Goal: Information Seeking & Learning: Learn about a topic

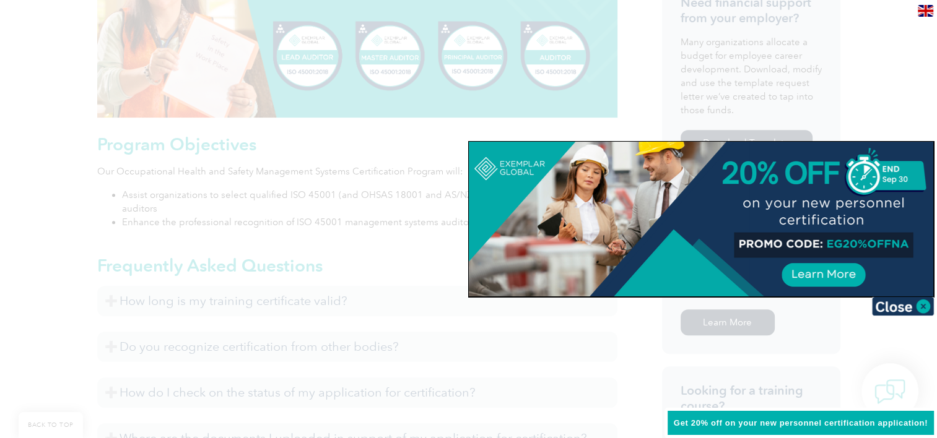
scroll to position [557, 0]
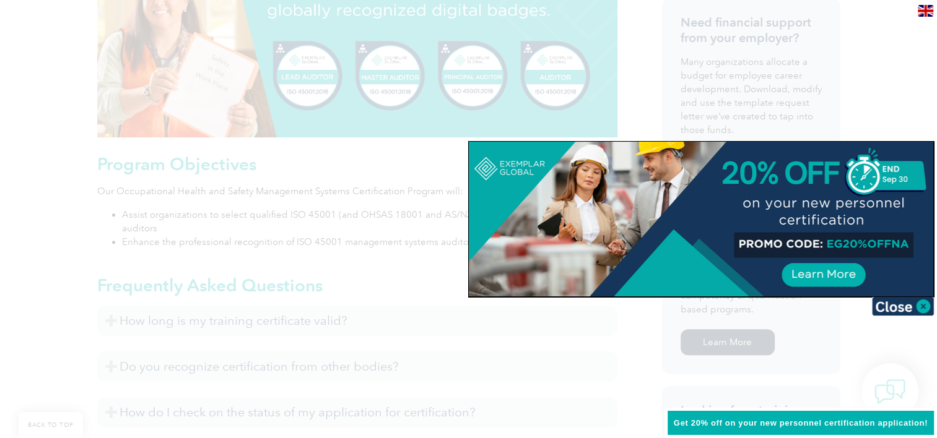
click at [874, 89] on div at bounding box center [468, 219] width 937 height 438
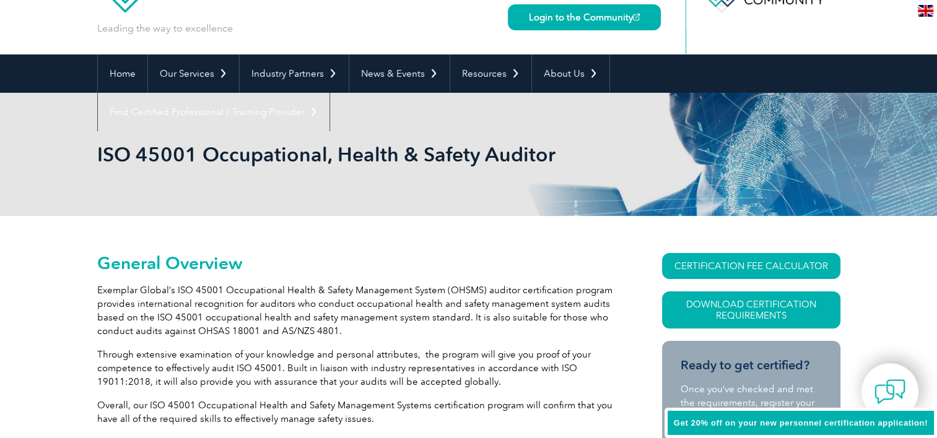
scroll to position [0, 0]
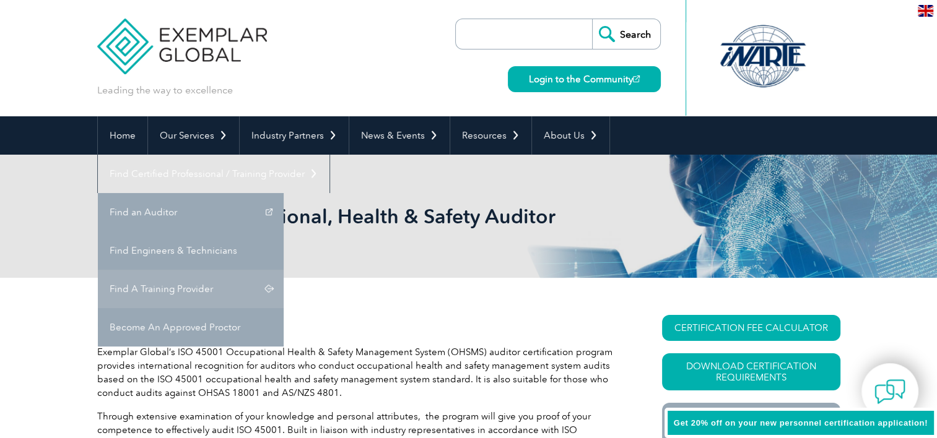
click at [284, 270] on link "Find A Training Provider" at bounding box center [191, 289] width 186 height 38
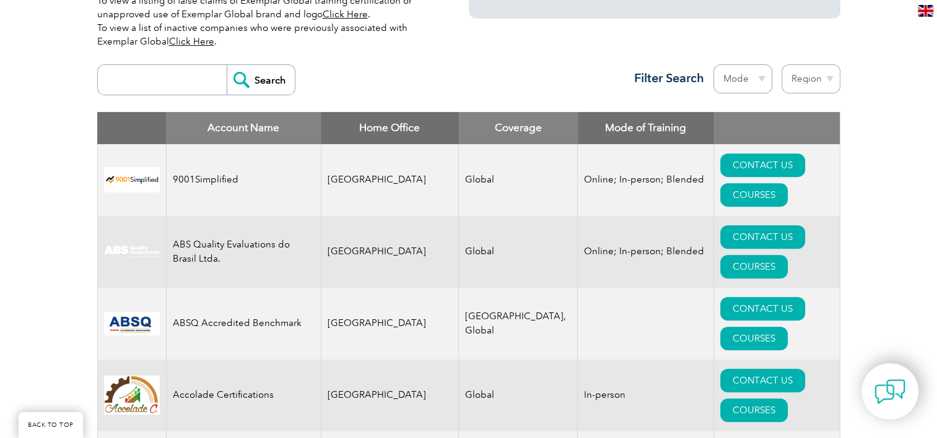
scroll to position [433, 0]
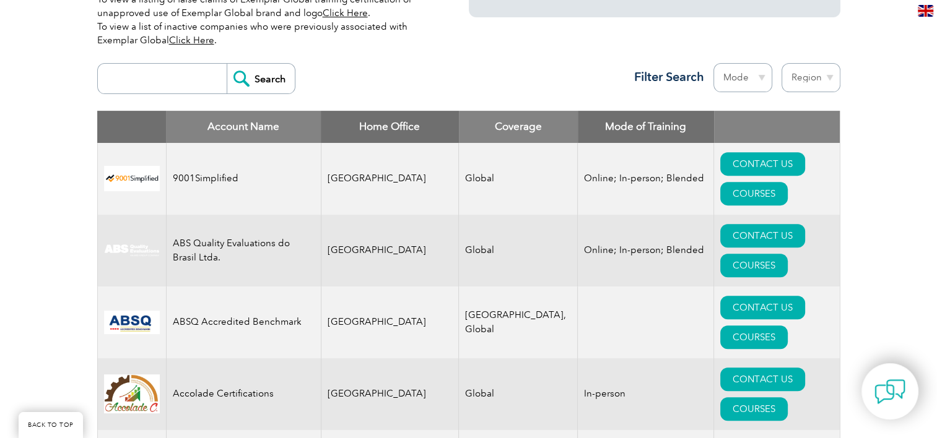
click at [789, 77] on select "Region Australia Bahrain Bangladesh Brazil Canada Colombia Dominican Republic E…" at bounding box center [810, 77] width 59 height 29
click at [751, 80] on select "Mode Online In-person Blended" at bounding box center [742, 77] width 59 height 29
select select "In-person"
click at [713, 63] on select "Mode Online In-person Blended" at bounding box center [742, 77] width 59 height 29
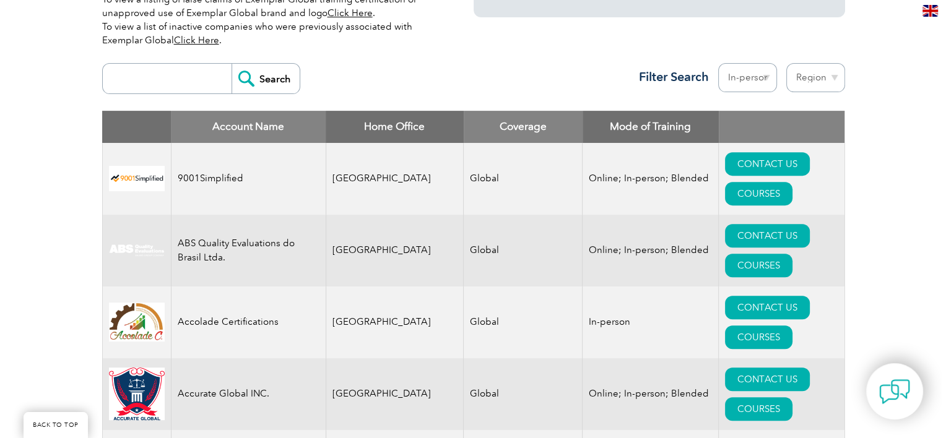
scroll to position [495, 0]
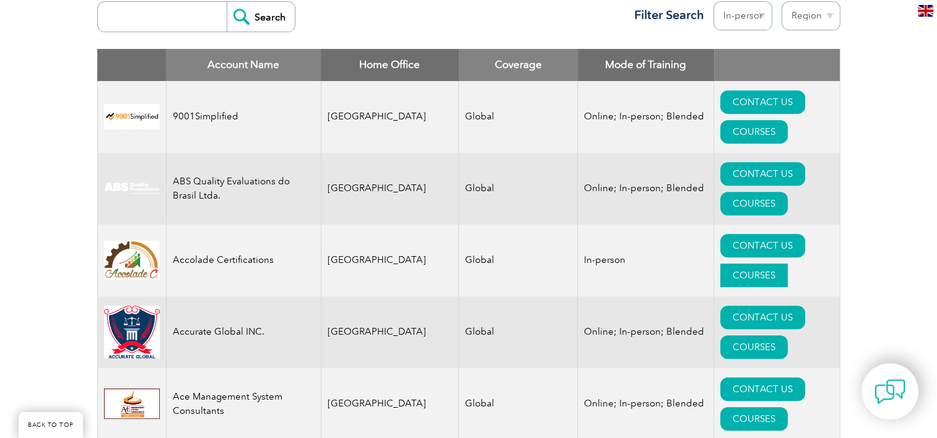
click at [761, 264] on link "COURSES" at bounding box center [753, 276] width 67 height 24
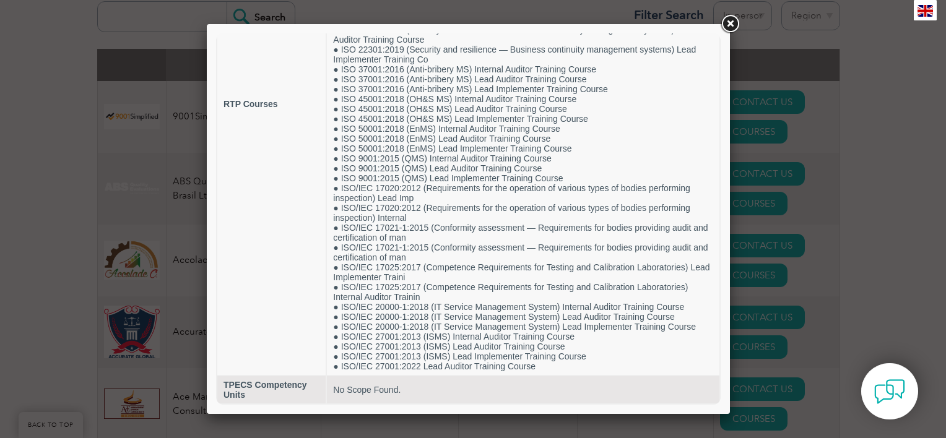
scroll to position [281, 0]
click at [22, 95] on div at bounding box center [473, 219] width 946 height 438
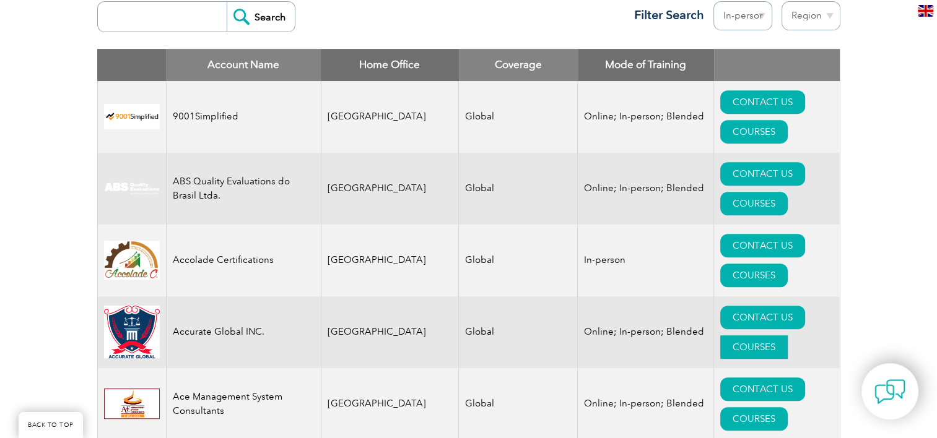
click at [770, 336] on link "COURSES" at bounding box center [753, 348] width 67 height 24
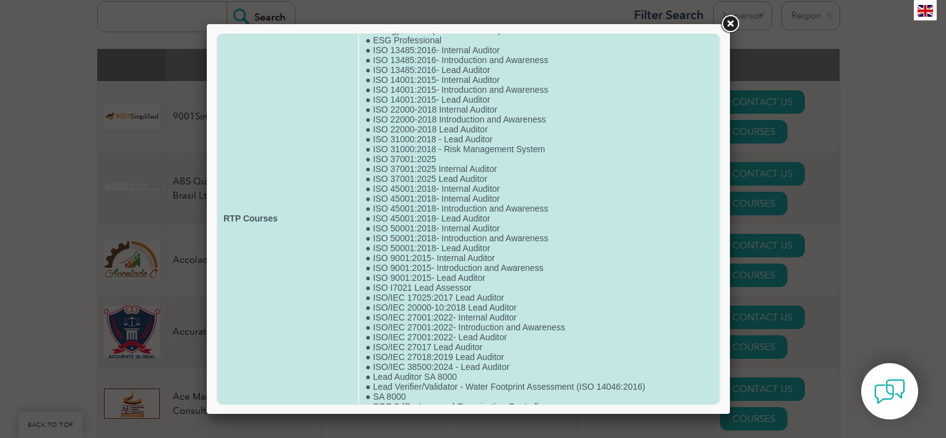
scroll to position [198, 0]
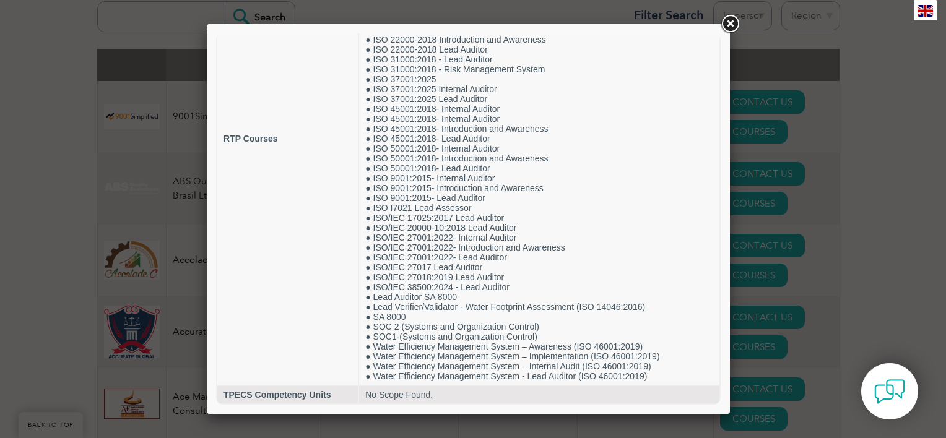
click at [103, 246] on div at bounding box center [473, 219] width 946 height 438
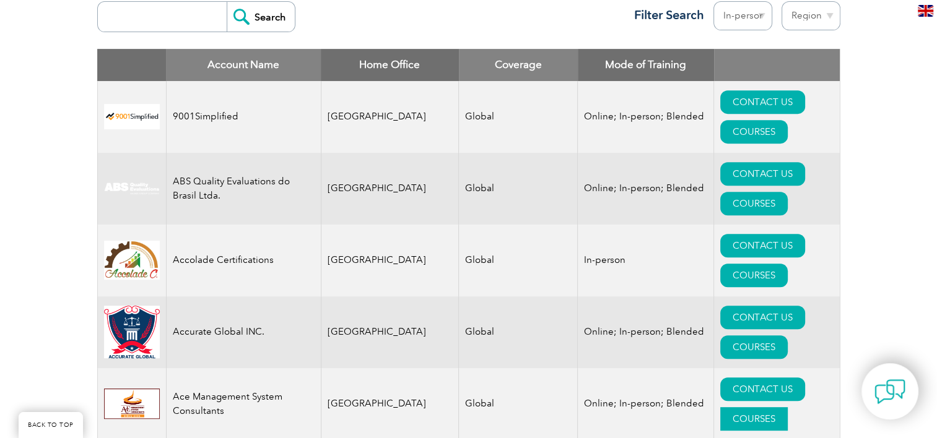
click at [773, 407] on link "COURSES" at bounding box center [753, 419] width 67 height 24
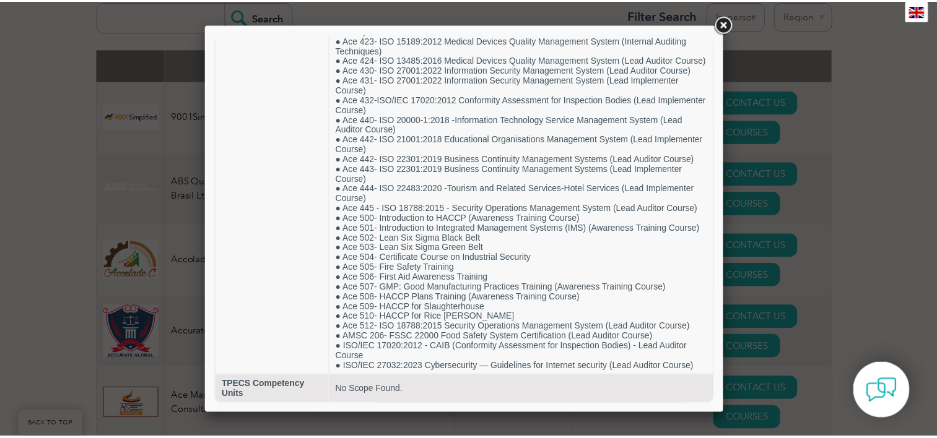
scroll to position [448, 0]
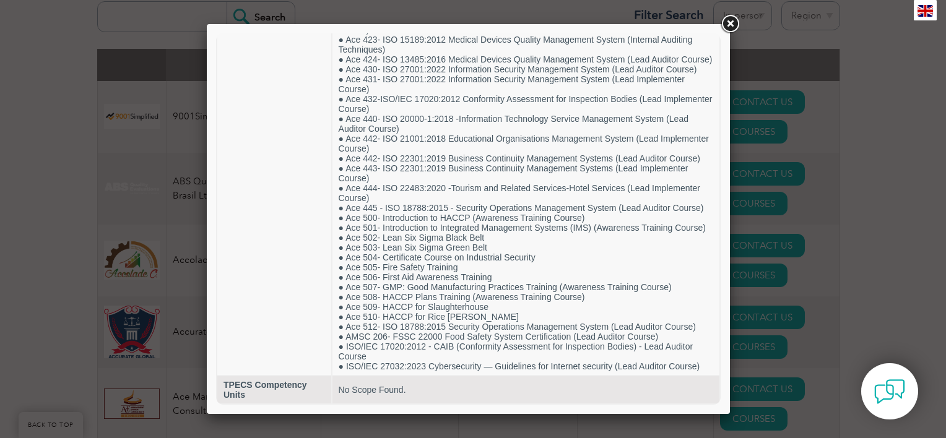
click at [79, 267] on div at bounding box center [473, 219] width 946 height 438
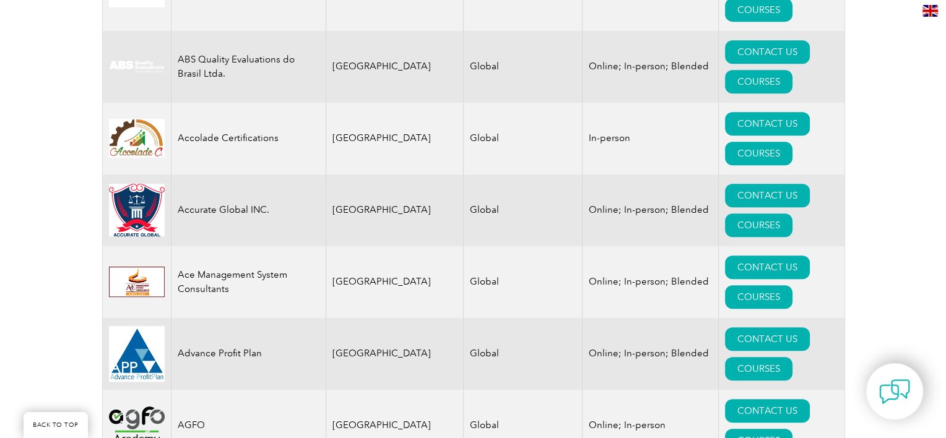
scroll to position [619, 0]
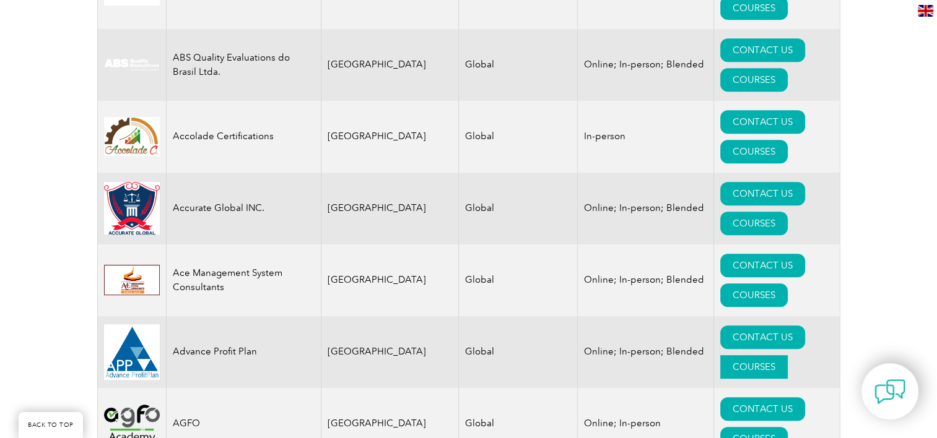
click at [759, 355] on link "COURSES" at bounding box center [753, 367] width 67 height 24
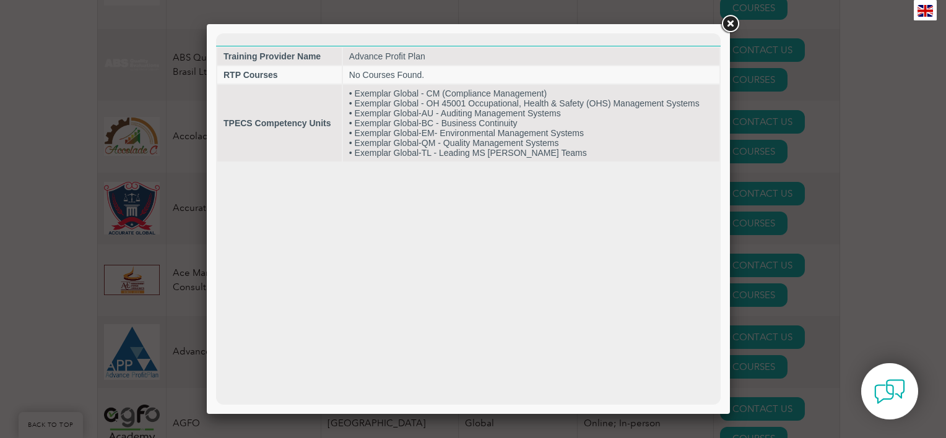
scroll to position [0, 0]
click at [728, 24] on link at bounding box center [730, 24] width 22 height 22
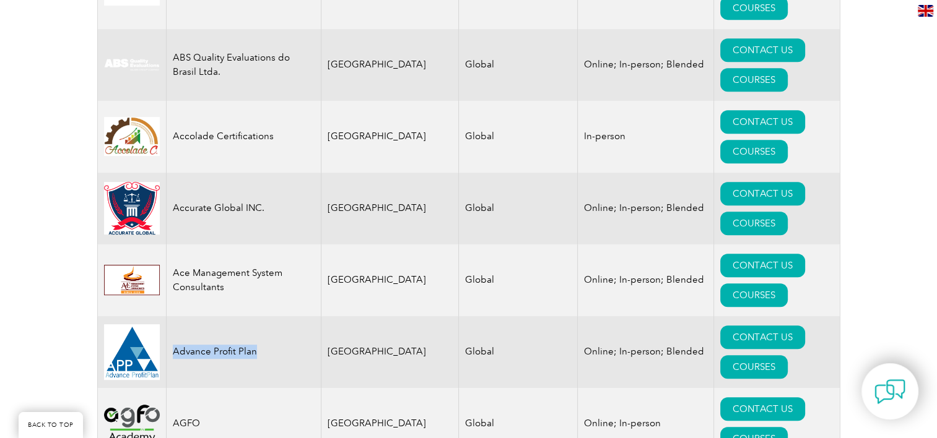
drag, startPoint x: 253, startPoint y: 237, endPoint x: 172, endPoint y: 243, distance: 80.7
click at [172, 316] on td "Advance Profit Plan" at bounding box center [243, 352] width 155 height 72
copy td "Advance Profit Plan"
click at [788, 355] on link "COURSES" at bounding box center [753, 367] width 67 height 24
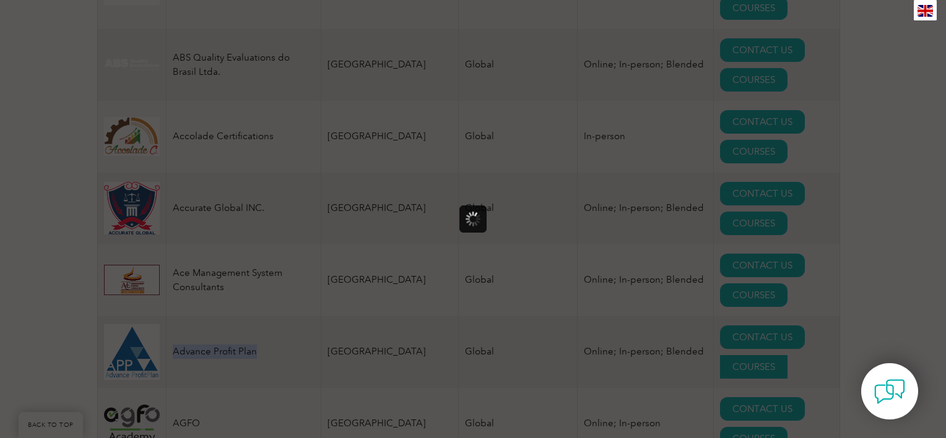
click at [793, 232] on div at bounding box center [473, 219] width 946 height 438
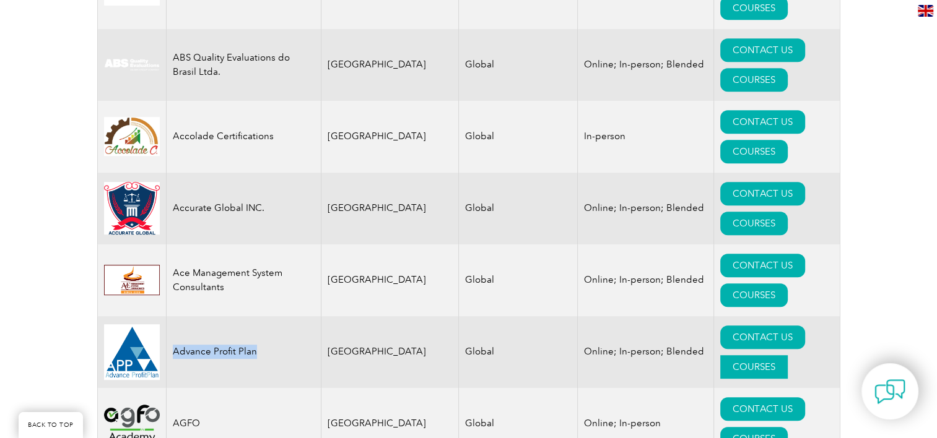
click at [788, 355] on link "COURSES" at bounding box center [753, 367] width 67 height 24
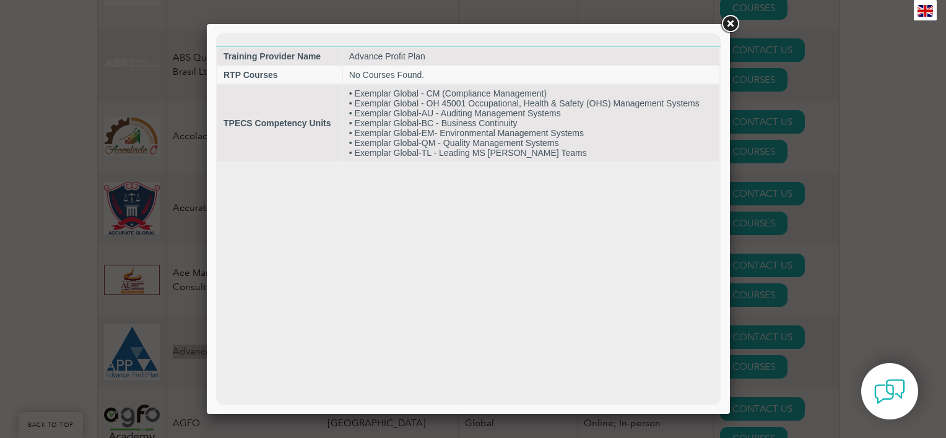
click at [542, 163] on html "Training Provider Name Advance Profit Plan RTP Courses No Courses Found. TPECS …" at bounding box center [468, 97] width 505 height 129
click at [166, 270] on div at bounding box center [473, 219] width 946 height 438
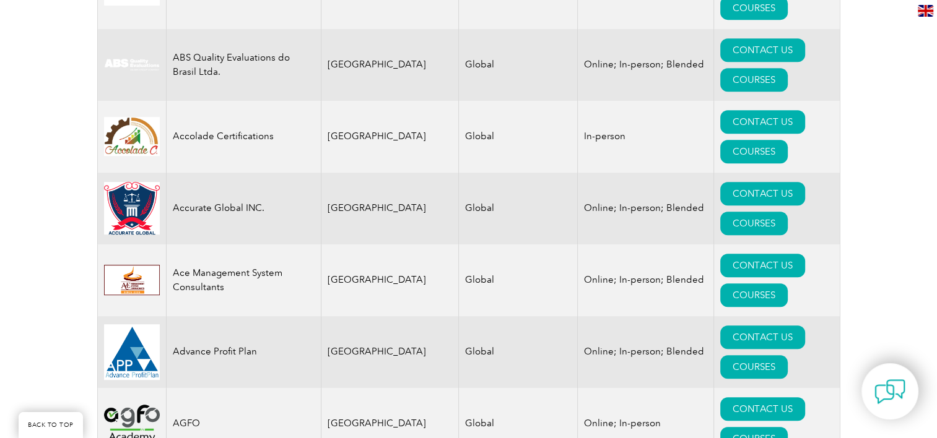
click at [129, 324] on img at bounding box center [132, 352] width 56 height 56
click at [720, 326] on link "CONTACT US" at bounding box center [762, 338] width 85 height 24
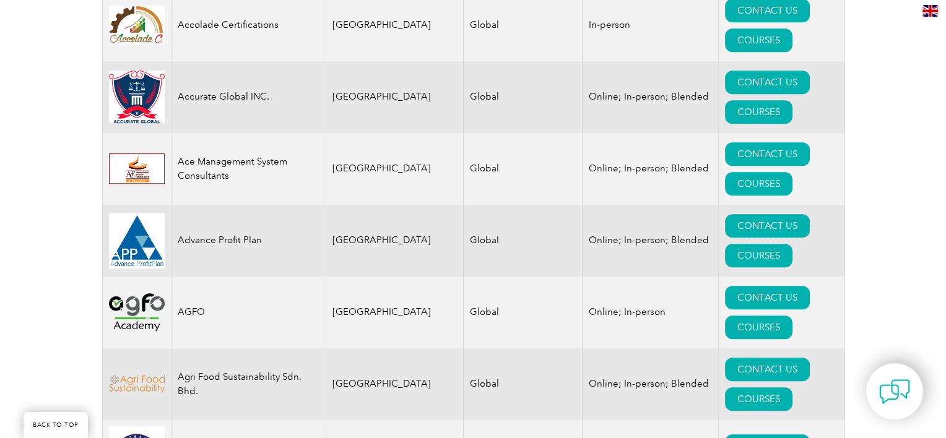
scroll to position [743, 0]
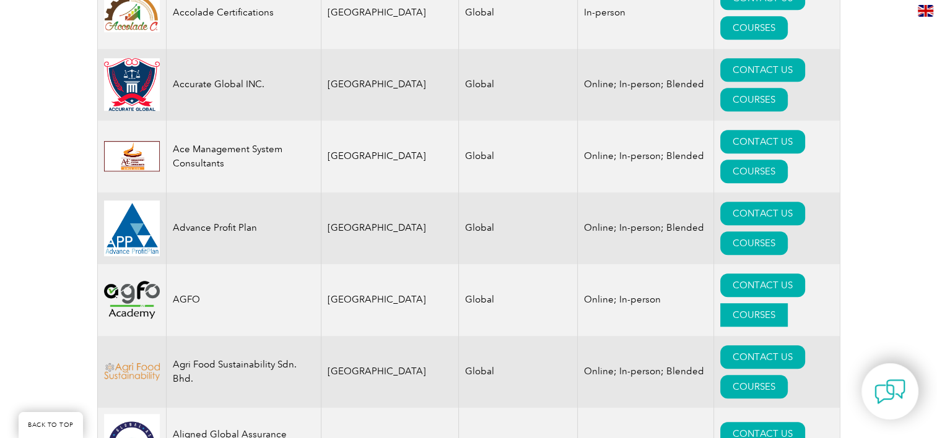
click at [766, 303] on link "COURSES" at bounding box center [753, 315] width 67 height 24
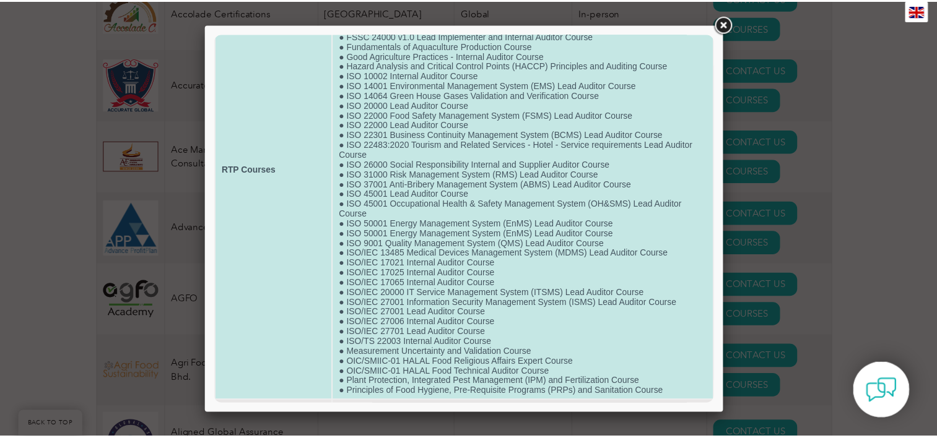
scroll to position [177, 0]
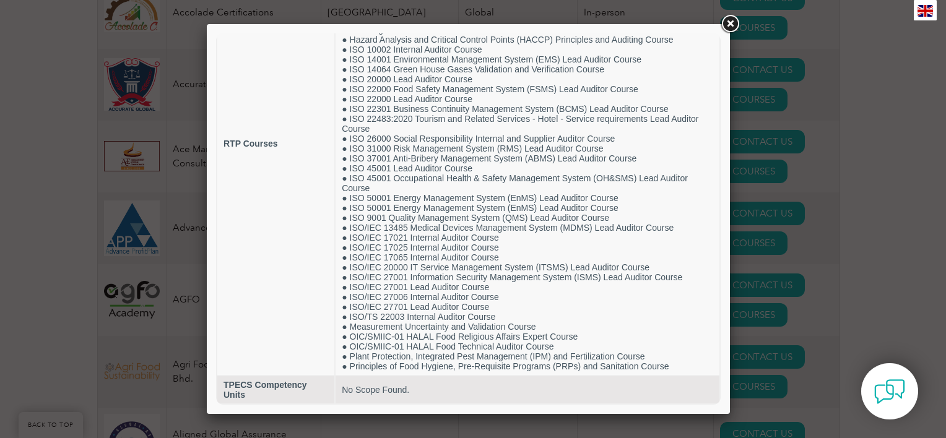
click at [82, 239] on div at bounding box center [473, 219] width 946 height 438
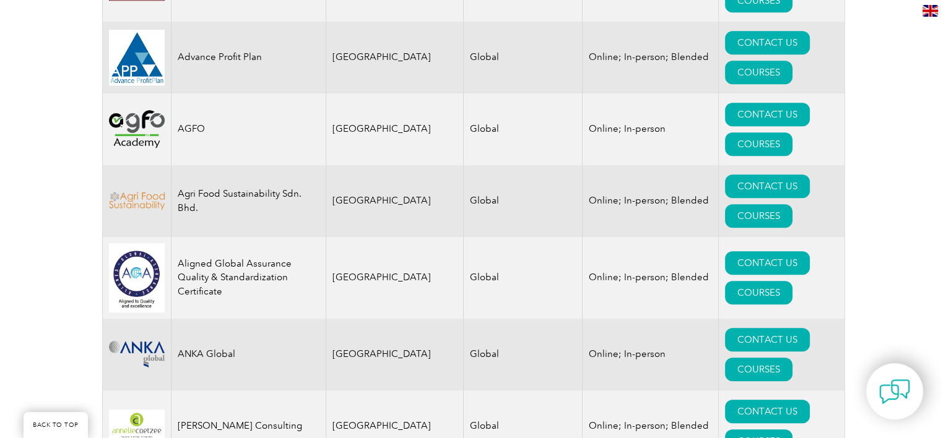
scroll to position [929, 0]
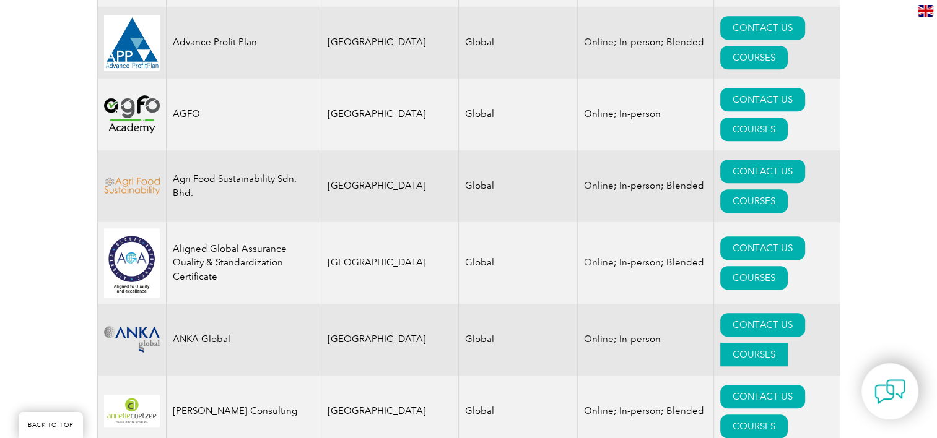
click at [786, 343] on link "COURSES" at bounding box center [753, 355] width 67 height 24
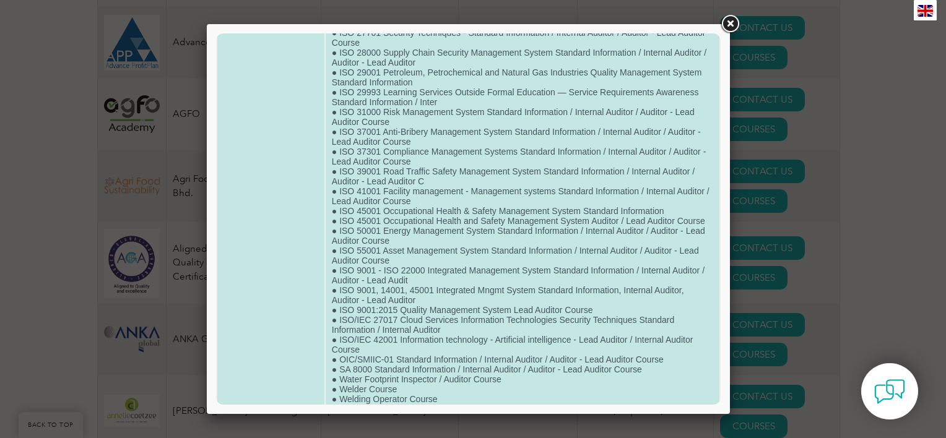
scroll to position [812, 0]
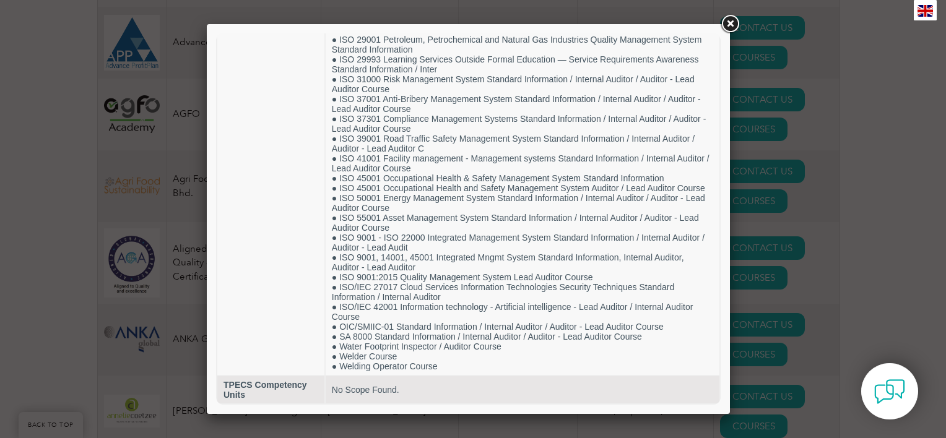
click at [101, 225] on div at bounding box center [473, 219] width 946 height 438
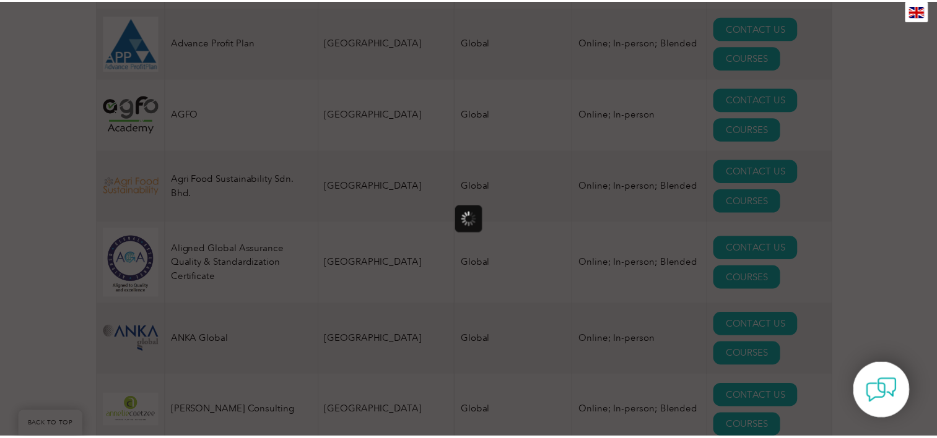
scroll to position [0, 0]
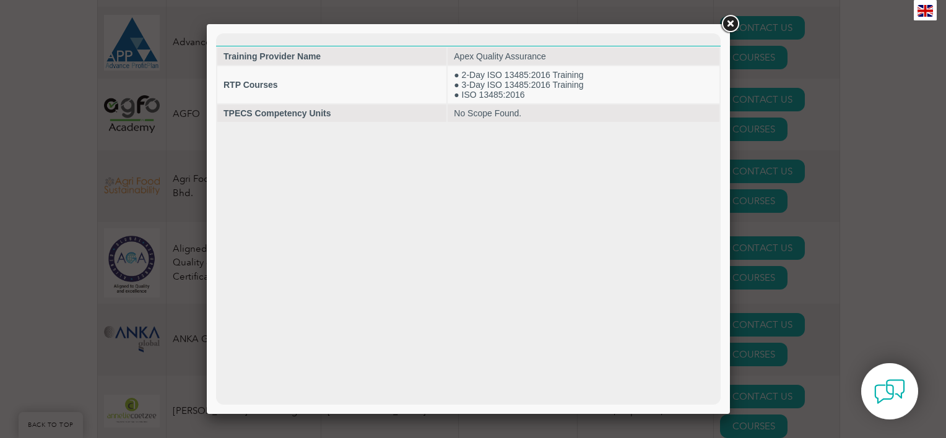
click at [193, 193] on div at bounding box center [473, 219] width 946 height 438
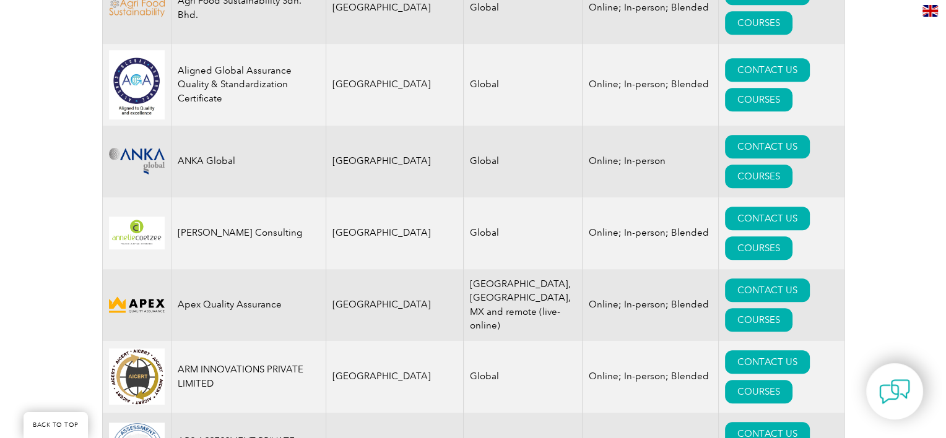
scroll to position [1115, 0]
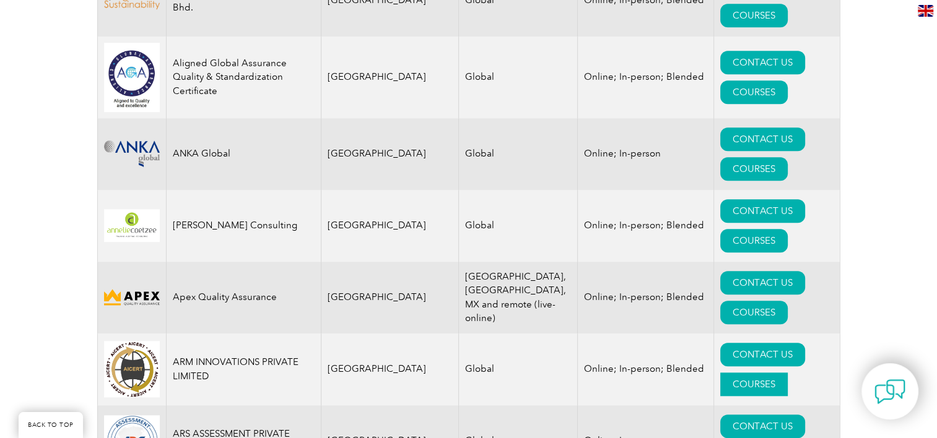
click at [760, 373] on link "COURSES" at bounding box center [753, 385] width 67 height 24
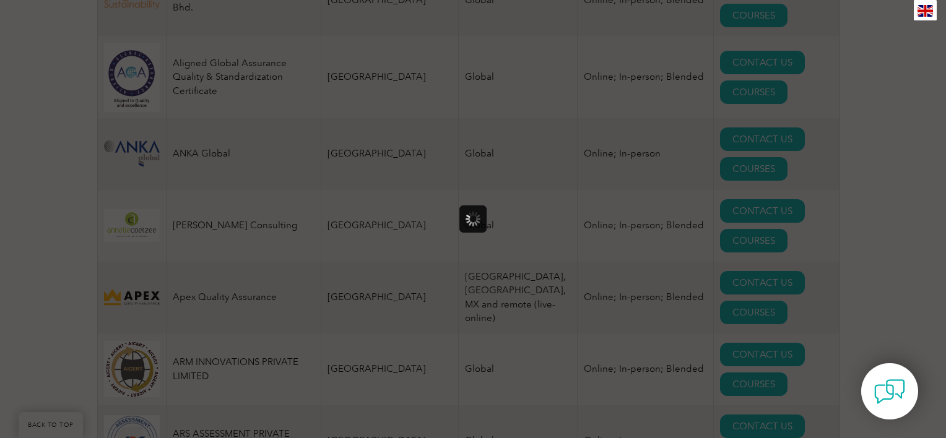
scroll to position [0, 0]
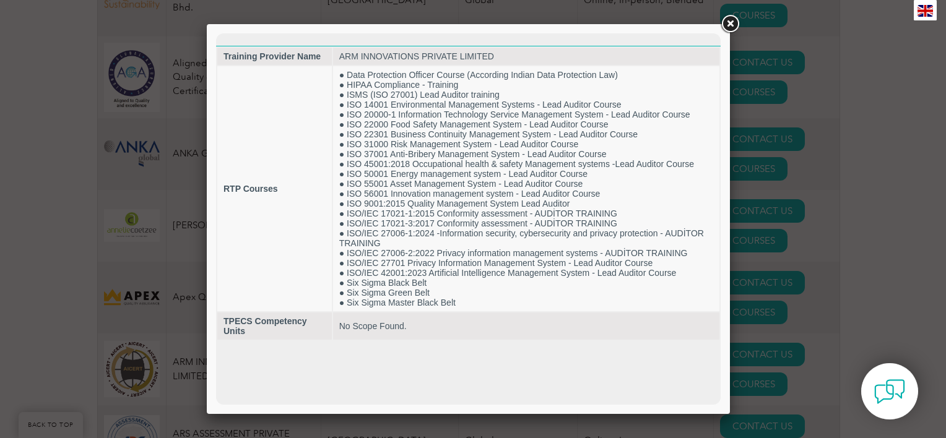
click at [107, 200] on div at bounding box center [473, 219] width 946 height 438
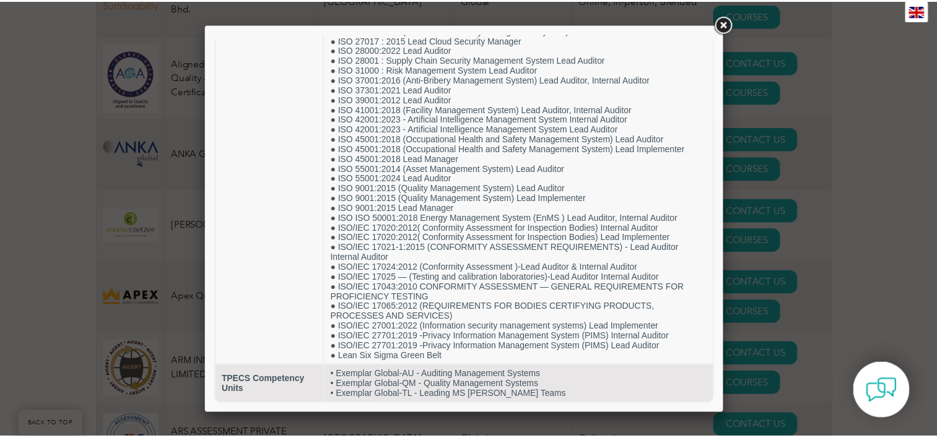
scroll to position [437, 0]
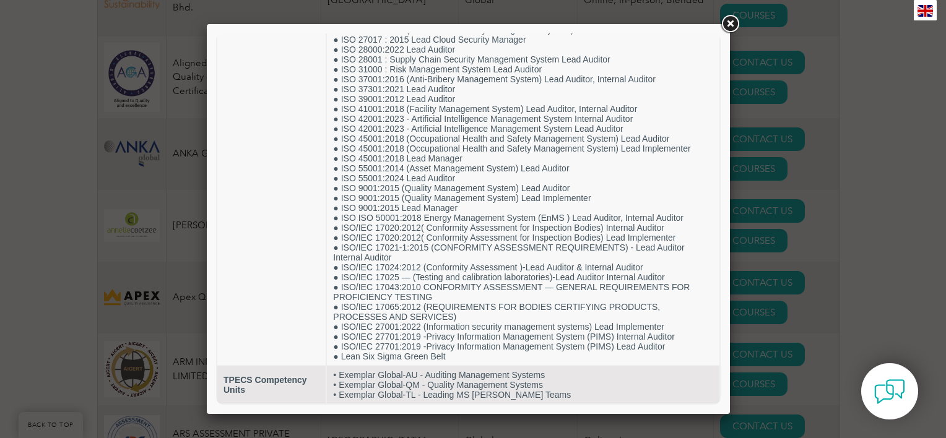
click at [151, 256] on div at bounding box center [473, 219] width 946 height 438
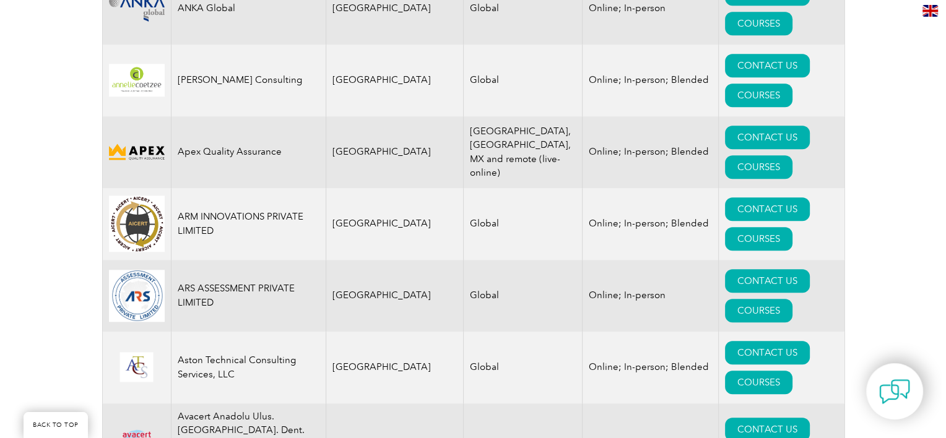
scroll to position [1238, 0]
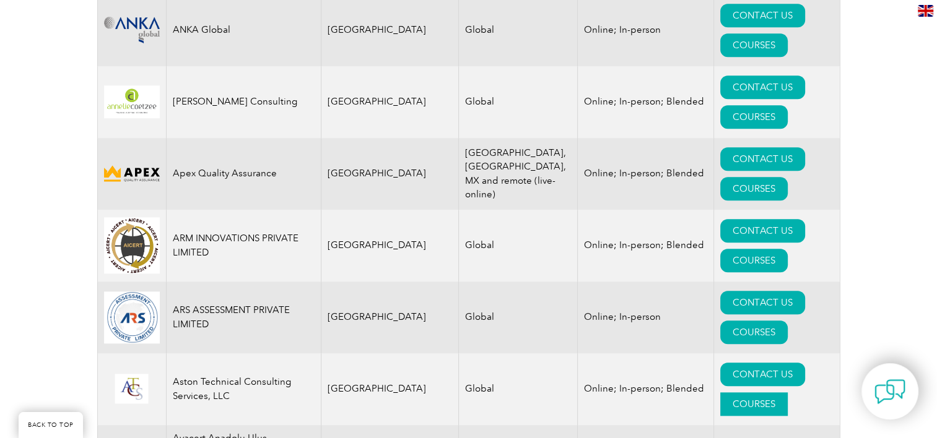
click at [778, 393] on link "COURSES" at bounding box center [753, 405] width 67 height 24
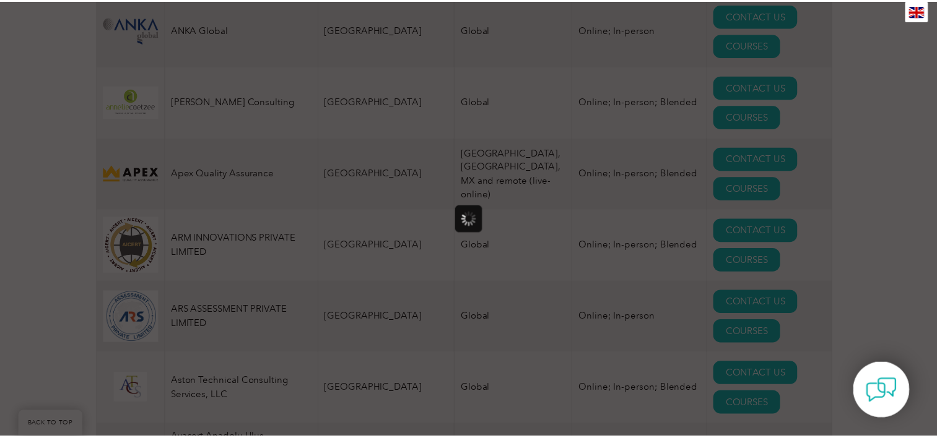
scroll to position [0, 0]
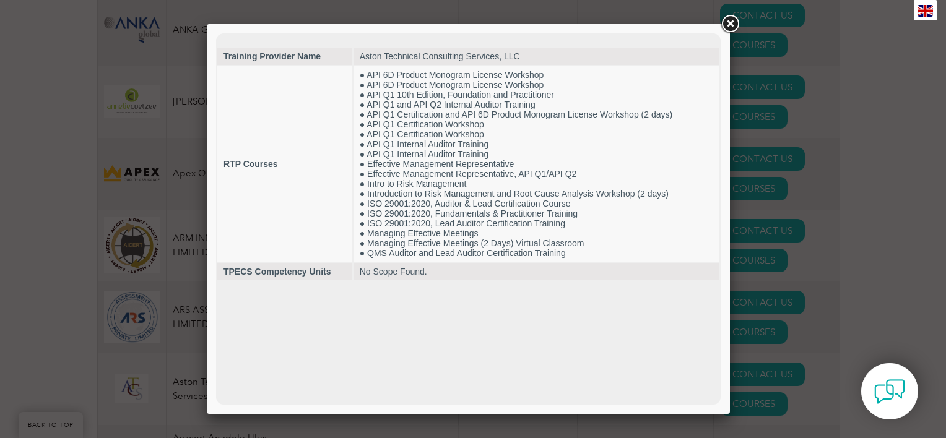
click at [124, 197] on div at bounding box center [473, 219] width 946 height 438
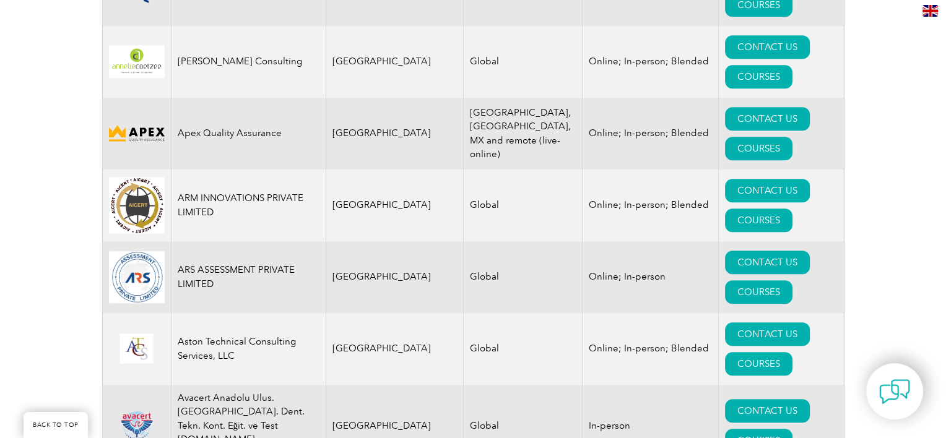
scroll to position [1300, 0]
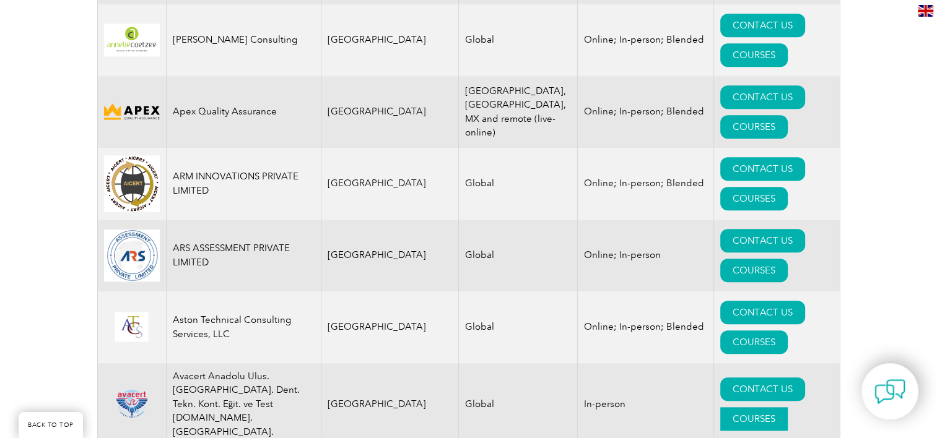
click at [788, 407] on link "COURSES" at bounding box center [753, 419] width 67 height 24
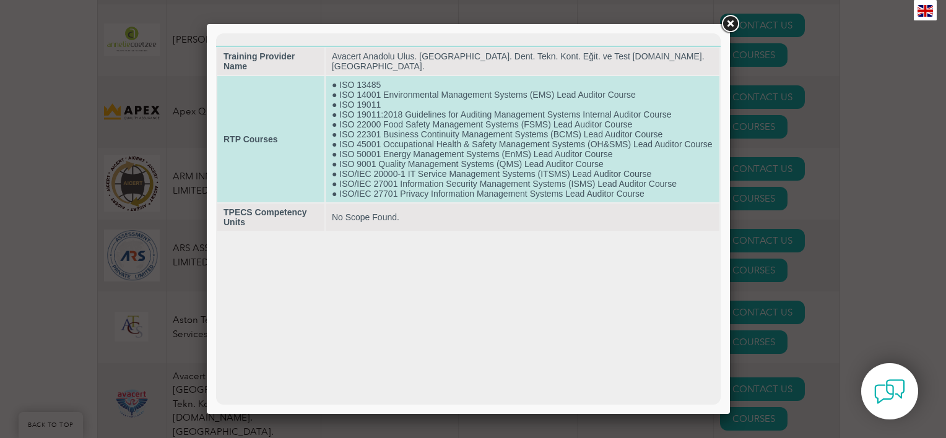
scroll to position [0, 0]
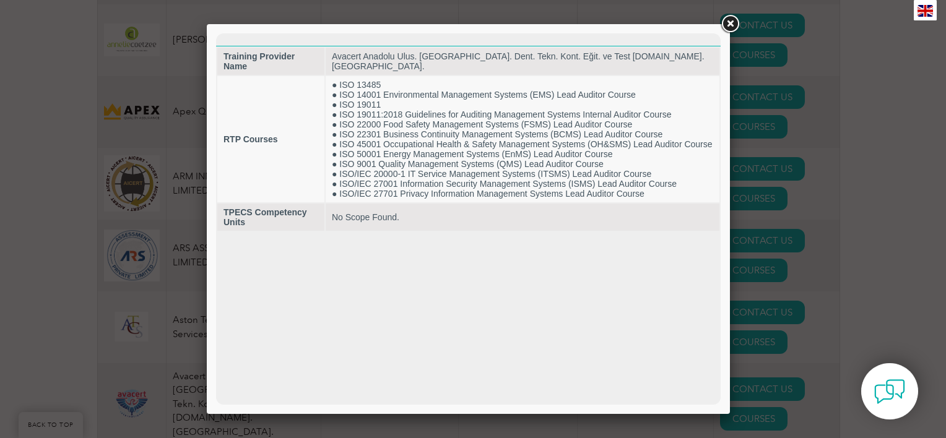
click at [201, 225] on div at bounding box center [473, 219] width 946 height 438
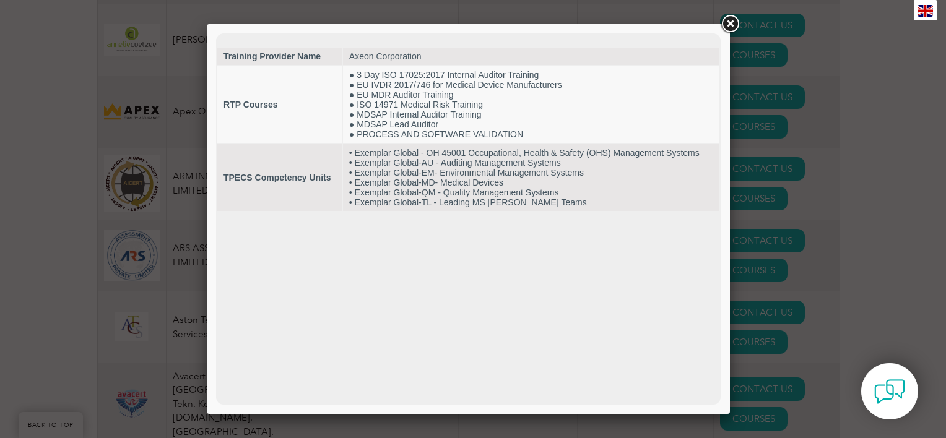
click at [187, 199] on div at bounding box center [473, 219] width 946 height 438
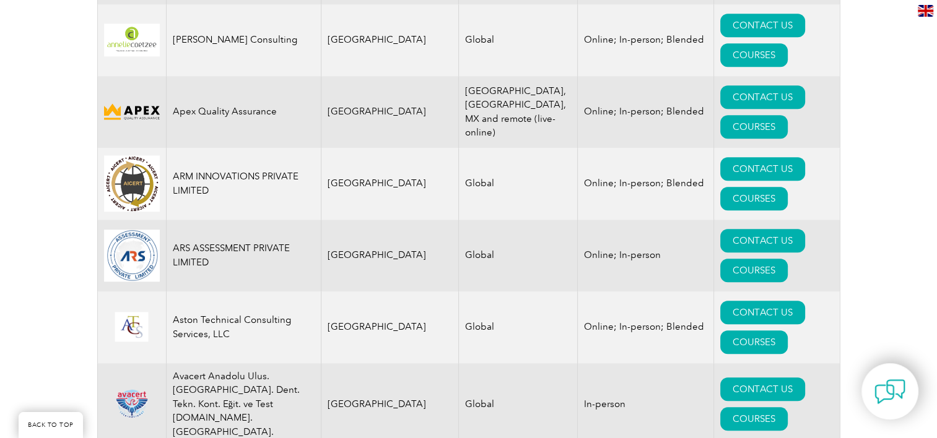
drag, startPoint x: 277, startPoint y: 203, endPoint x: 173, endPoint y: 184, distance: 105.8
copy td "BBS Certification Training and Surveillance Services, Inc"
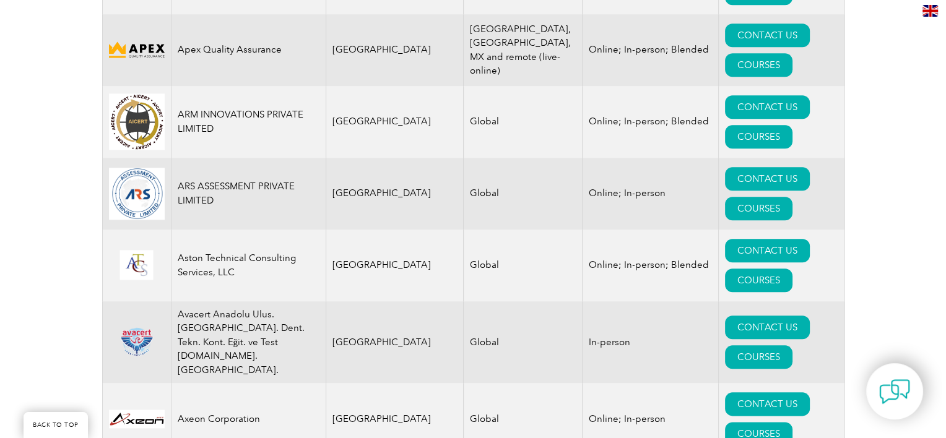
scroll to position [1424, 0]
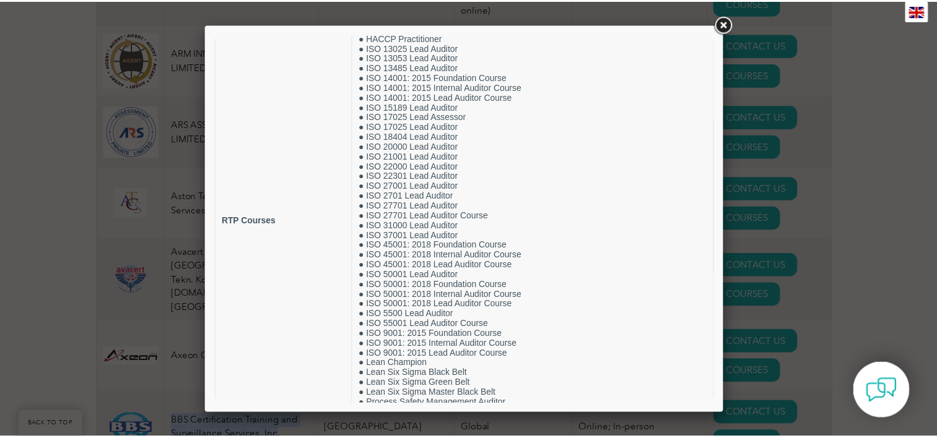
scroll to position [167, 0]
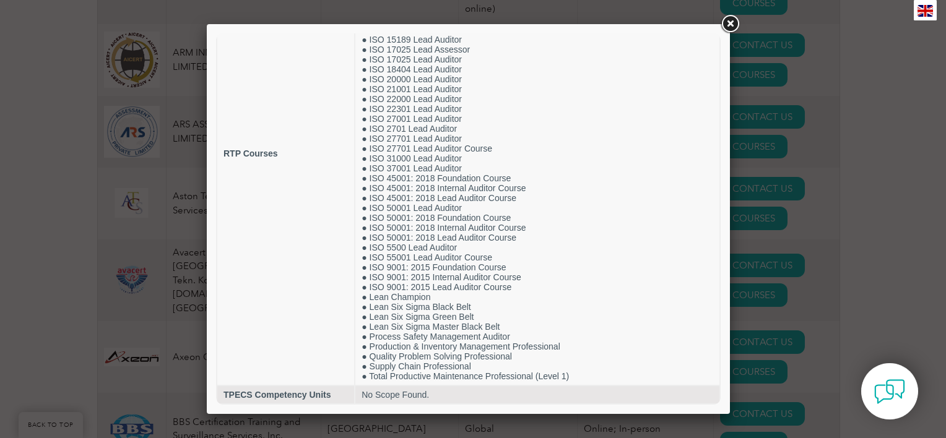
click at [176, 217] on div at bounding box center [473, 219] width 946 height 438
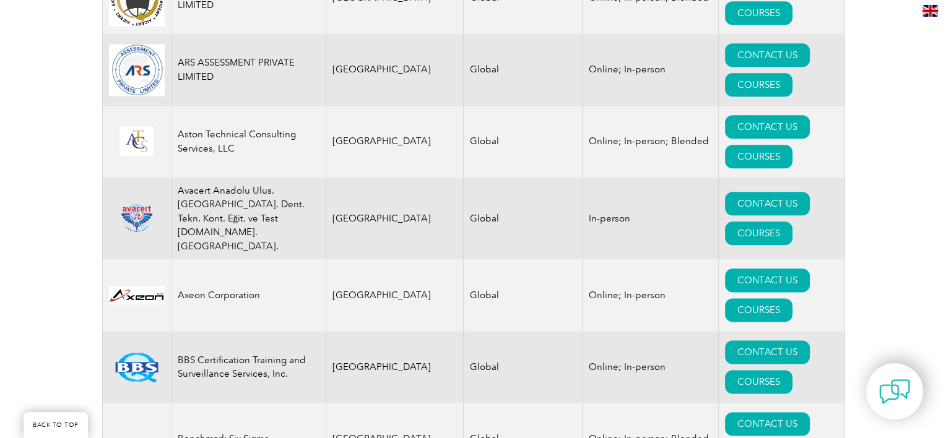
scroll to position [1548, 0]
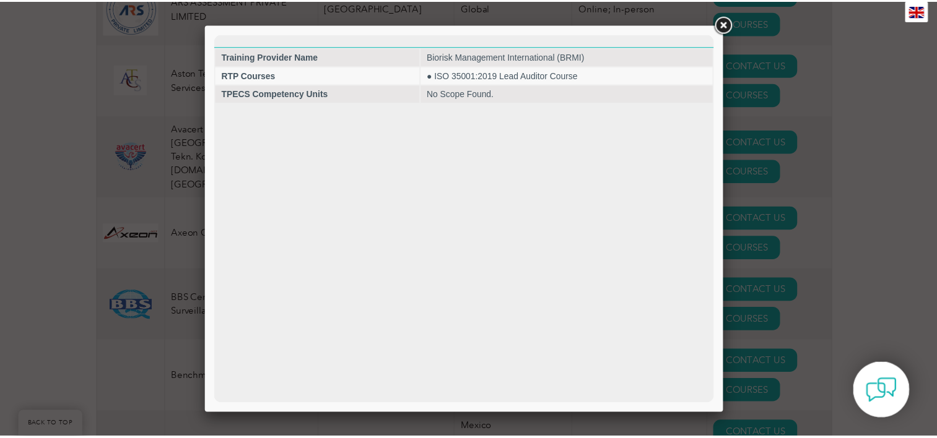
scroll to position [0, 0]
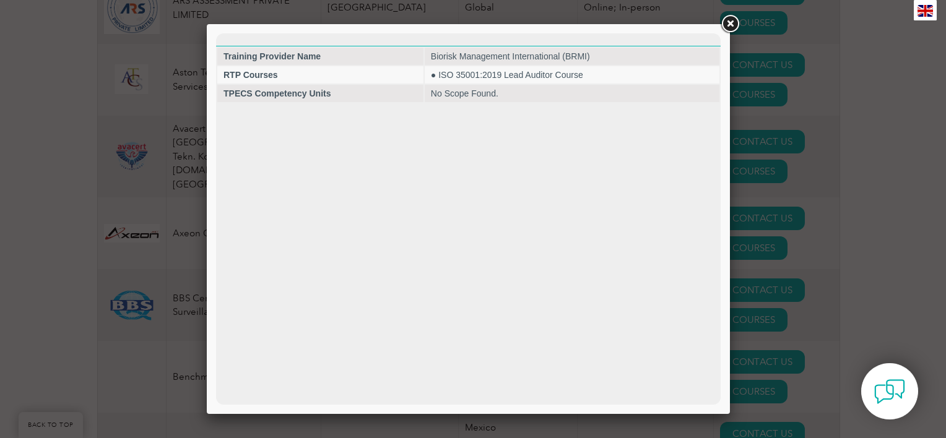
click at [138, 258] on div at bounding box center [473, 219] width 946 height 438
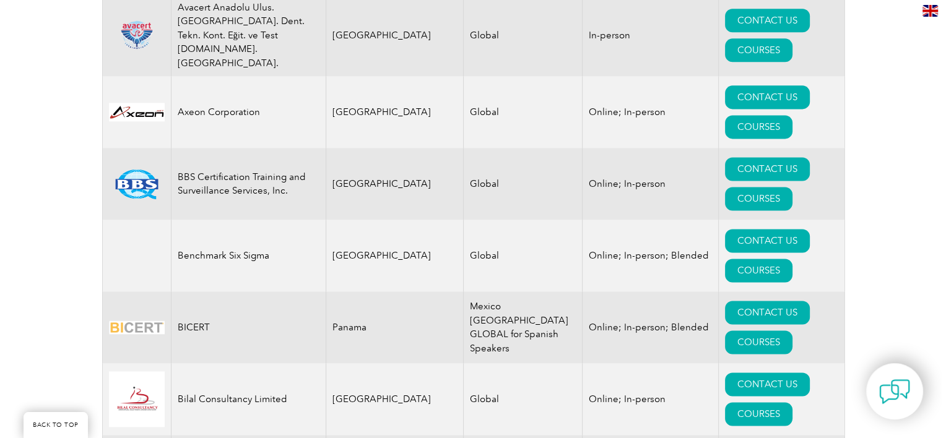
scroll to position [1672, 0]
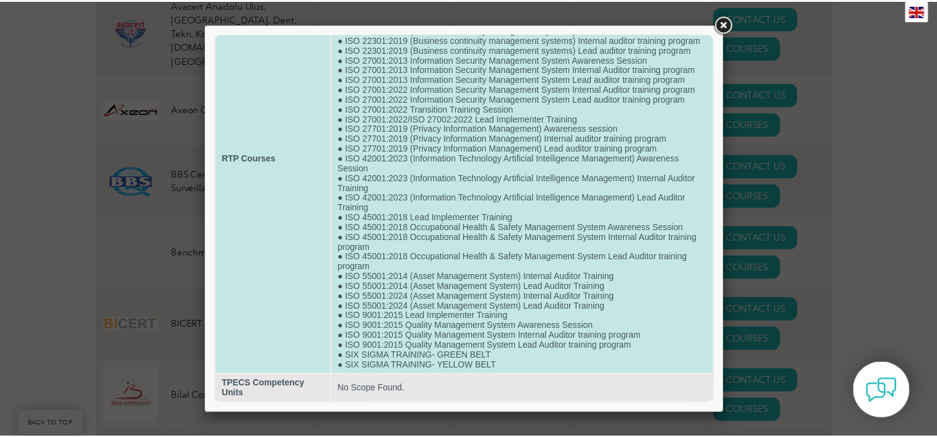
scroll to position [156, 0]
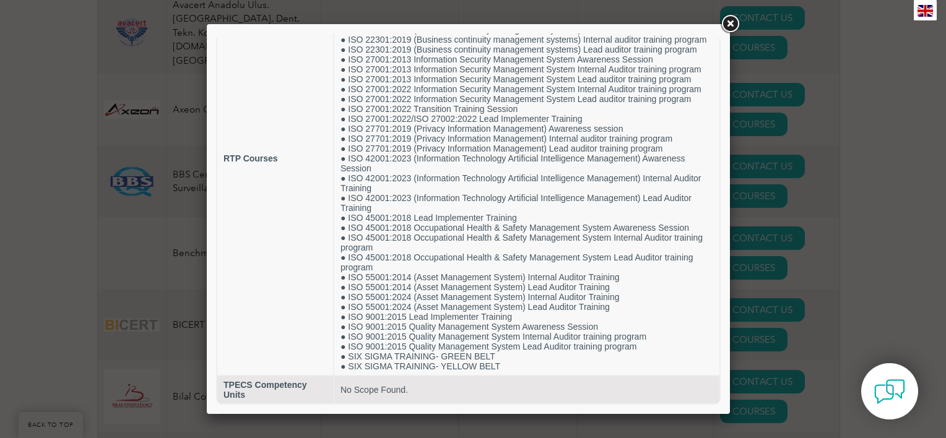
click at [131, 263] on div at bounding box center [473, 219] width 946 height 438
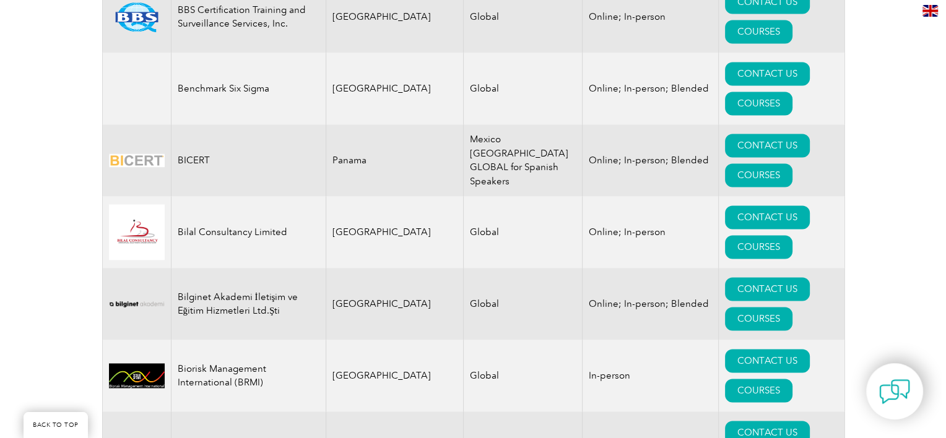
scroll to position [1858, 0]
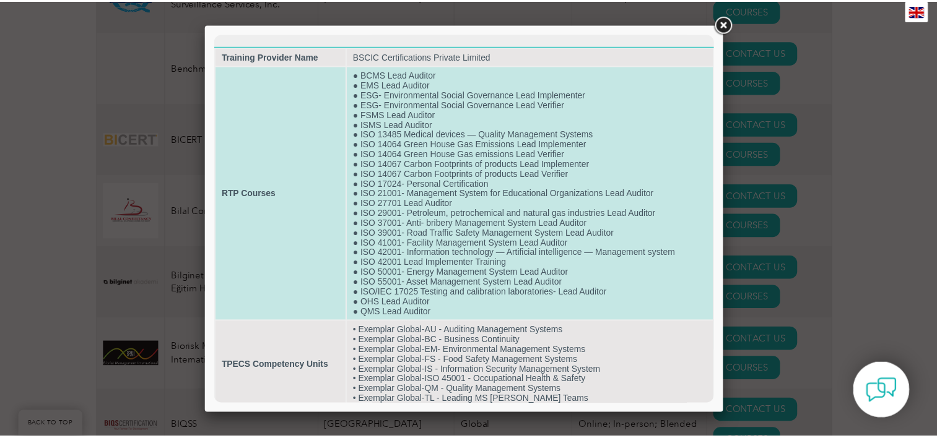
scroll to position [21, 0]
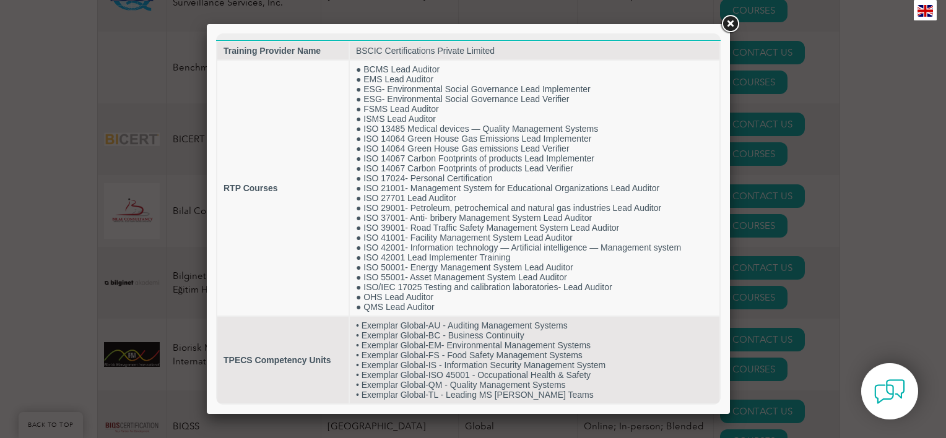
click at [175, 223] on div at bounding box center [473, 219] width 946 height 438
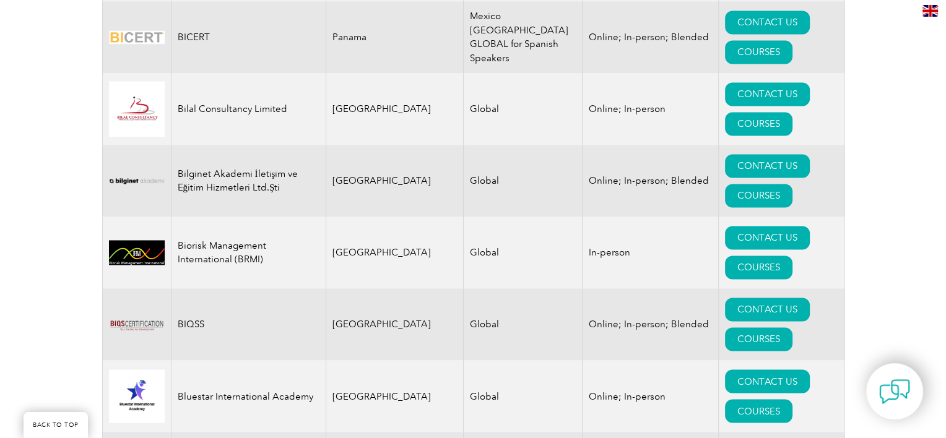
scroll to position [1982, 0]
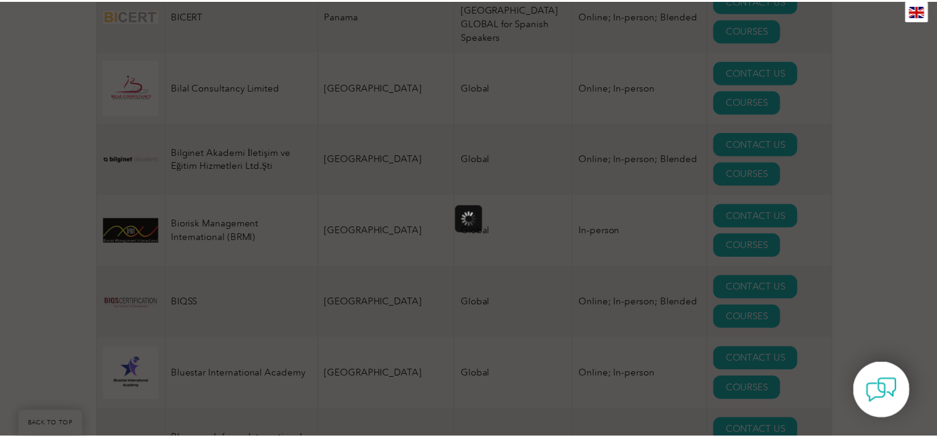
scroll to position [0, 0]
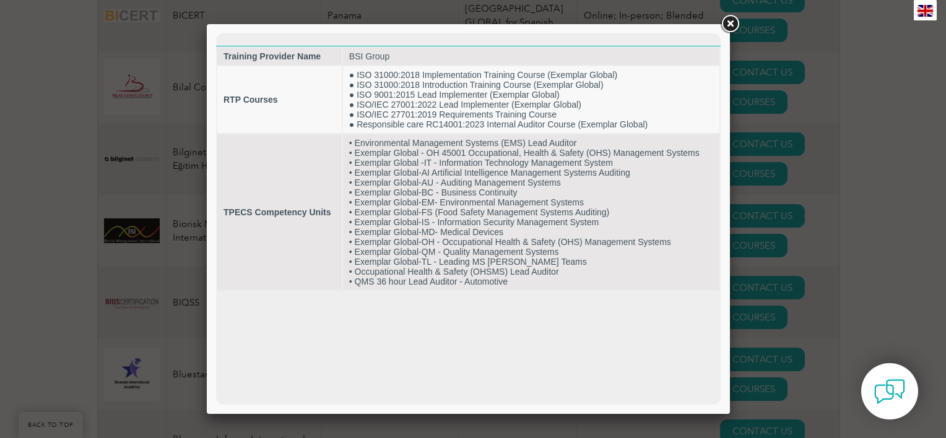
click at [207, 268] on div at bounding box center [468, 219] width 523 height 390
click at [180, 273] on div at bounding box center [473, 219] width 946 height 438
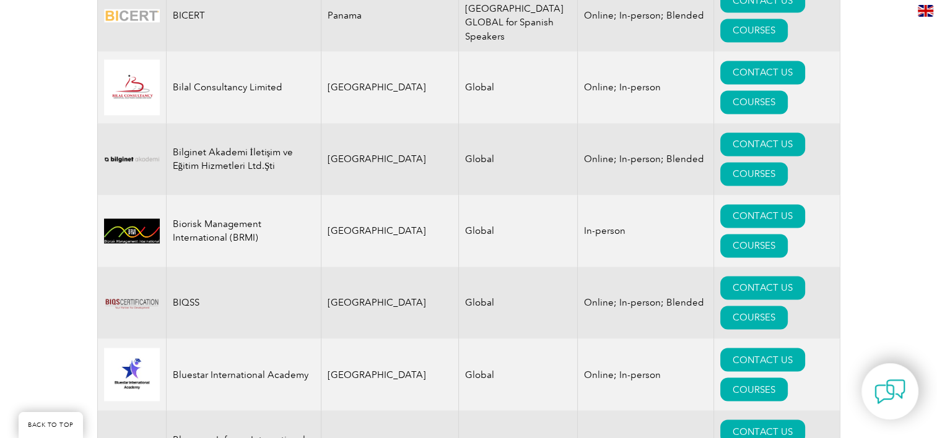
drag, startPoint x: 213, startPoint y: 183, endPoint x: 172, endPoint y: 178, distance: 41.2
copy td "BSI Group"
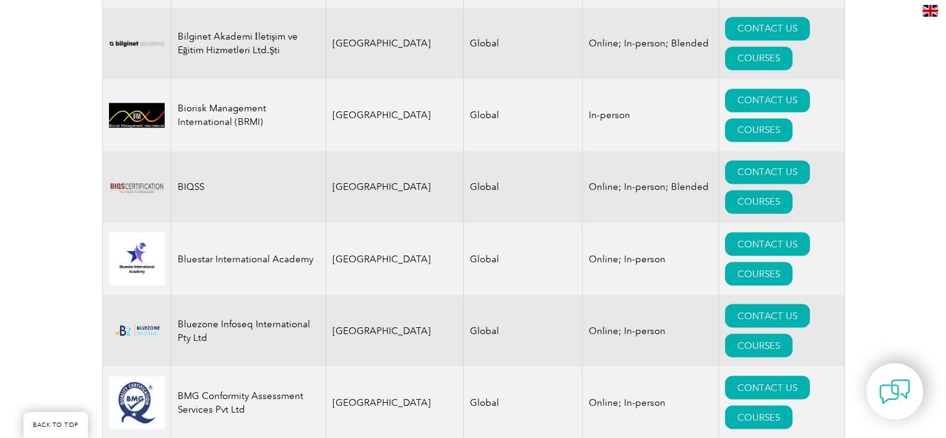
scroll to position [2105, 0]
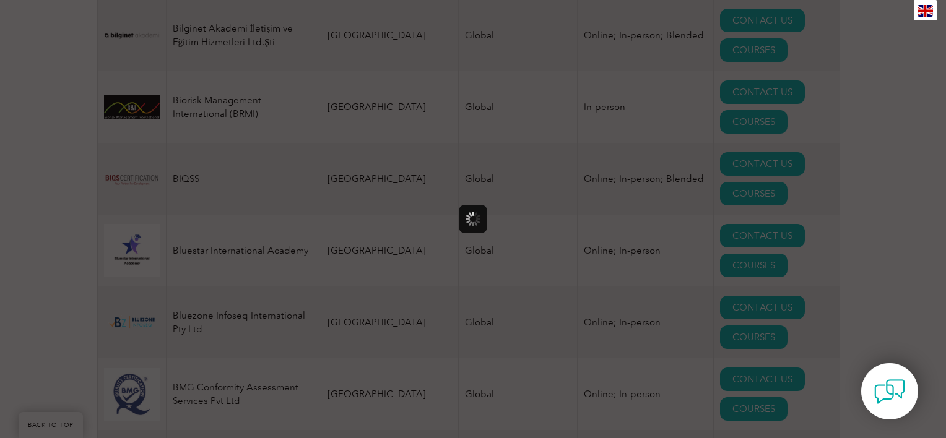
scroll to position [0, 0]
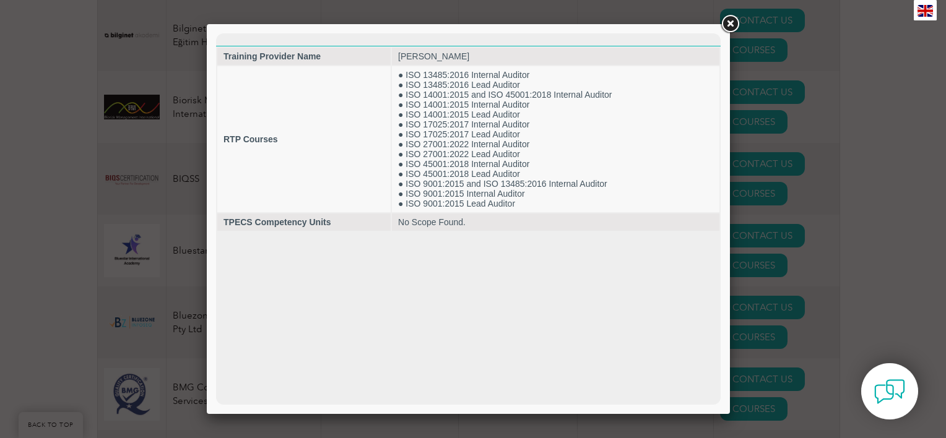
click at [30, 265] on div at bounding box center [473, 219] width 946 height 438
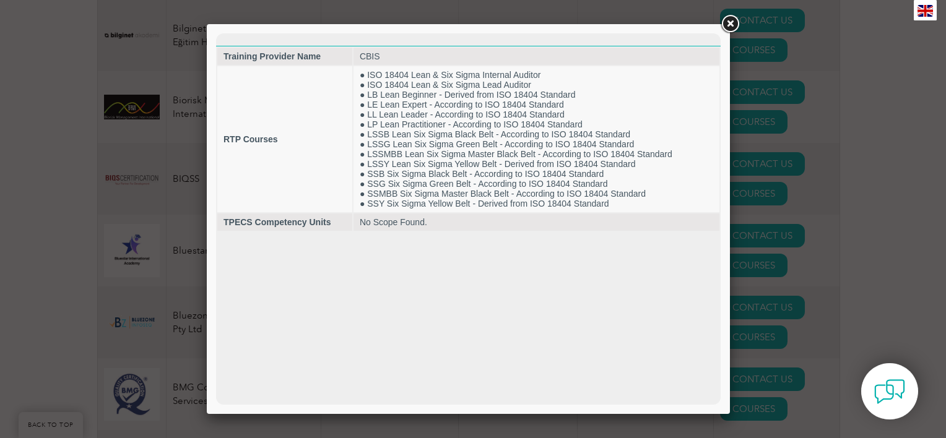
click at [102, 250] on div at bounding box center [473, 219] width 946 height 438
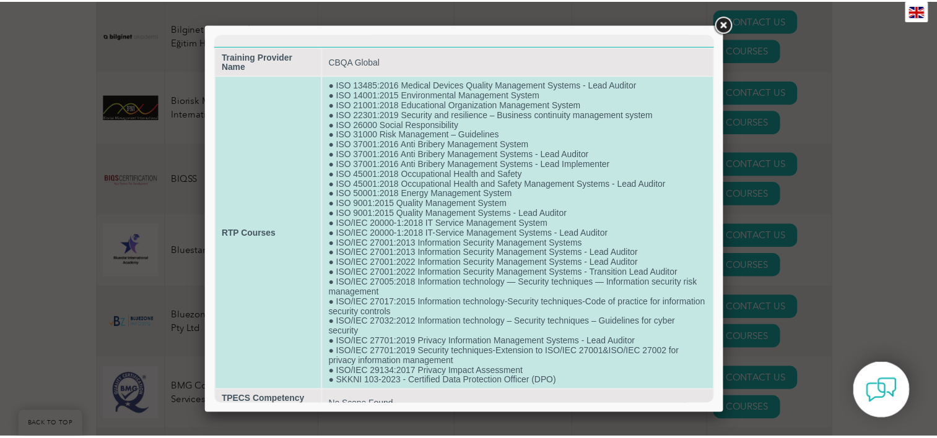
scroll to position [32, 0]
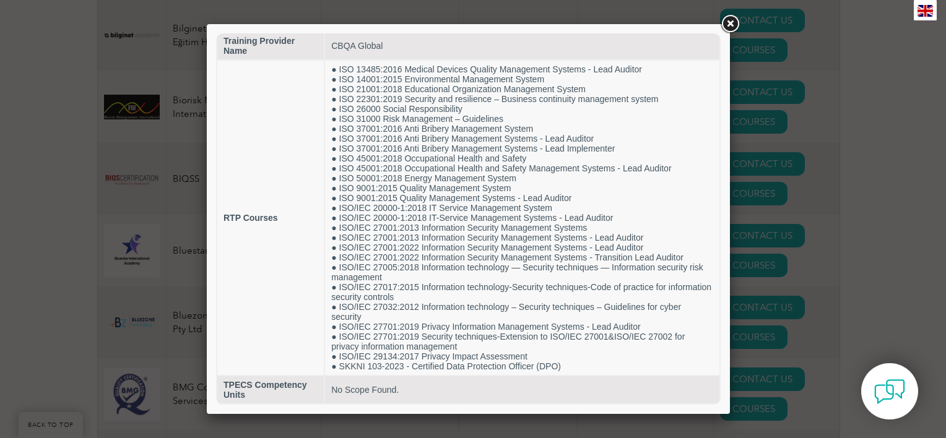
click at [159, 324] on div at bounding box center [473, 219] width 946 height 438
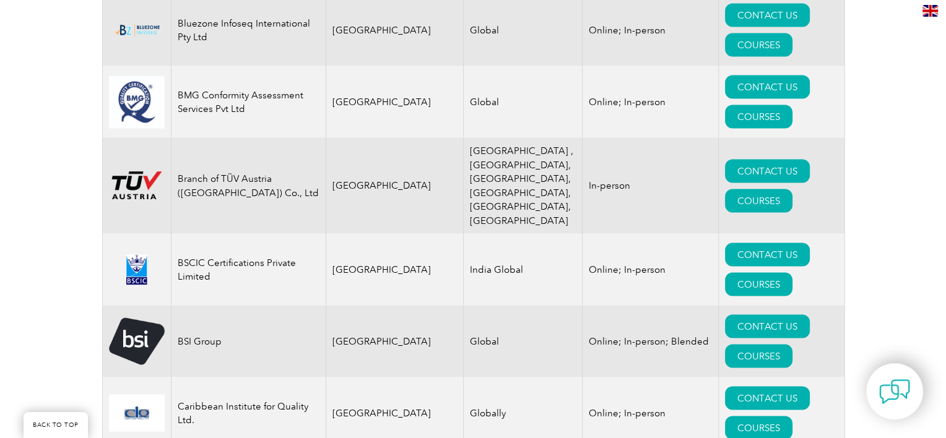
scroll to position [2415, 0]
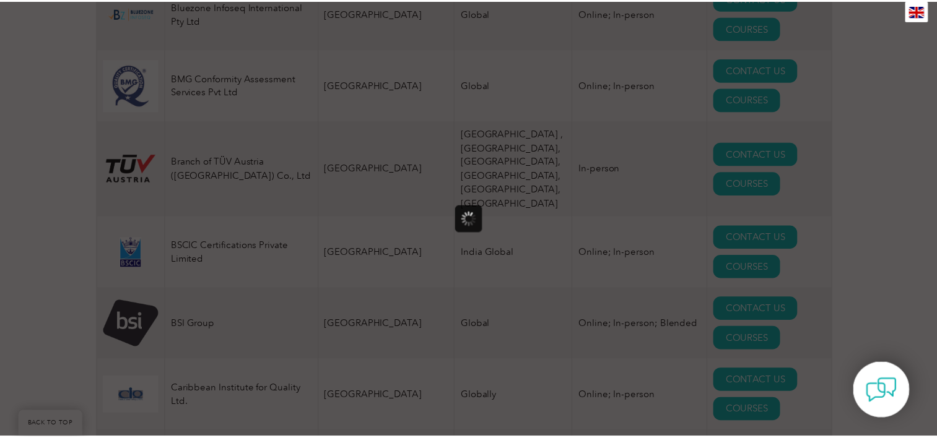
scroll to position [0, 0]
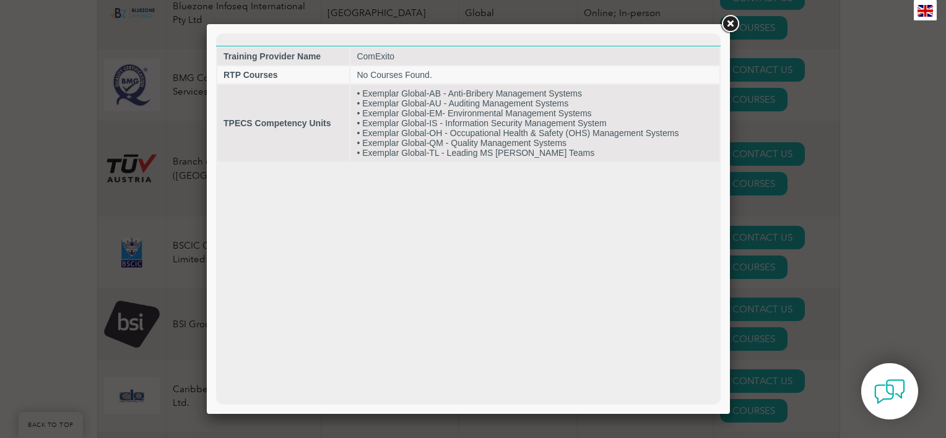
click at [156, 261] on div at bounding box center [473, 219] width 946 height 438
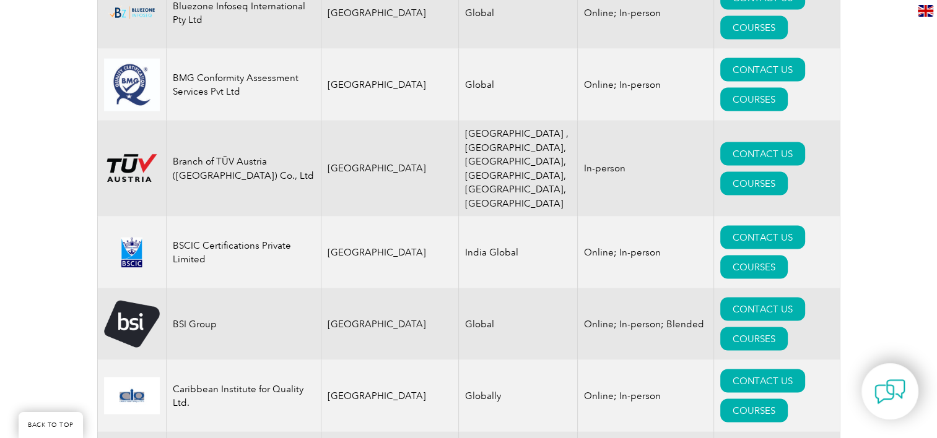
drag, startPoint x: 212, startPoint y: 278, endPoint x: 174, endPoint y: 277, distance: 38.4
copy td "ComExito"
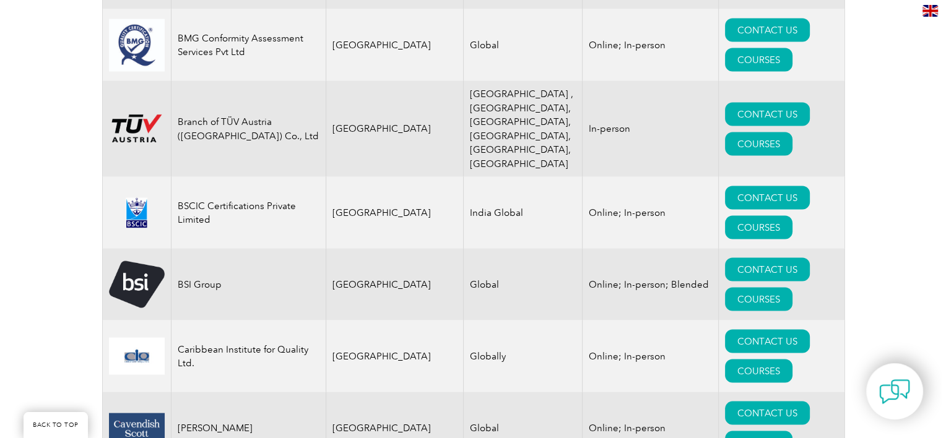
scroll to position [2477, 0]
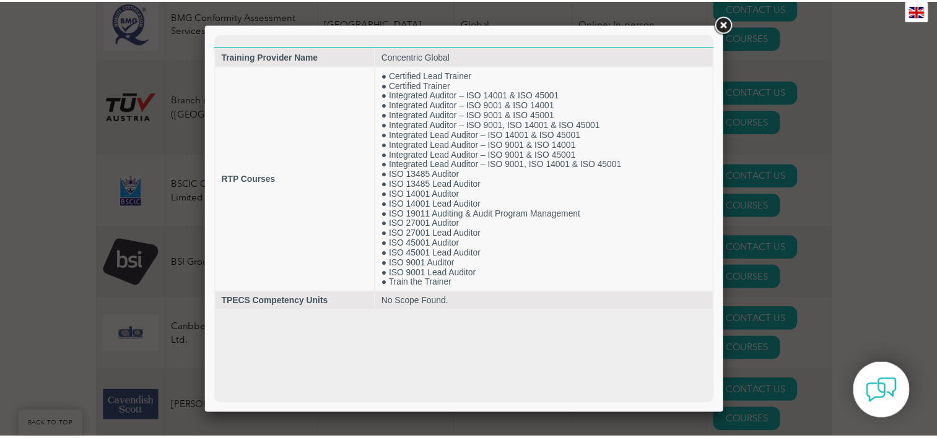
scroll to position [0, 0]
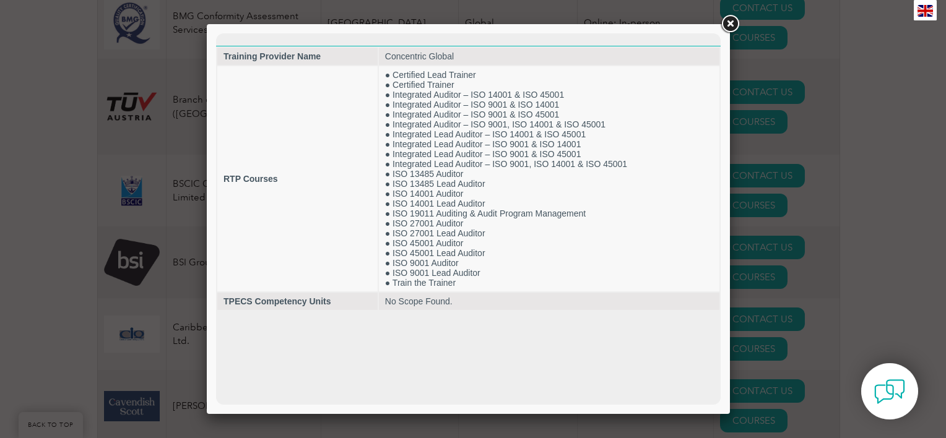
click at [27, 310] on div at bounding box center [473, 219] width 946 height 438
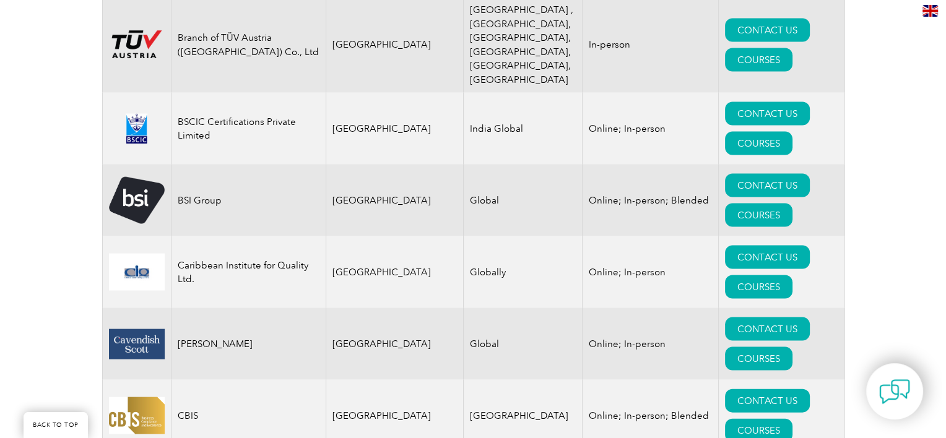
scroll to position [2601, 0]
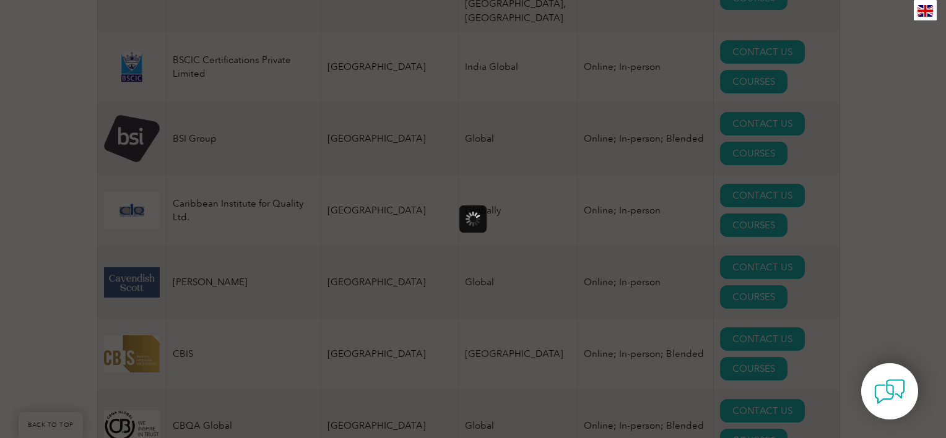
scroll to position [0, 0]
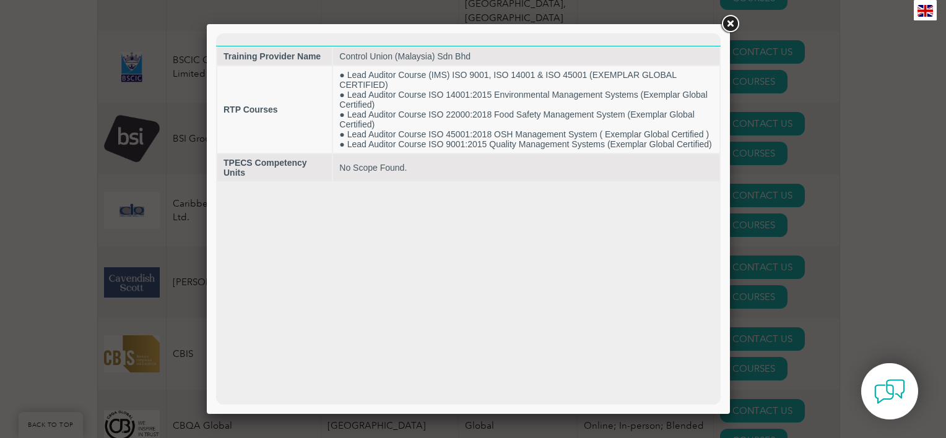
click at [110, 327] on div at bounding box center [473, 219] width 946 height 438
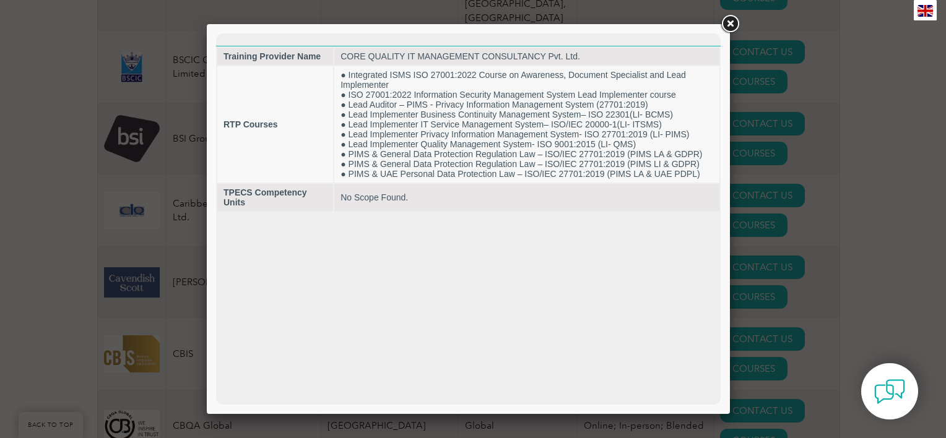
click at [159, 329] on div at bounding box center [473, 219] width 946 height 438
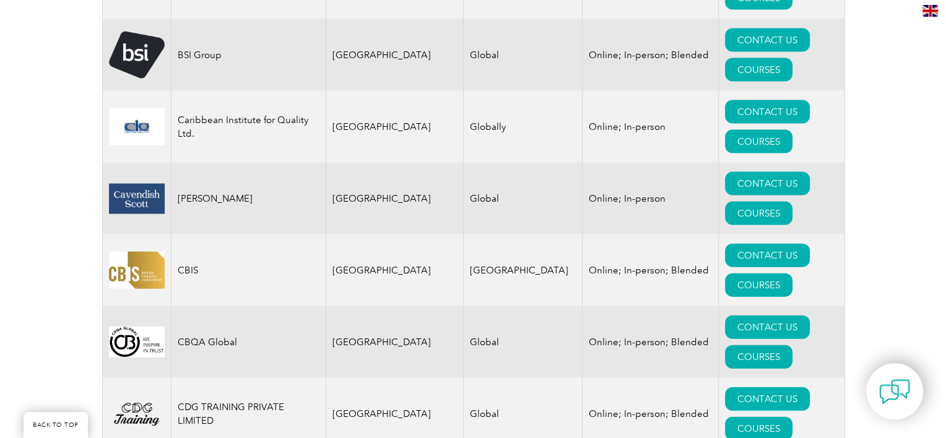
scroll to position [2725, 0]
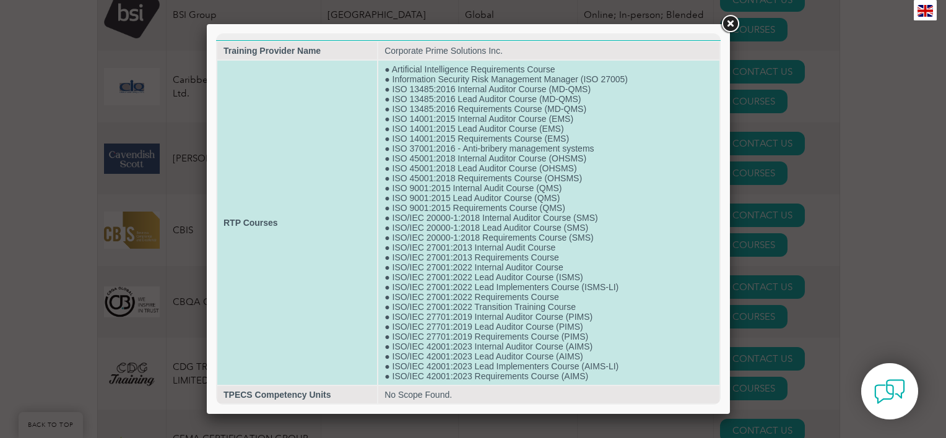
scroll to position [21, 0]
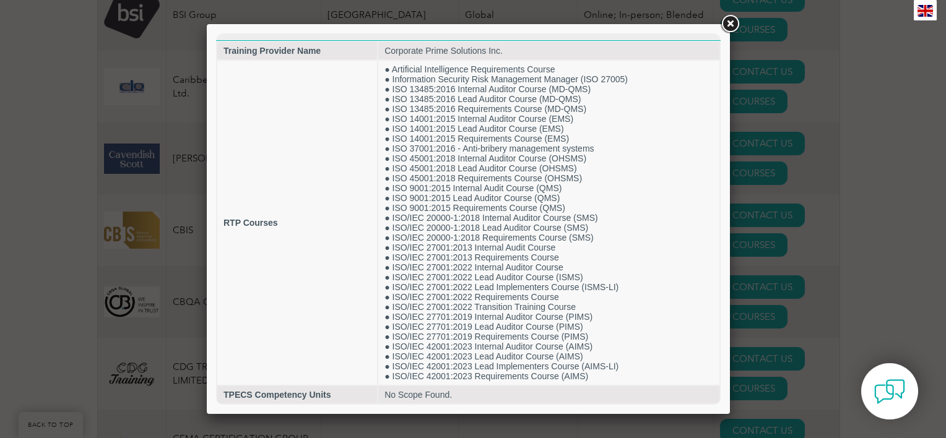
click at [63, 380] on div at bounding box center [473, 219] width 946 height 438
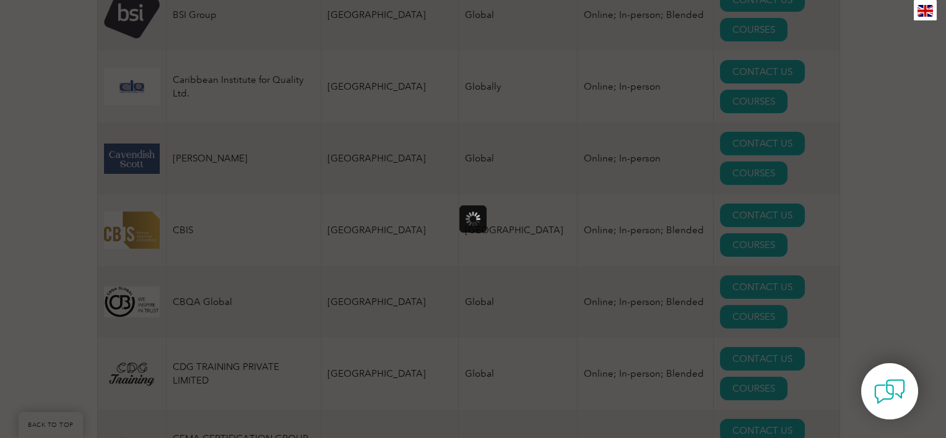
scroll to position [0, 0]
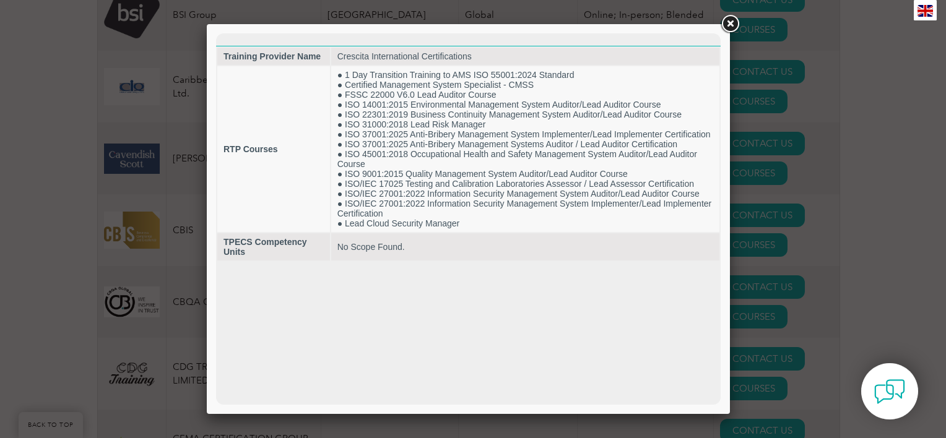
click at [95, 347] on div at bounding box center [473, 219] width 946 height 438
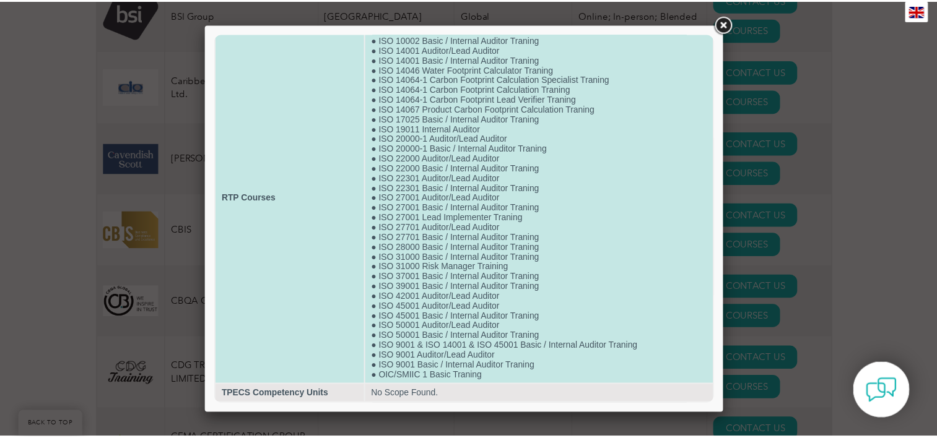
scroll to position [73, 0]
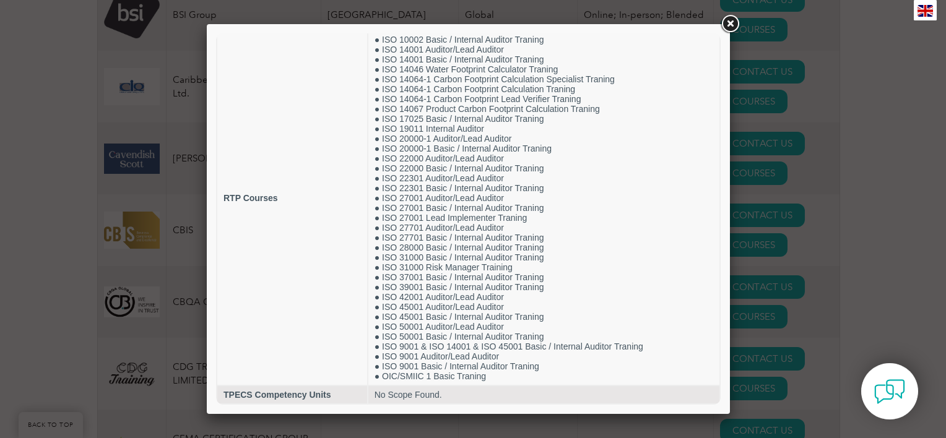
click at [79, 401] on div at bounding box center [473, 219] width 946 height 438
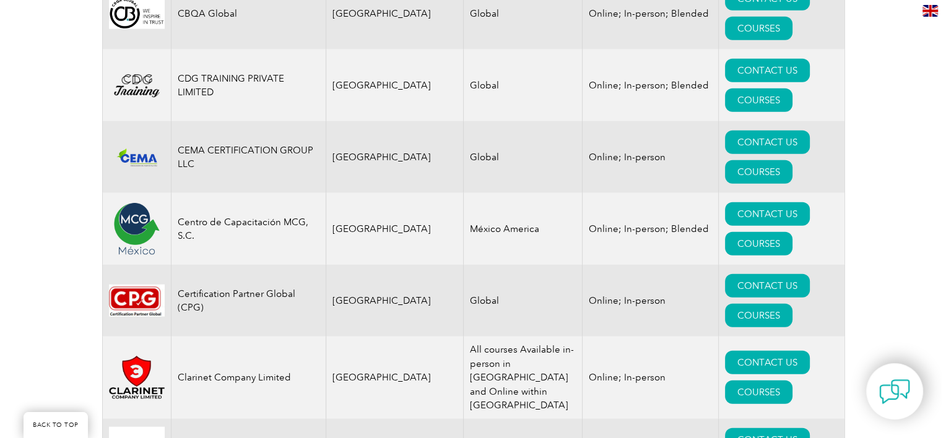
scroll to position [3034, 0]
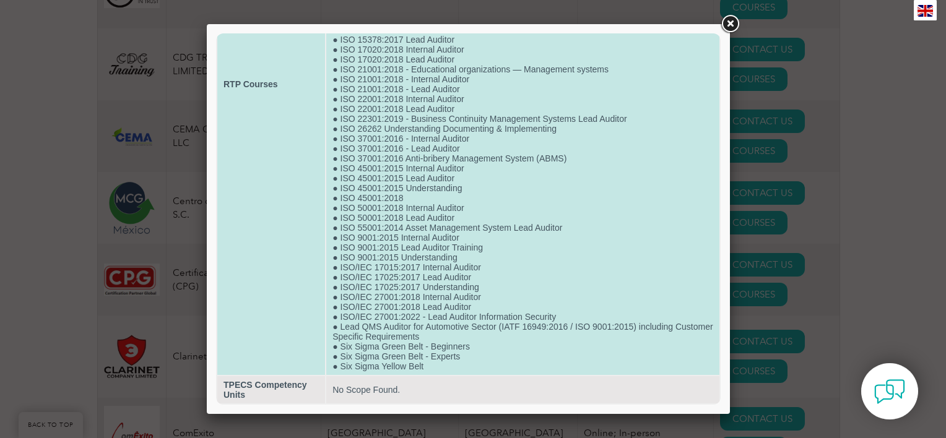
scroll to position [312, 0]
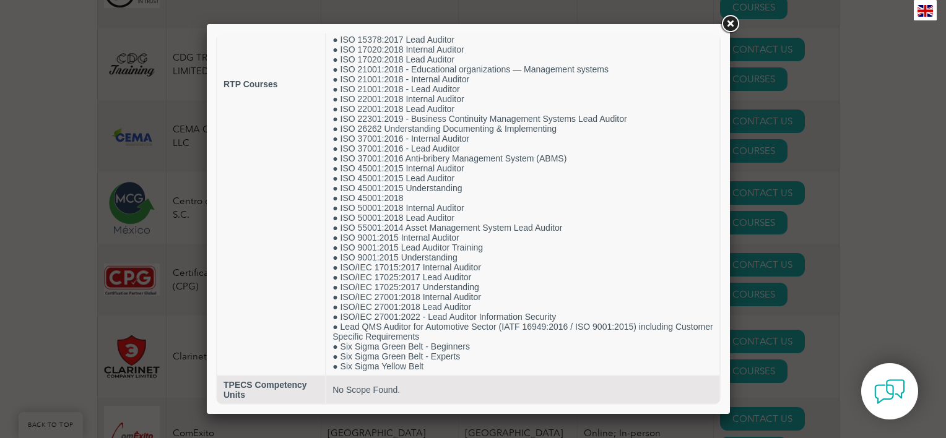
click at [156, 257] on div at bounding box center [473, 219] width 946 height 438
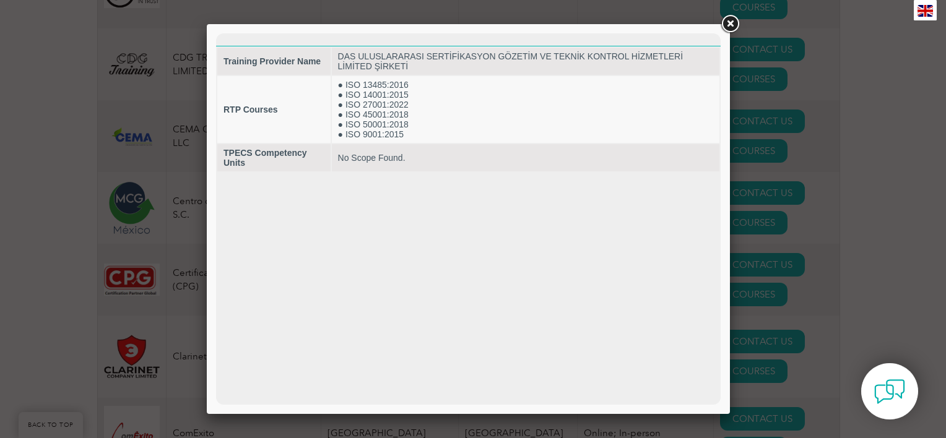
scroll to position [0, 0]
click at [178, 244] on div at bounding box center [473, 219] width 946 height 438
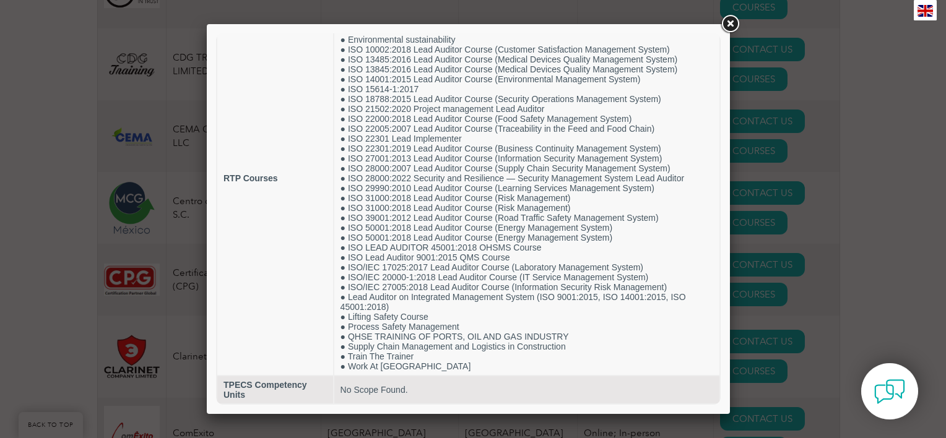
scroll to position [104, 0]
click at [194, 263] on div at bounding box center [473, 219] width 946 height 438
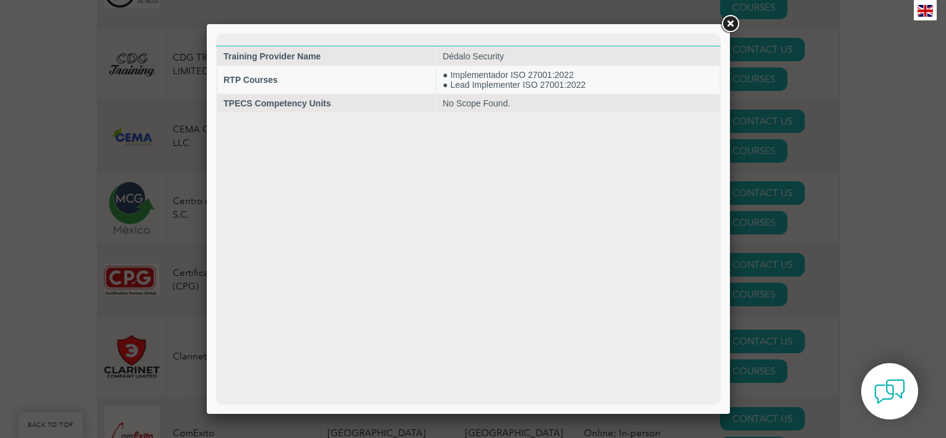
scroll to position [0, 0]
click at [159, 260] on div at bounding box center [473, 219] width 946 height 438
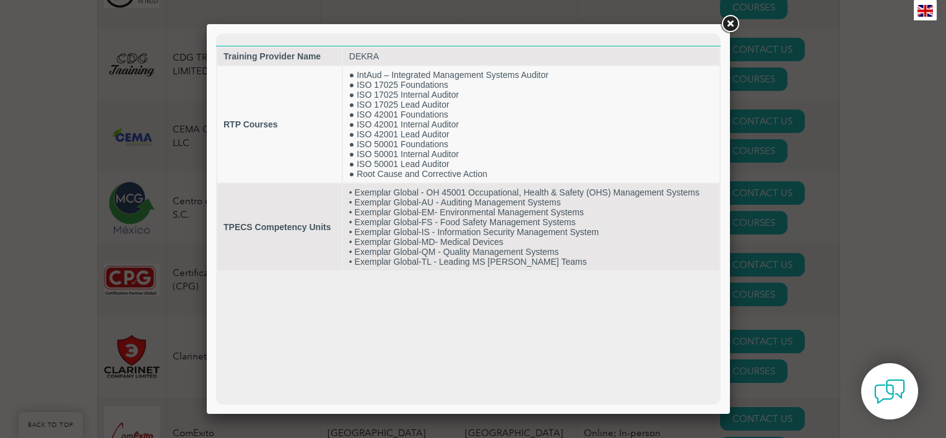
click at [196, 248] on div at bounding box center [473, 219] width 946 height 438
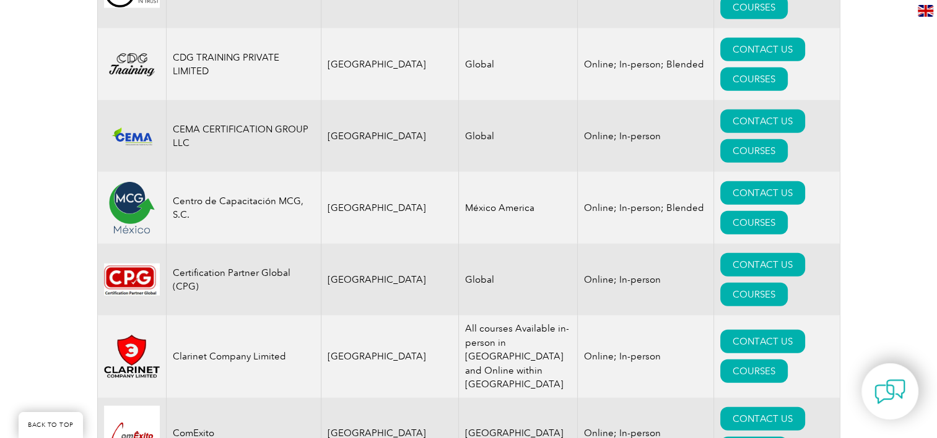
drag, startPoint x: 237, startPoint y: 255, endPoint x: 168, endPoint y: 245, distance: 69.4
copy td "Dédalo Security"
drag, startPoint x: 202, startPoint y: 297, endPoint x: 173, endPoint y: 289, distance: 29.6
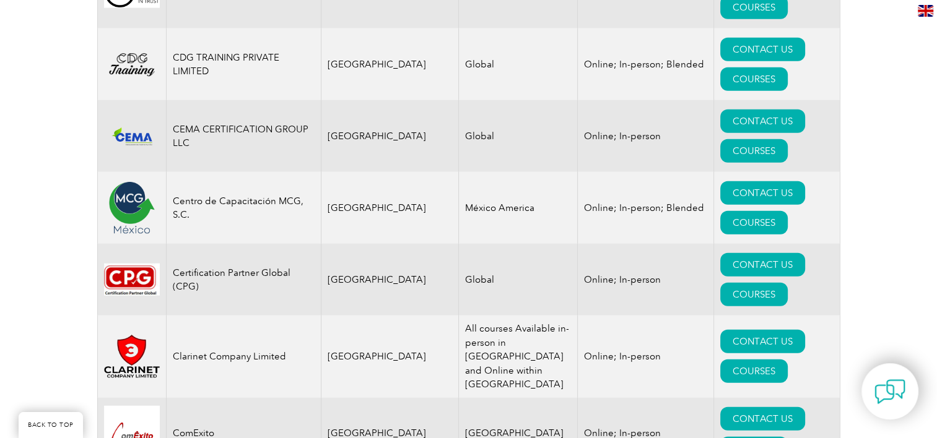
copy td "DEKRA"
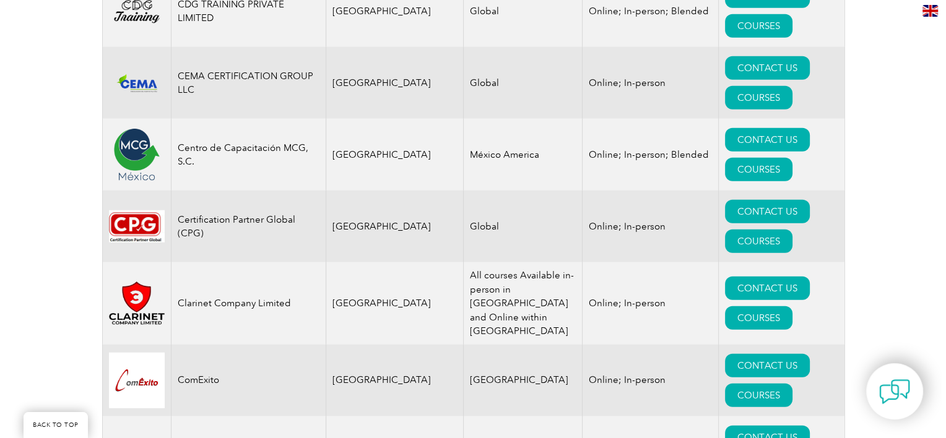
scroll to position [3158, 0]
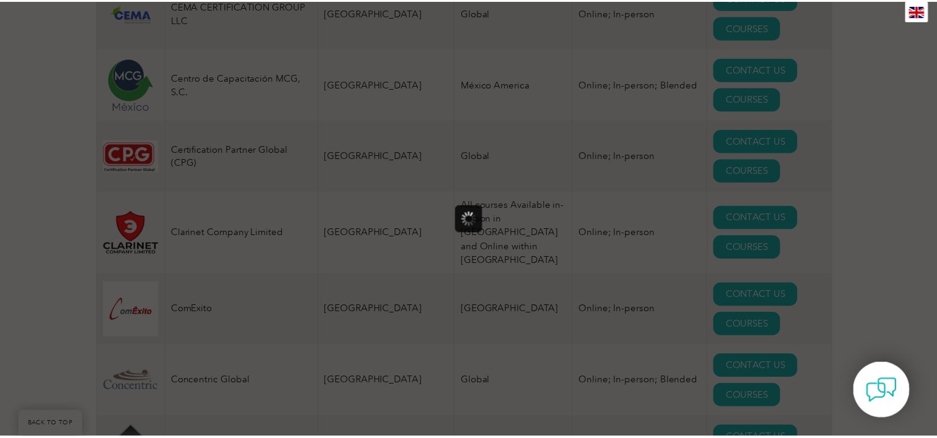
scroll to position [0, 0]
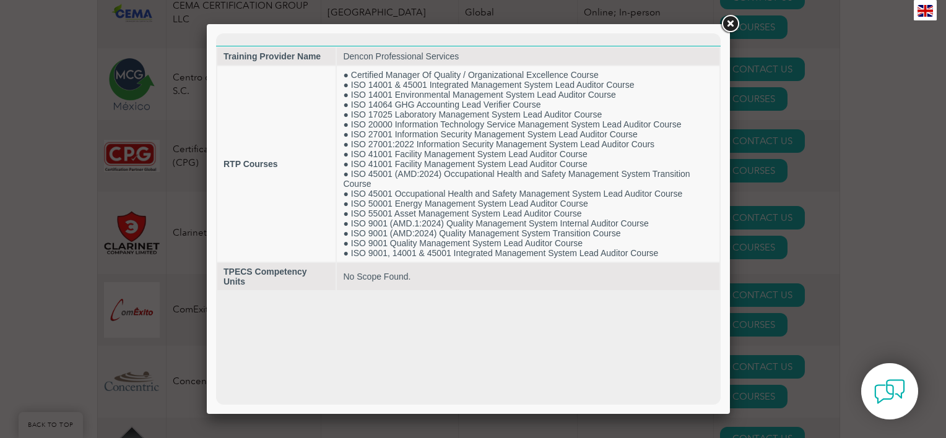
click at [822, 188] on div at bounding box center [473, 219] width 946 height 438
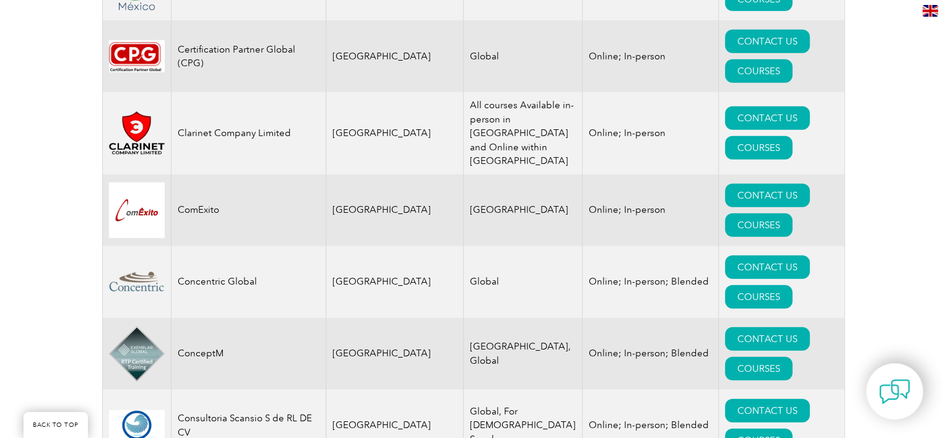
scroll to position [3282, 0]
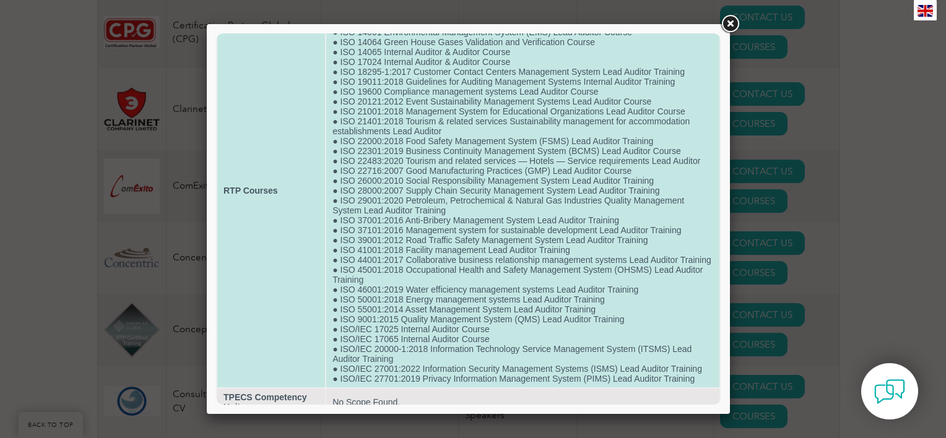
scroll to position [136, 0]
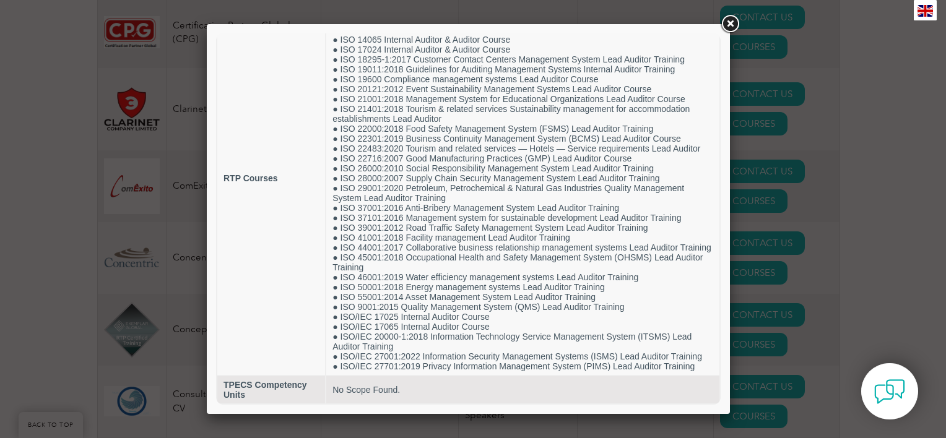
click at [181, 247] on div at bounding box center [473, 219] width 946 height 438
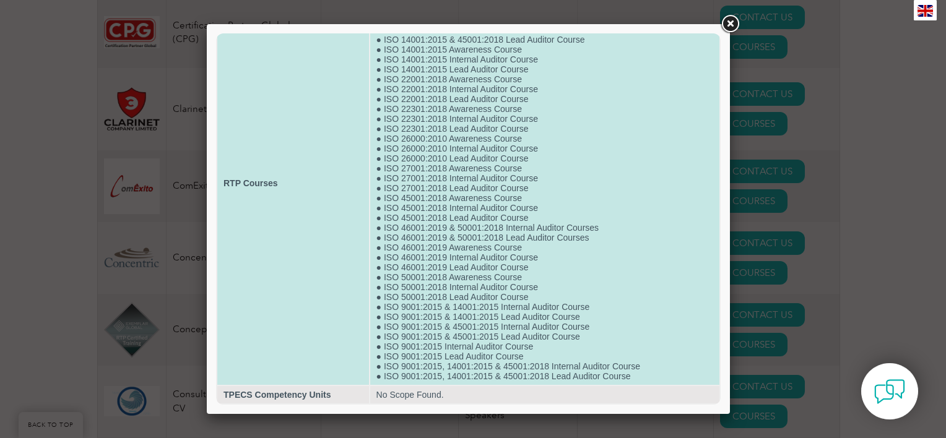
scroll to position [104, 0]
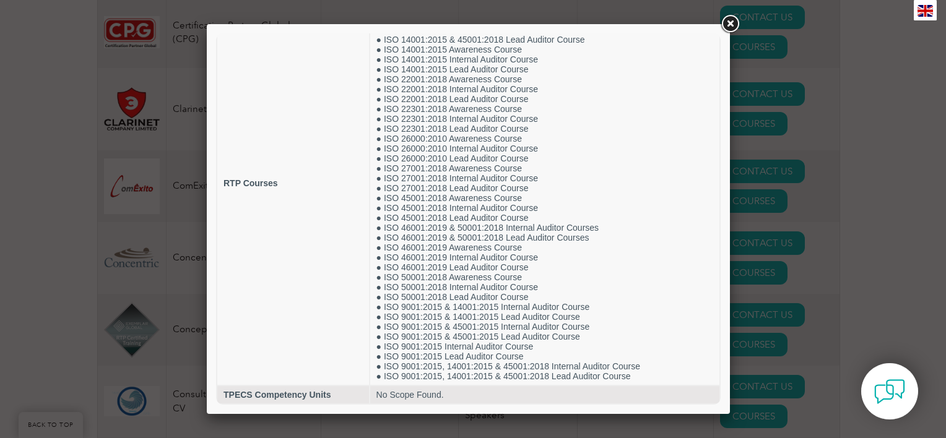
click at [176, 264] on div at bounding box center [473, 219] width 946 height 438
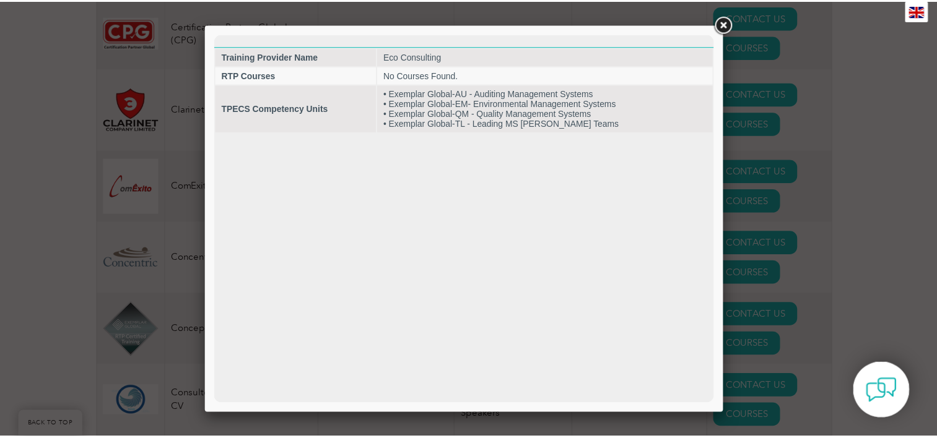
scroll to position [0, 0]
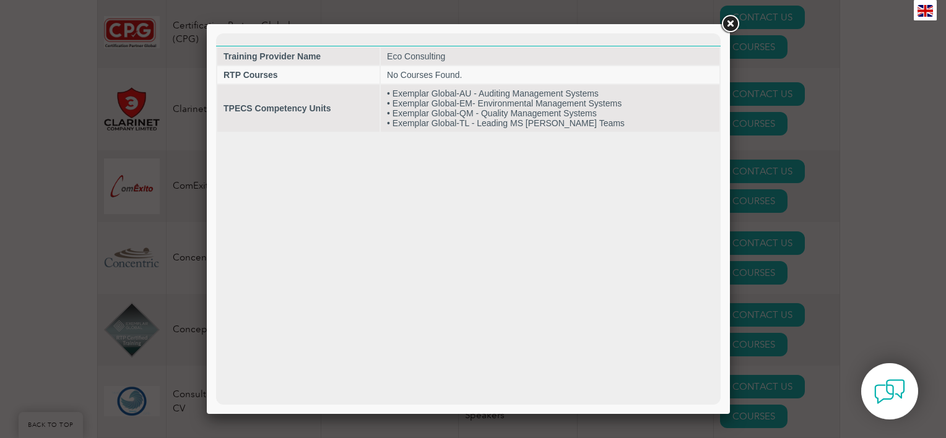
click at [149, 268] on div at bounding box center [473, 219] width 946 height 438
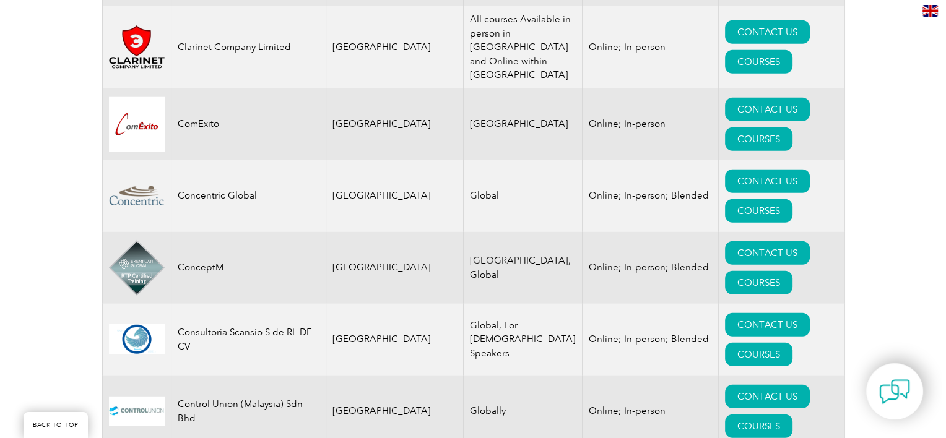
scroll to position [3406, 0]
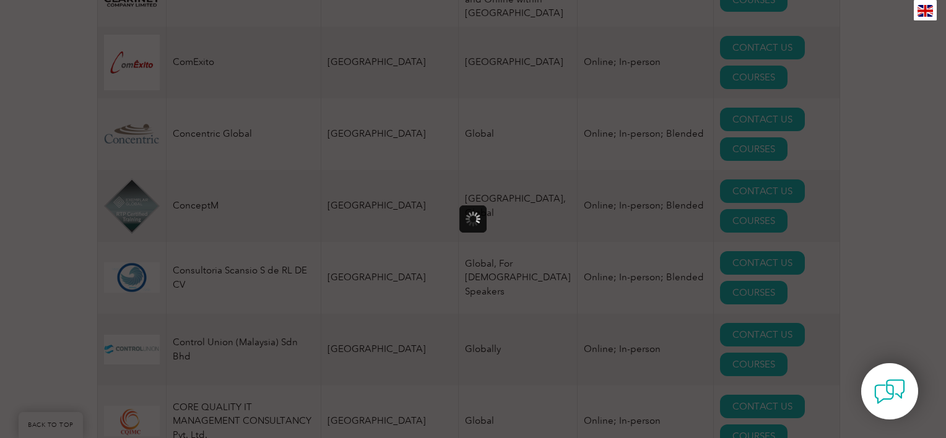
scroll to position [0, 0]
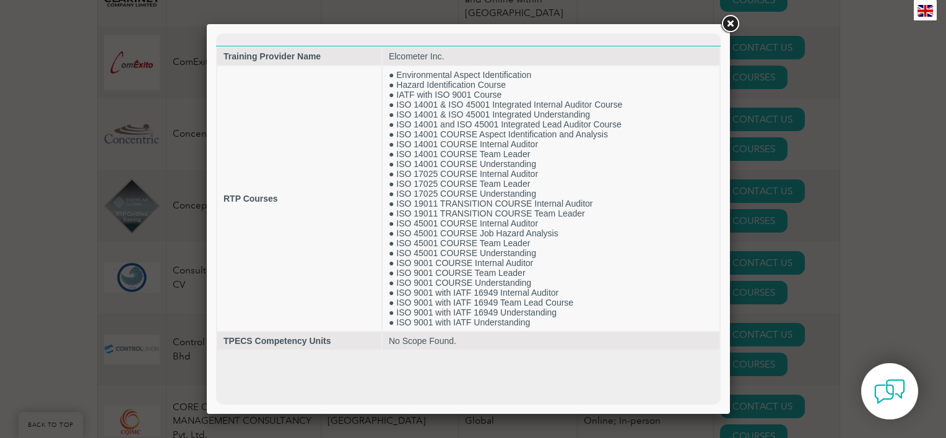
click at [139, 302] on div at bounding box center [473, 219] width 946 height 438
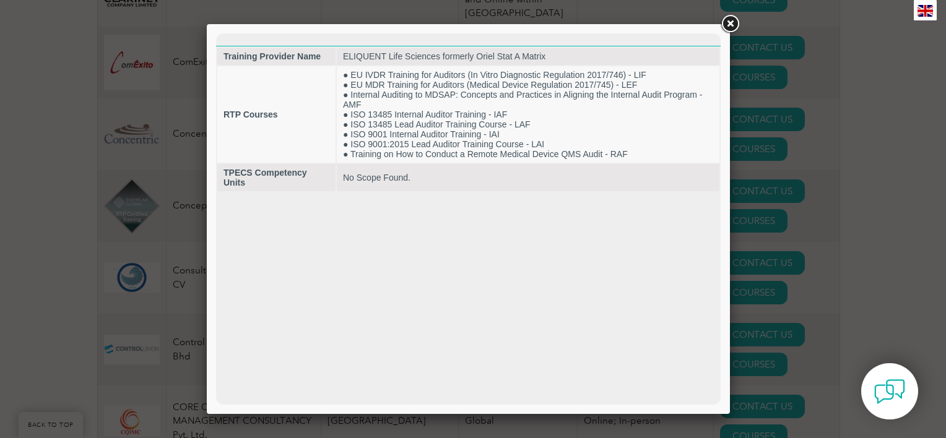
click at [94, 354] on div at bounding box center [473, 219] width 946 height 438
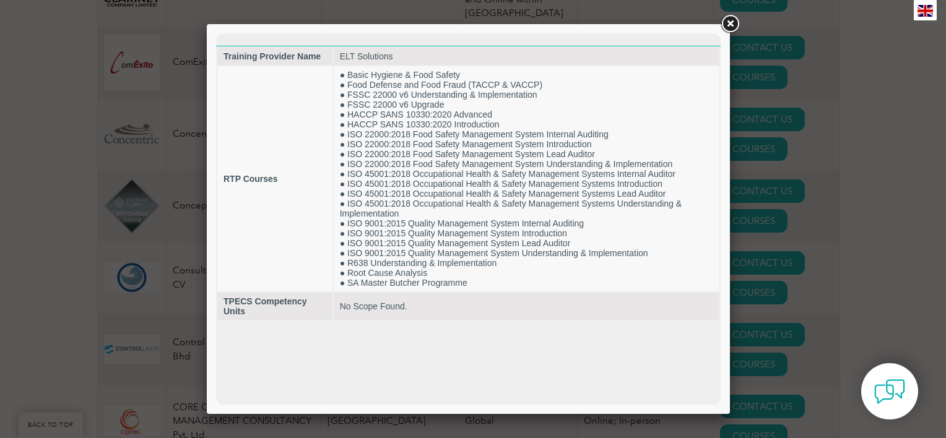
click at [170, 367] on div at bounding box center [473, 219] width 946 height 438
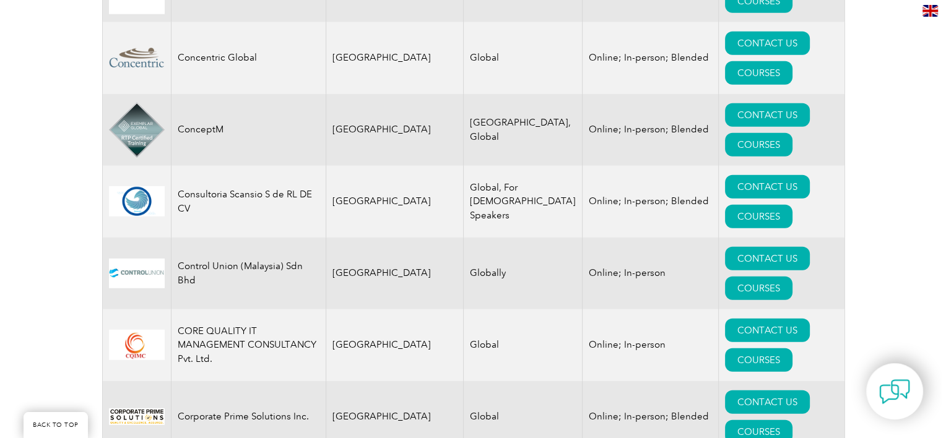
scroll to position [3530, 0]
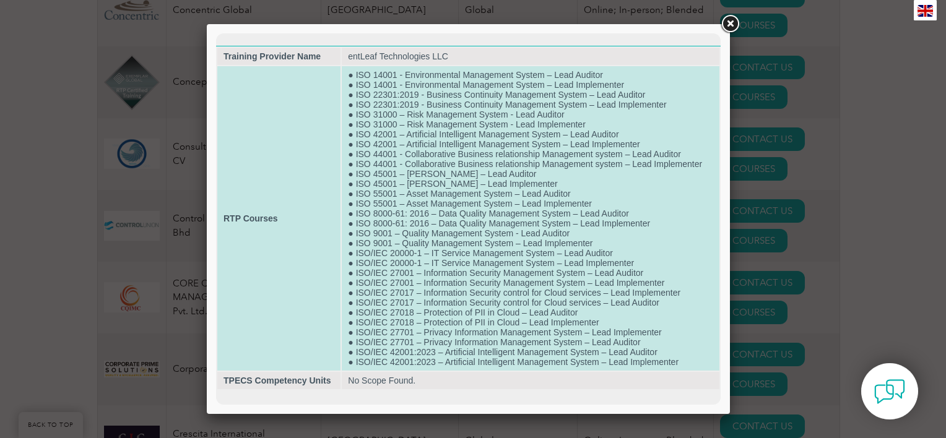
scroll to position [0, 0]
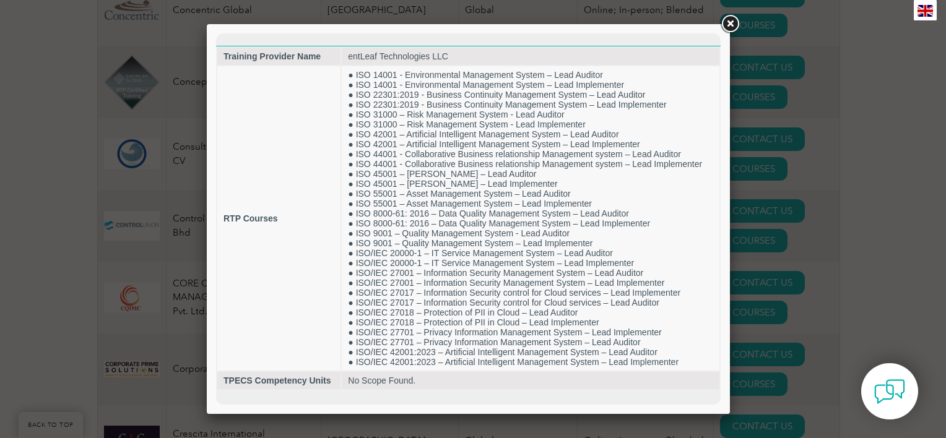
click at [166, 349] on div at bounding box center [473, 219] width 946 height 438
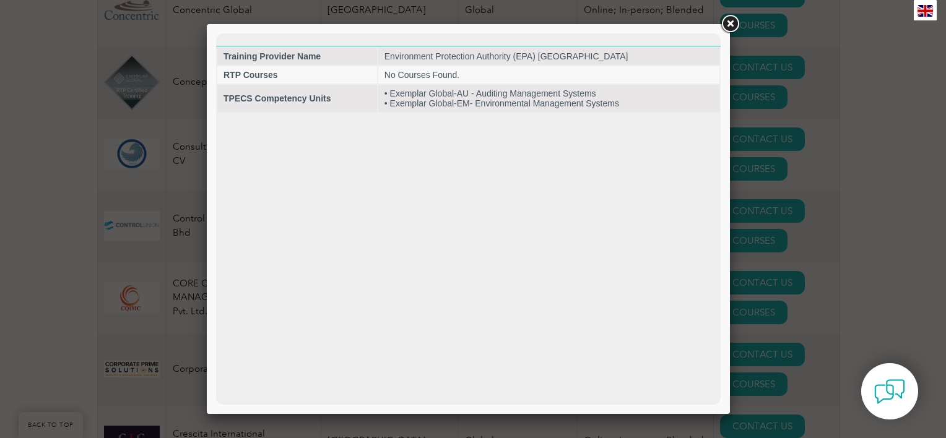
click at [155, 310] on div at bounding box center [473, 219] width 946 height 438
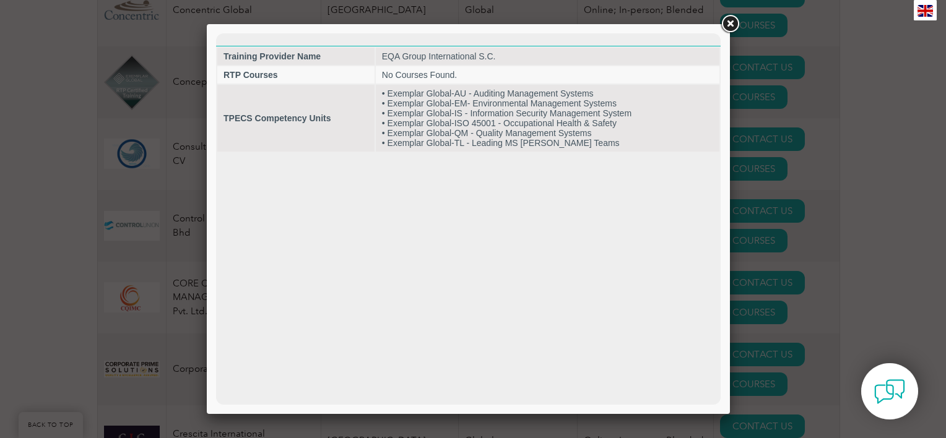
click at [207, 352] on div at bounding box center [468, 219] width 523 height 390
click at [178, 359] on div at bounding box center [473, 219] width 946 height 438
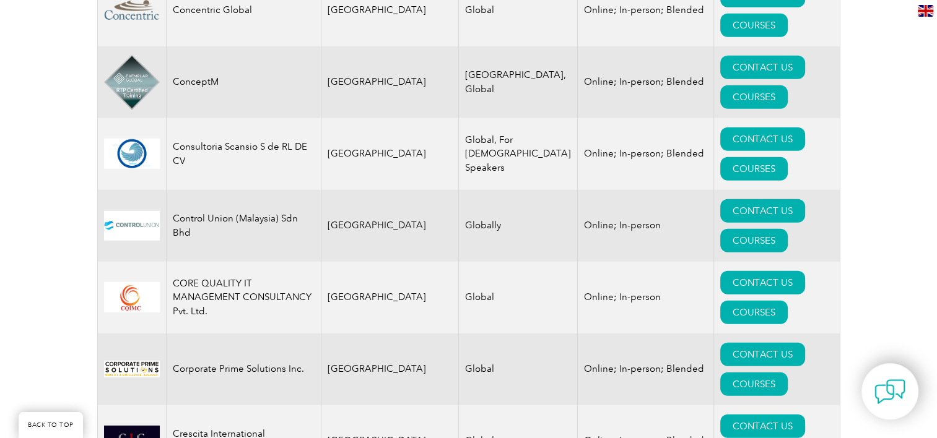
drag, startPoint x: 295, startPoint y: 357, endPoint x: 172, endPoint y: 352, distance: 123.9
copy td "EQA Group International S.C."
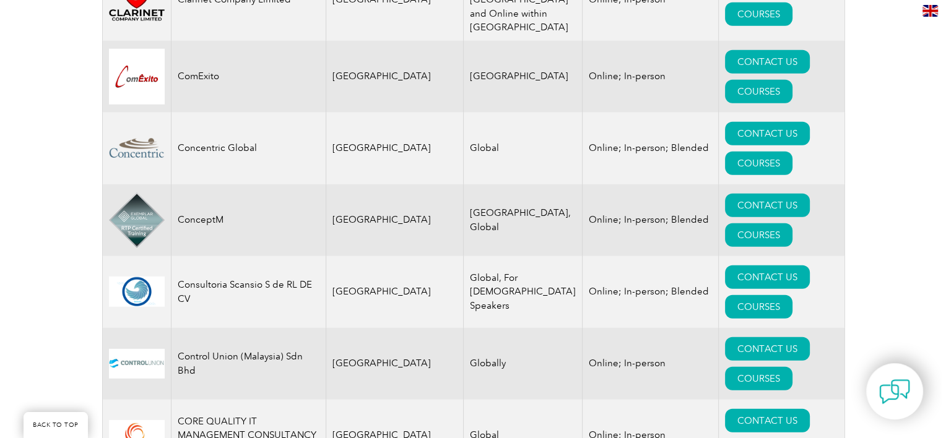
scroll to position [3406, 0]
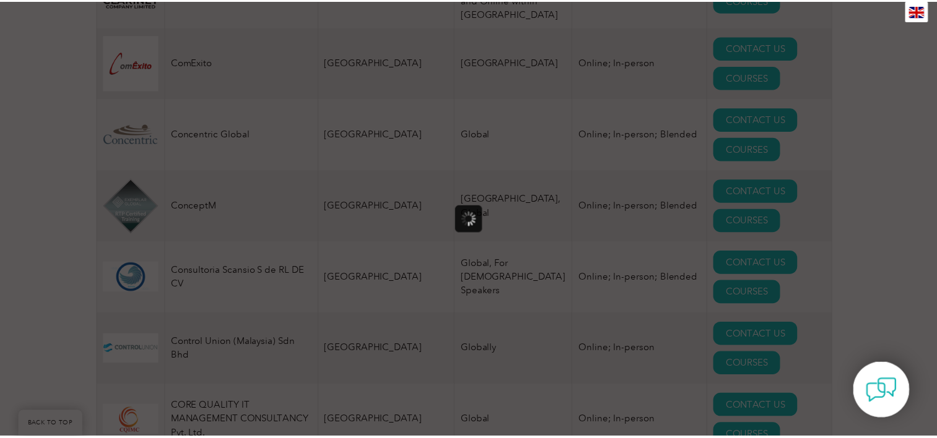
scroll to position [0, 0]
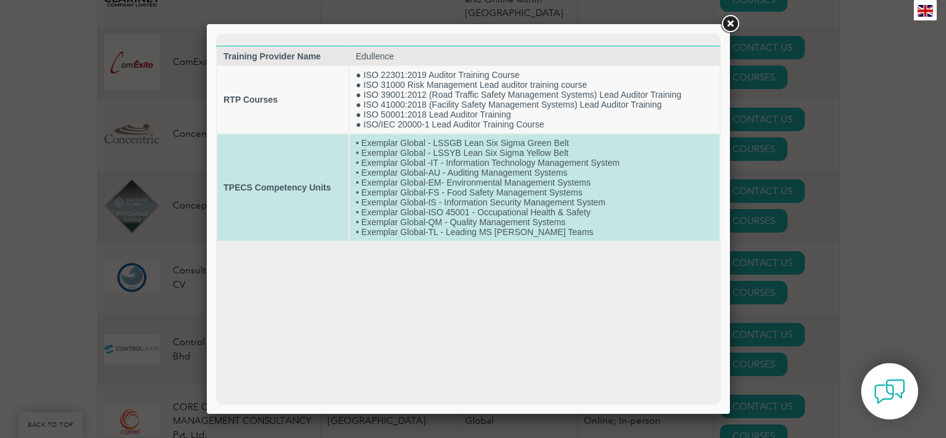
click at [661, 172] on td "• Exemplar Global - LSSGB Lean Six Sigma Green Belt • Exemplar Global - LSSYB L…" at bounding box center [535, 187] width 370 height 107
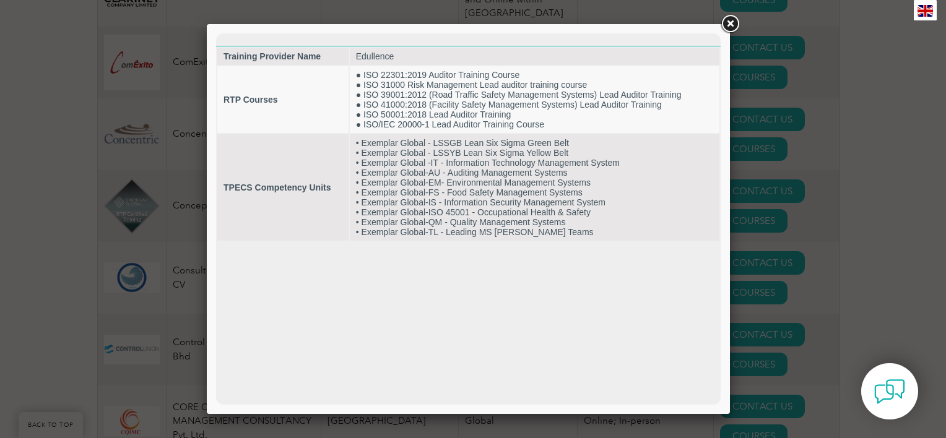
click at [817, 183] on div at bounding box center [473, 219] width 946 height 438
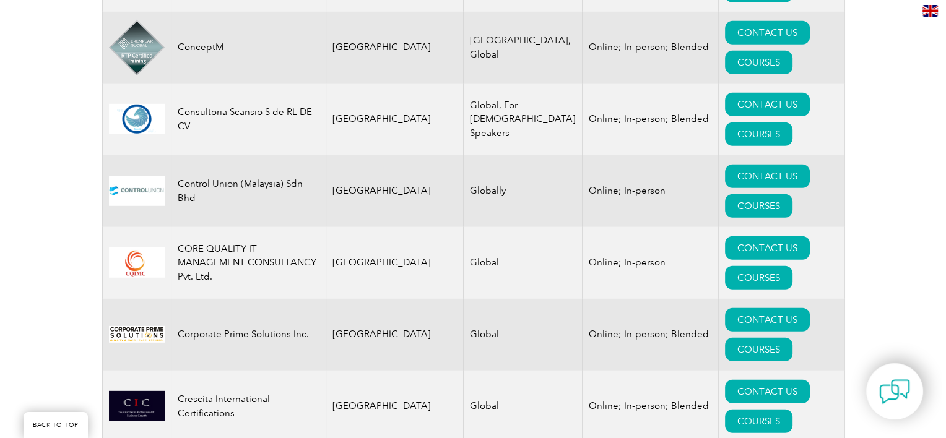
scroll to position [3592, 0]
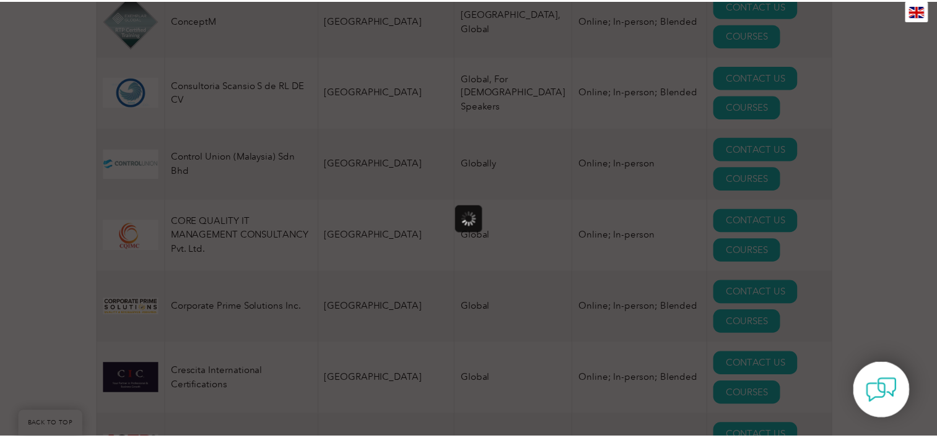
scroll to position [0, 0]
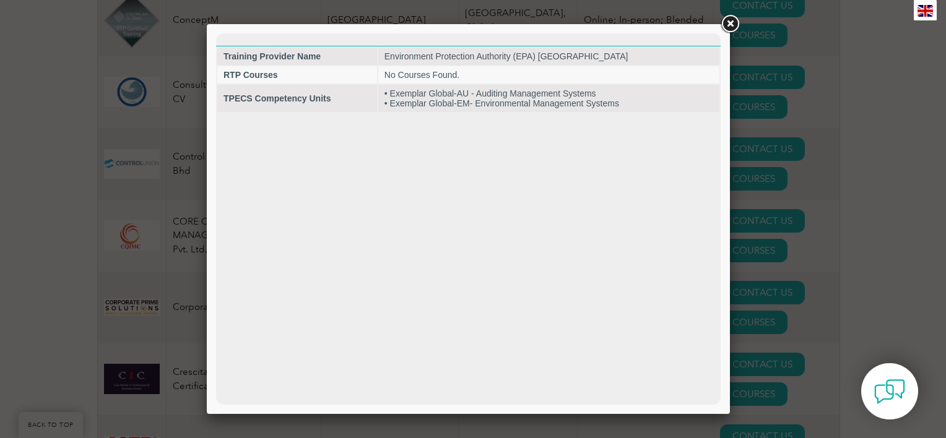
click at [783, 219] on div at bounding box center [473, 219] width 946 height 438
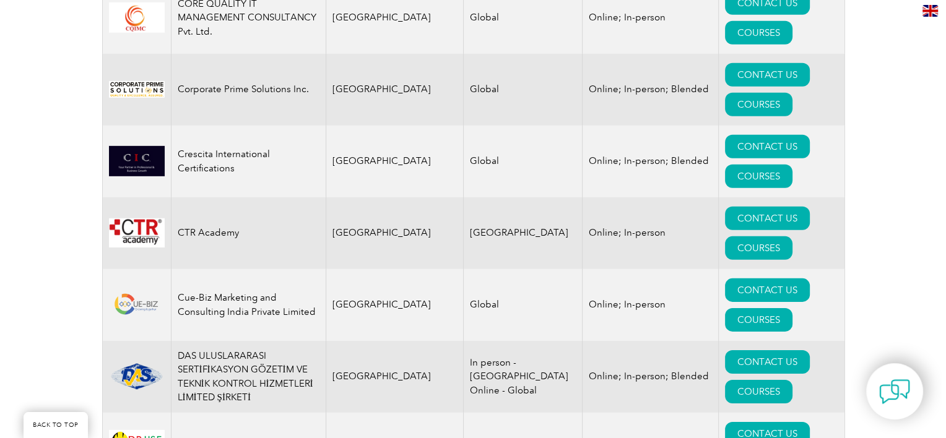
scroll to position [3839, 0]
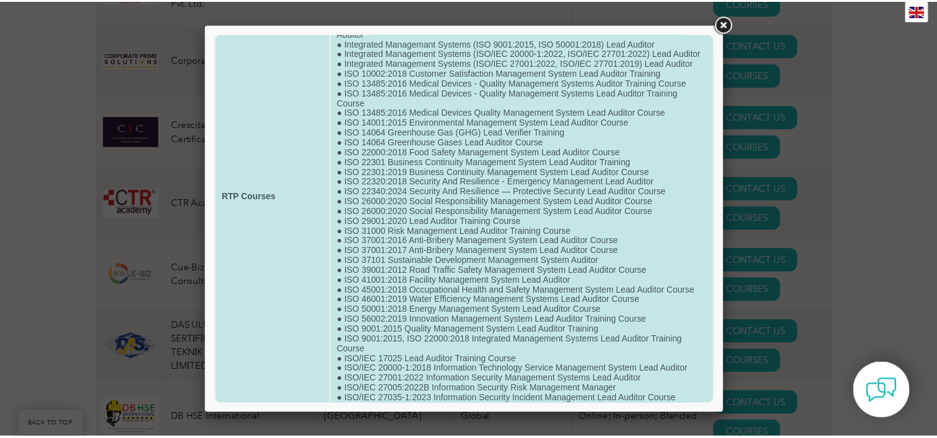
scroll to position [271, 0]
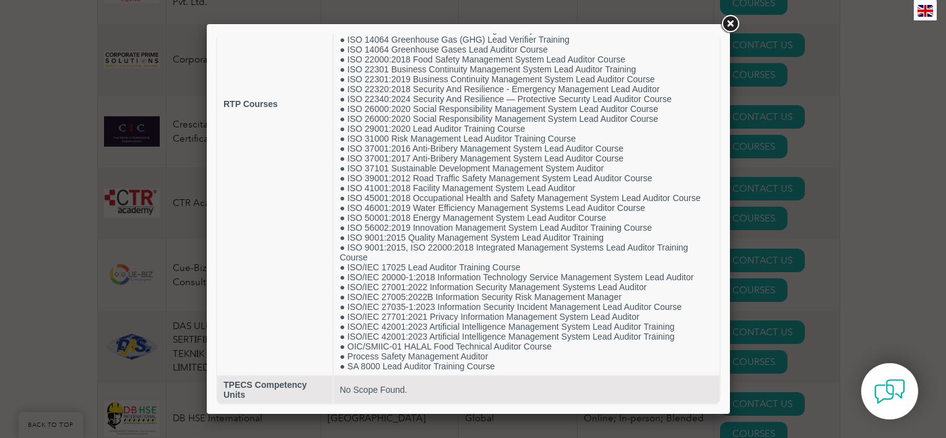
click at [810, 181] on div at bounding box center [473, 219] width 946 height 438
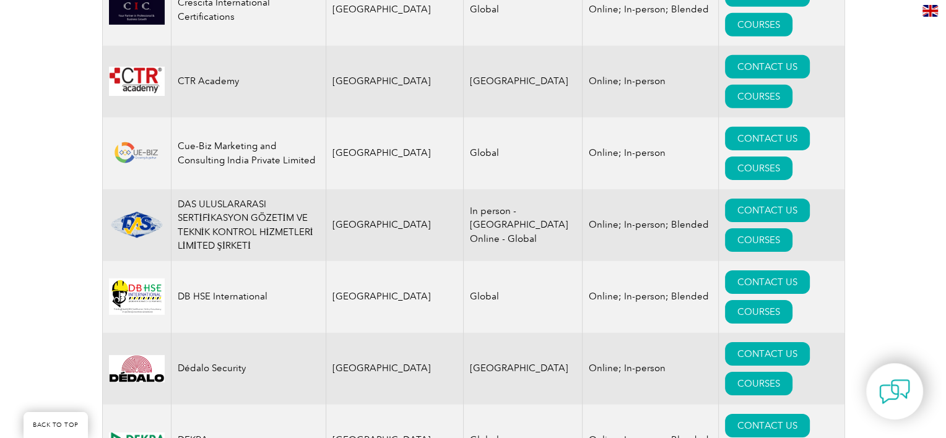
scroll to position [3963, 0]
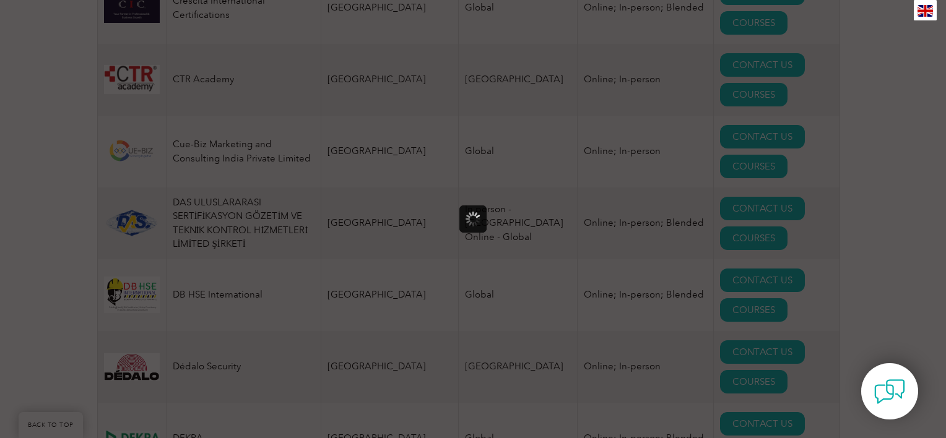
scroll to position [0, 0]
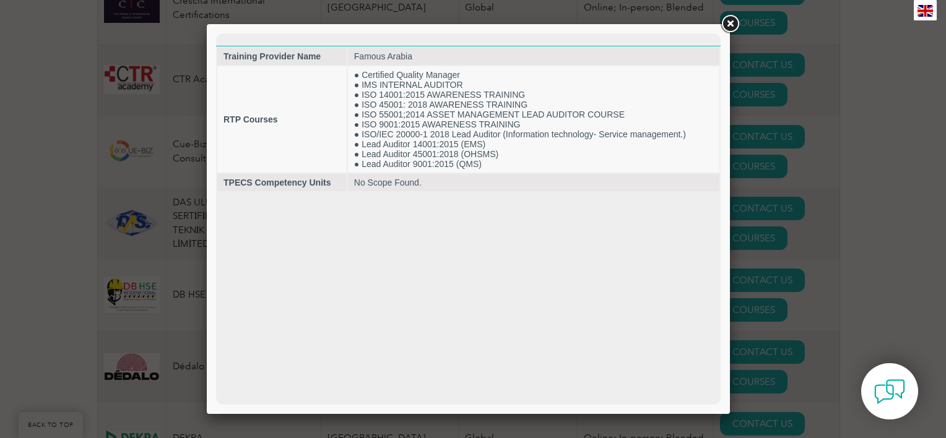
click at [800, 235] on div at bounding box center [473, 219] width 946 height 438
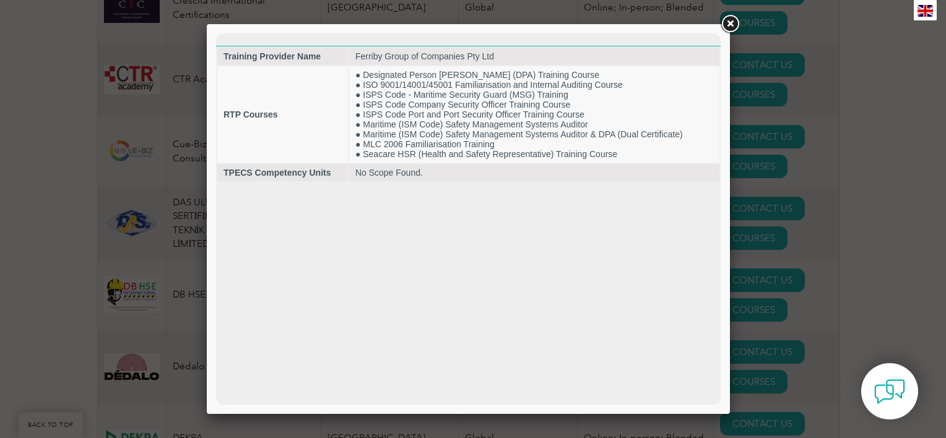
click at [813, 82] on div at bounding box center [473, 219] width 946 height 438
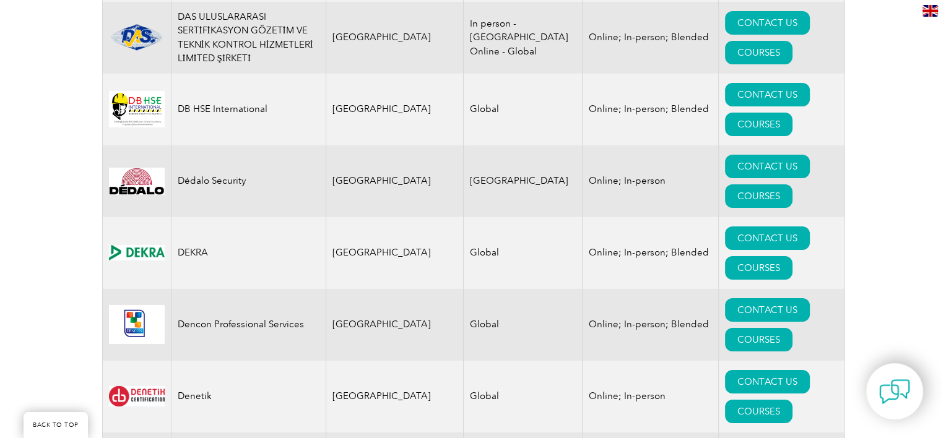
scroll to position [4211, 0]
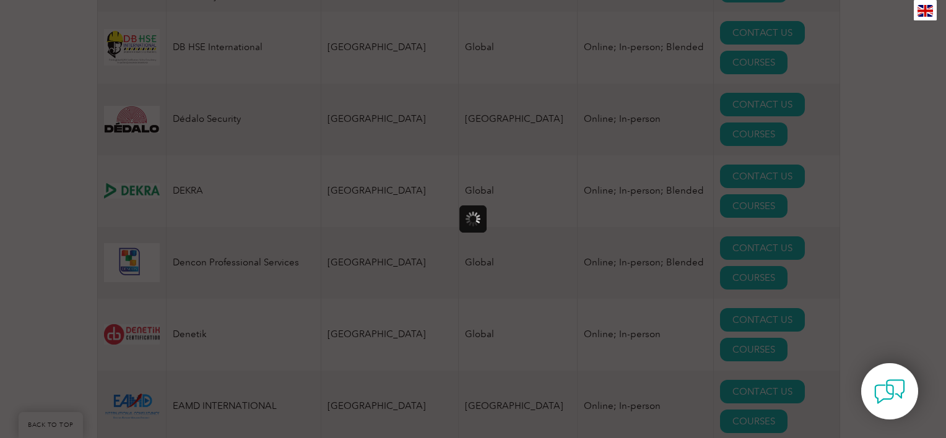
scroll to position [0, 0]
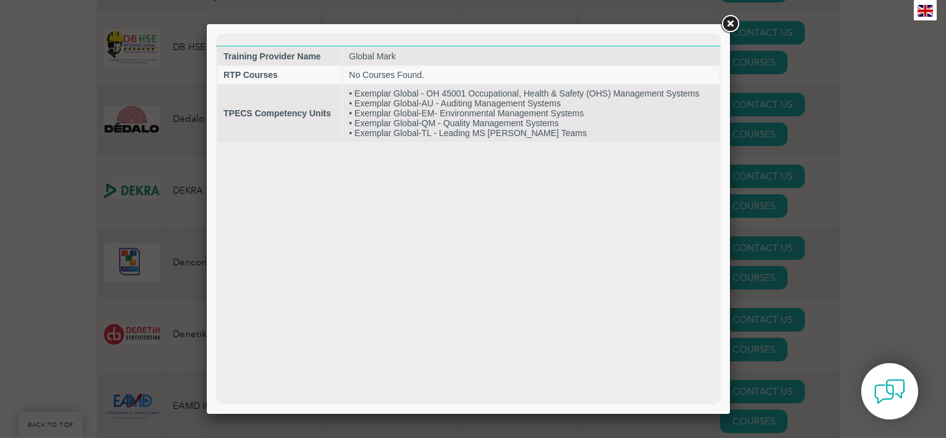
click at [754, 111] on div at bounding box center [473, 219] width 946 height 438
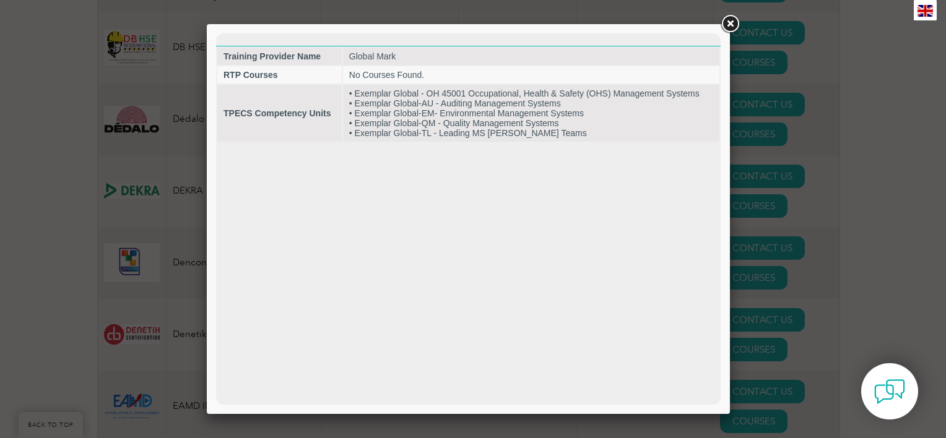
click at [778, 185] on div at bounding box center [473, 219] width 946 height 438
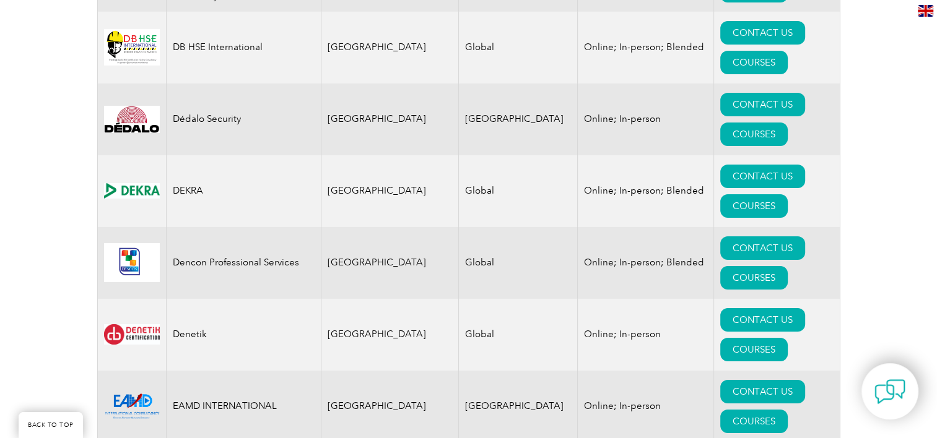
drag, startPoint x: 223, startPoint y: 281, endPoint x: 166, endPoint y: 282, distance: 57.0
copy td "Global Mark"
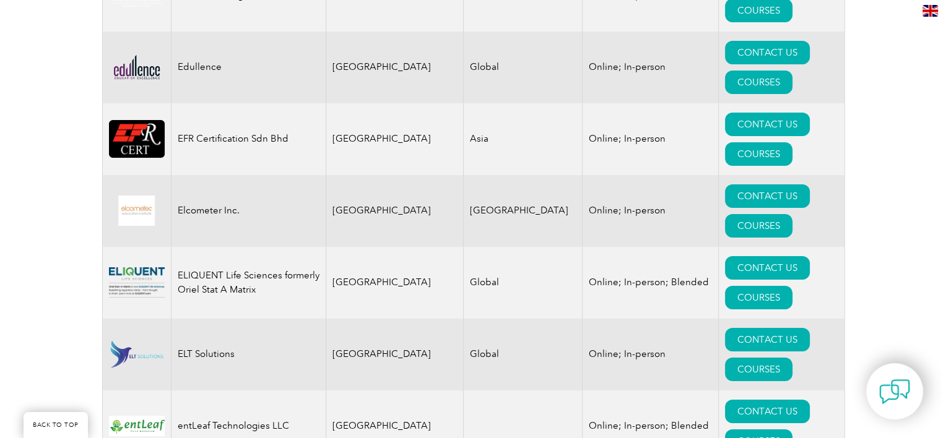
scroll to position [4706, 0]
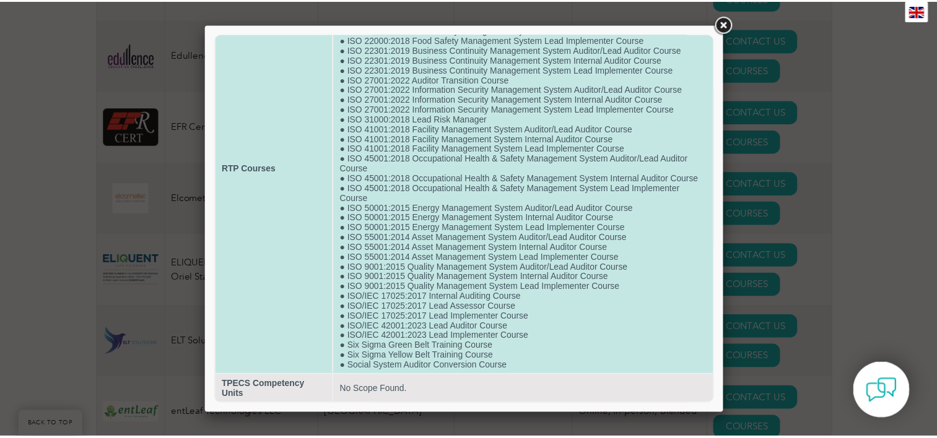
scroll to position [125, 0]
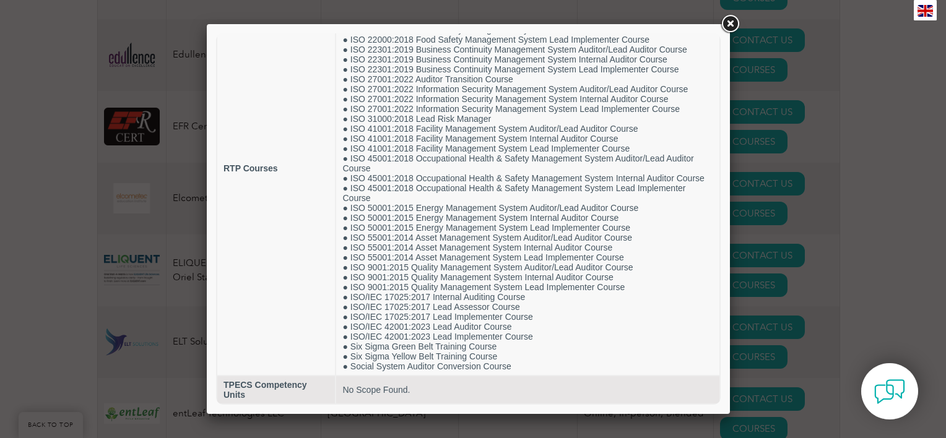
click at [175, 282] on div at bounding box center [473, 219] width 946 height 438
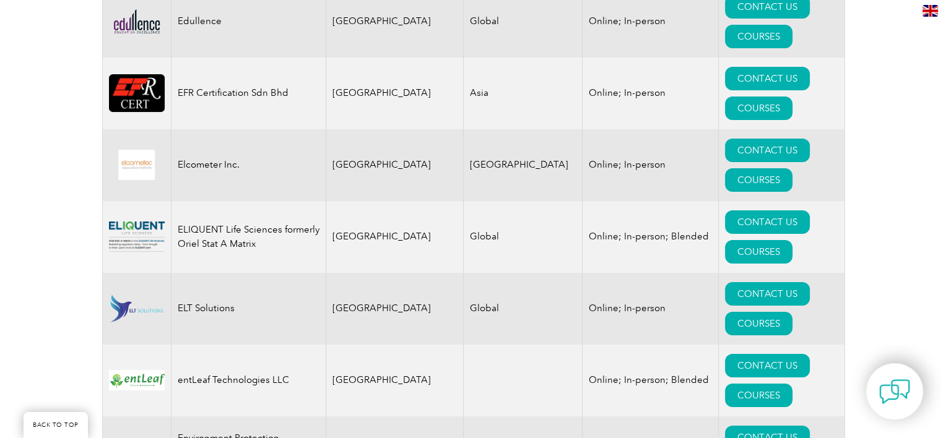
scroll to position [4768, 0]
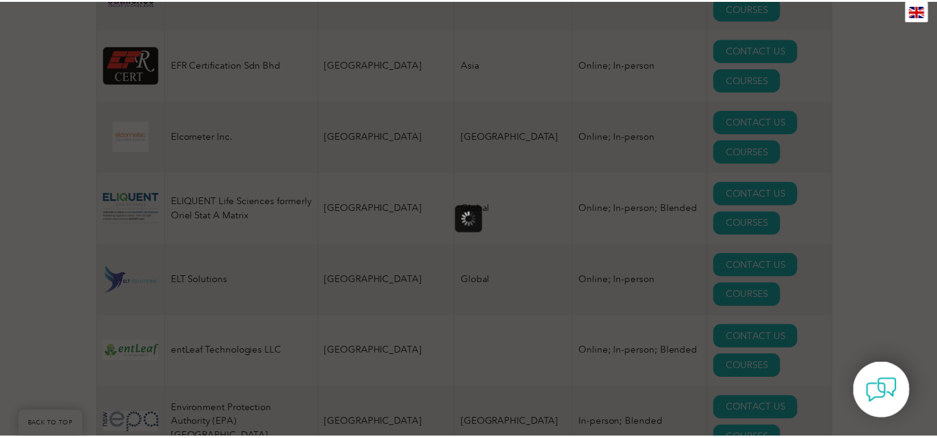
scroll to position [0, 0]
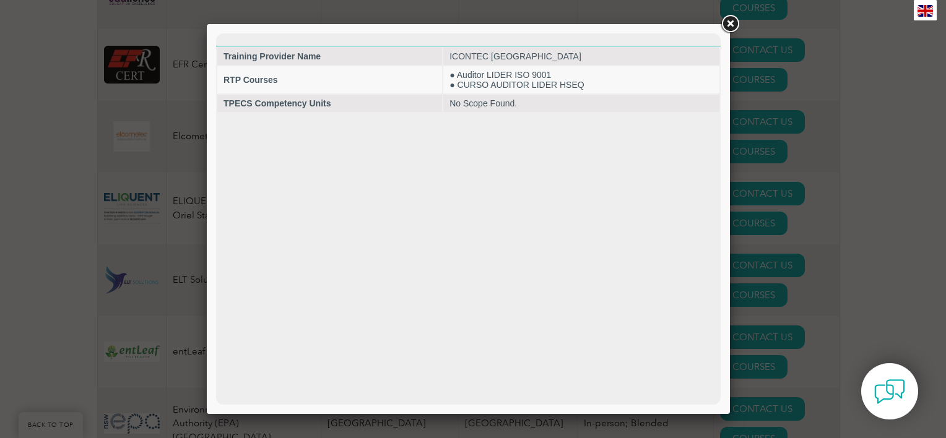
click at [188, 268] on div at bounding box center [473, 219] width 946 height 438
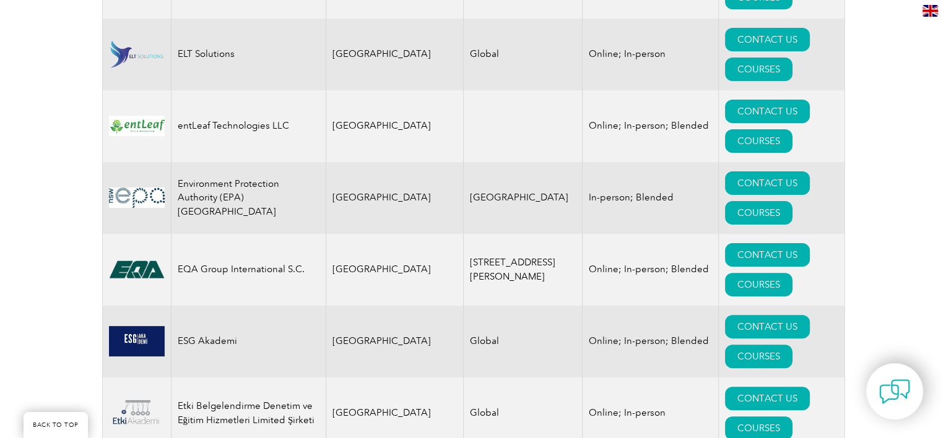
scroll to position [5016, 0]
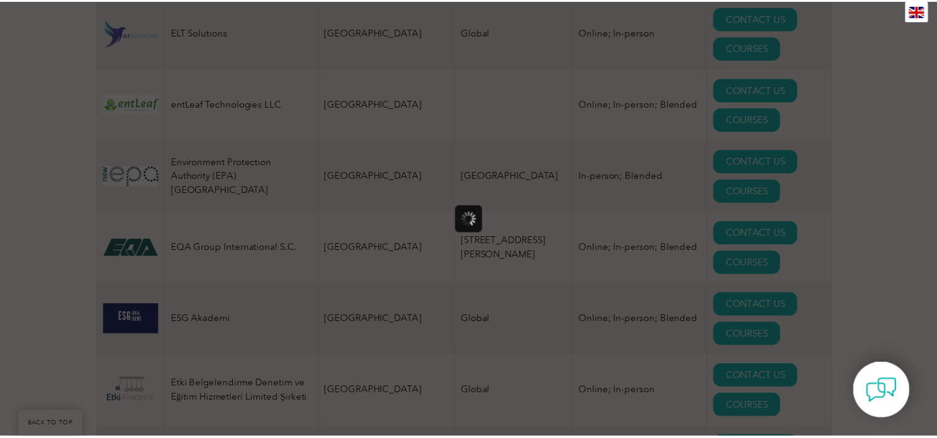
scroll to position [0, 0]
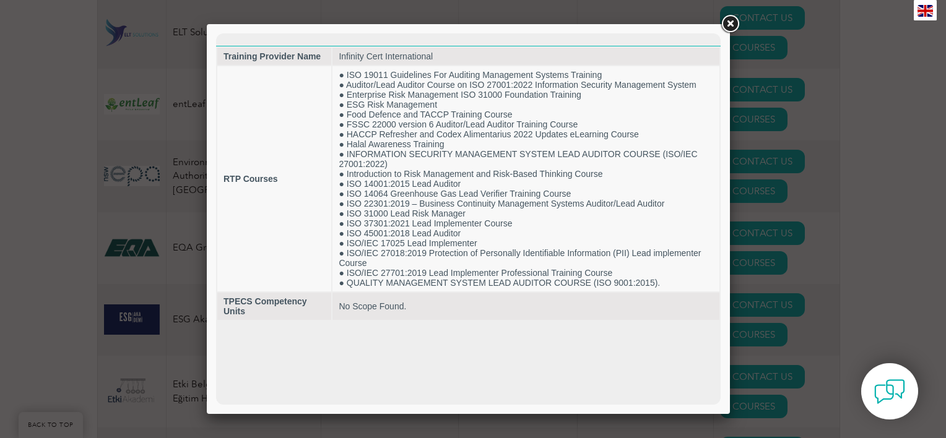
click at [163, 248] on div at bounding box center [473, 219] width 946 height 438
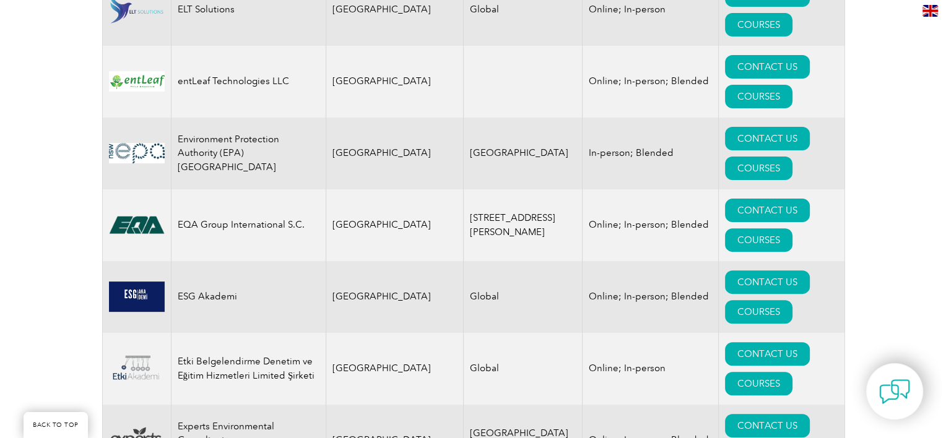
scroll to position [5078, 0]
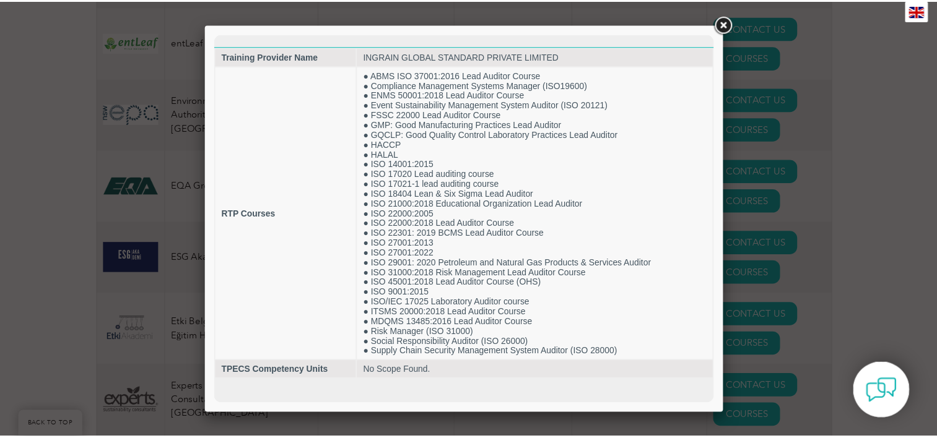
scroll to position [0, 0]
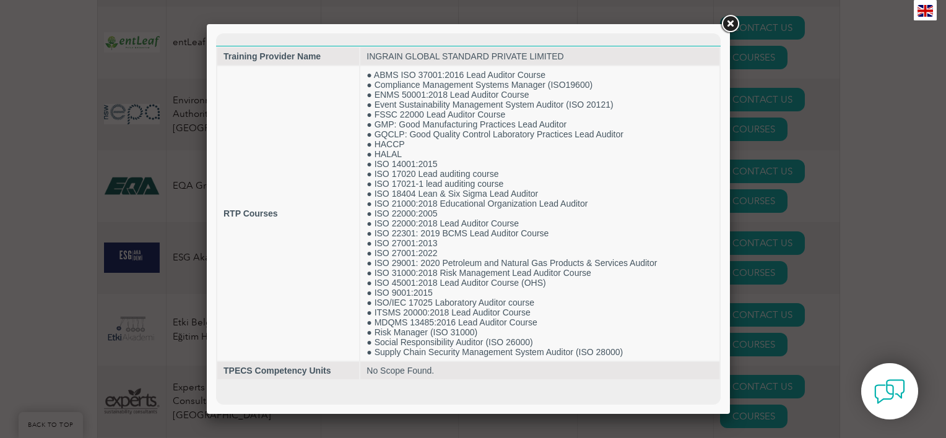
click at [118, 321] on div at bounding box center [473, 219] width 946 height 438
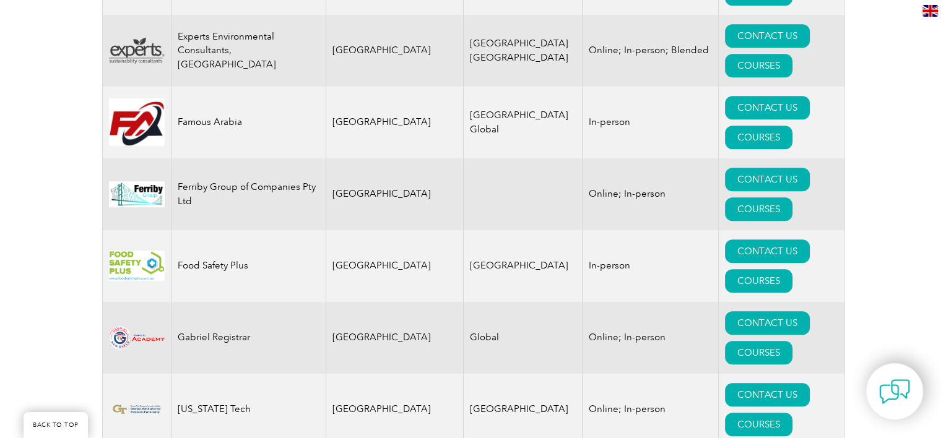
scroll to position [5449, 0]
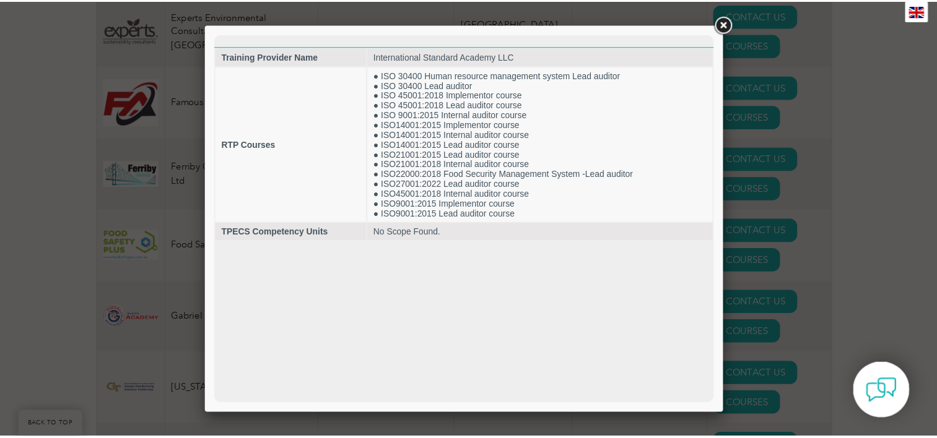
scroll to position [0, 0]
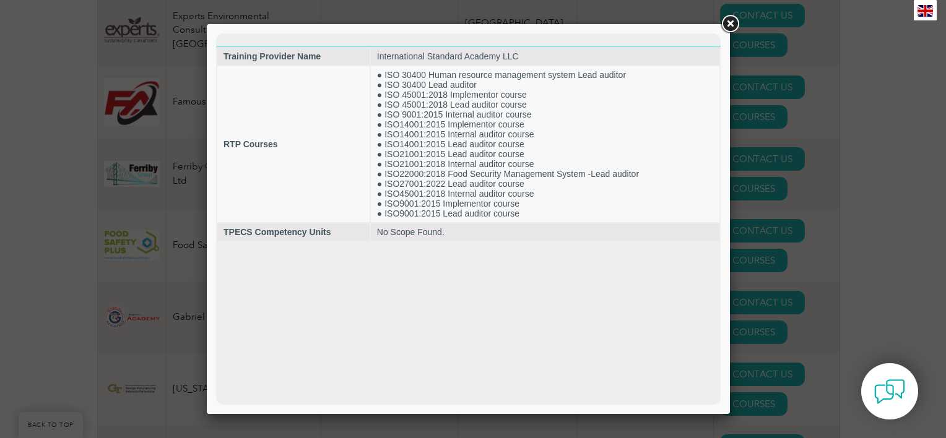
click at [188, 249] on div at bounding box center [473, 219] width 946 height 438
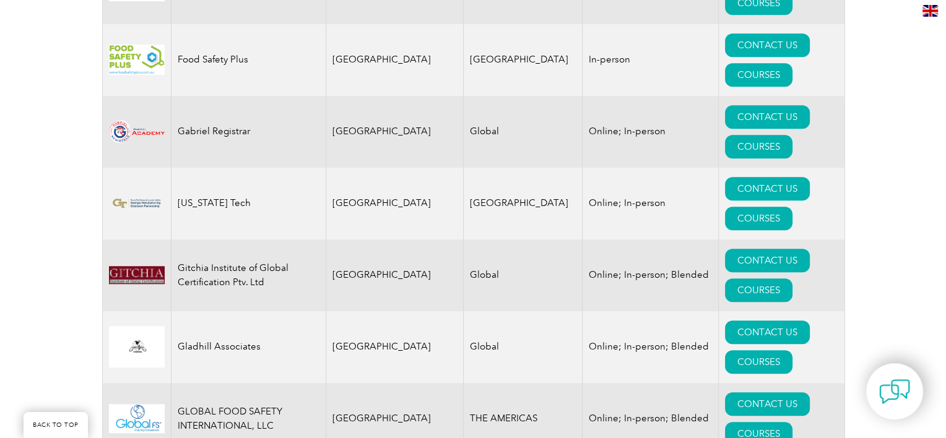
scroll to position [5697, 0]
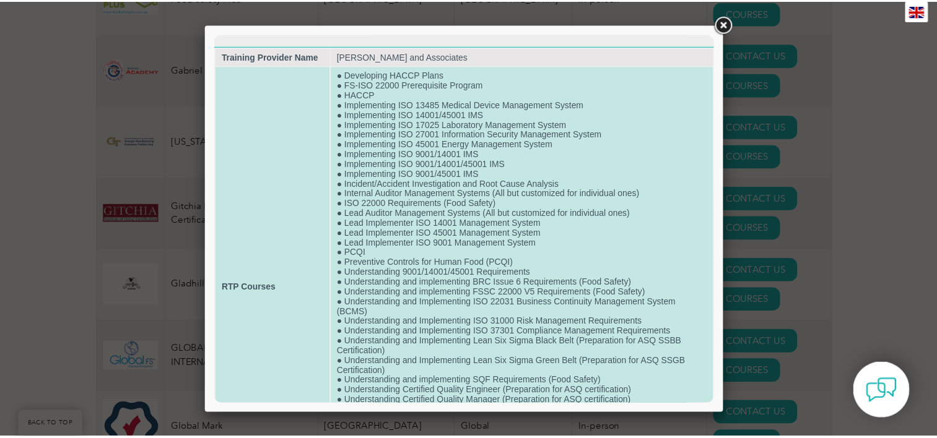
scroll to position [156, 0]
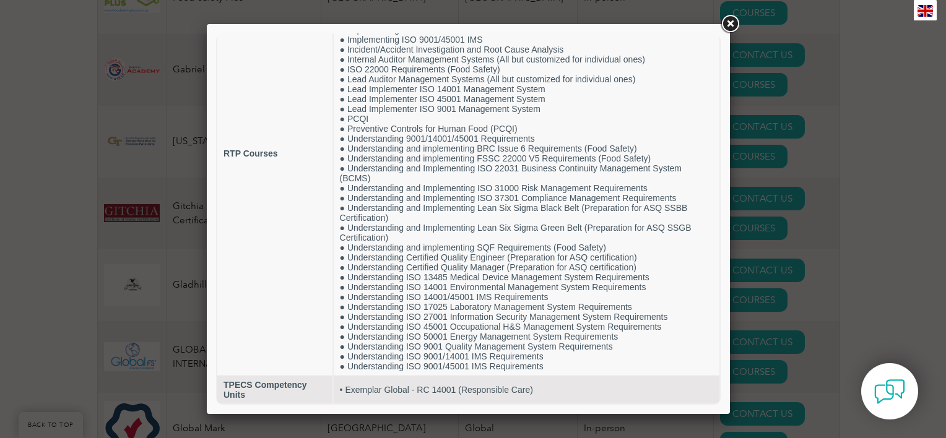
click at [184, 258] on div at bounding box center [473, 219] width 946 height 438
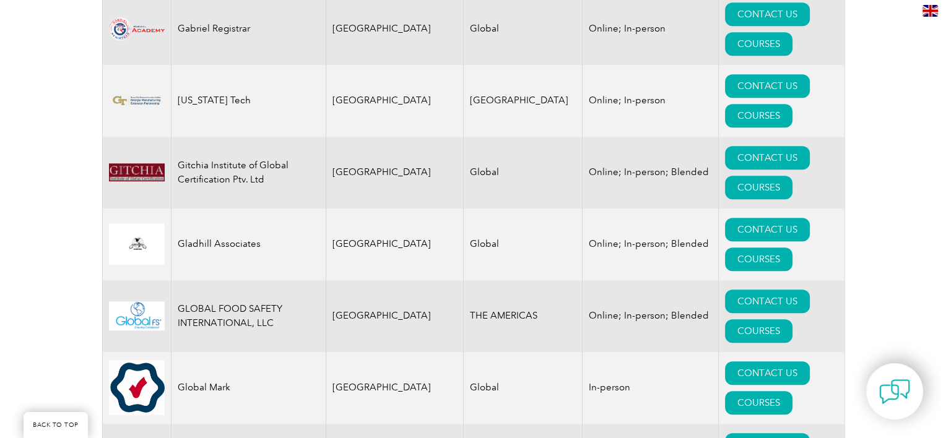
scroll to position [5759, 0]
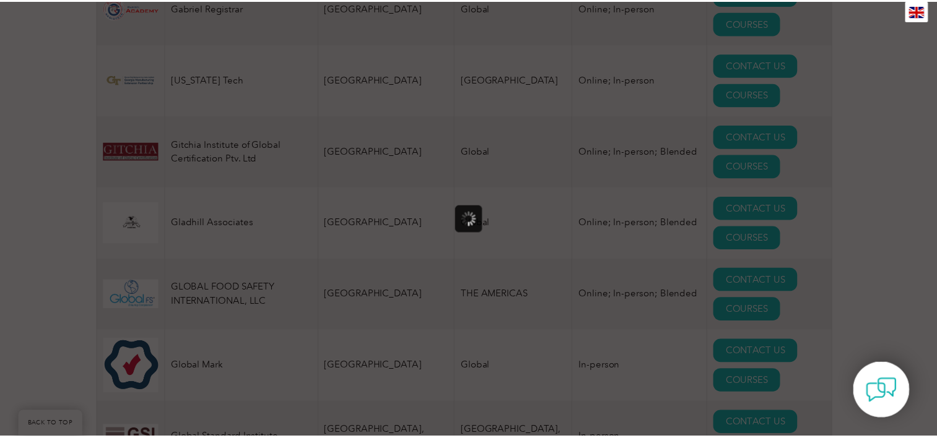
scroll to position [0, 0]
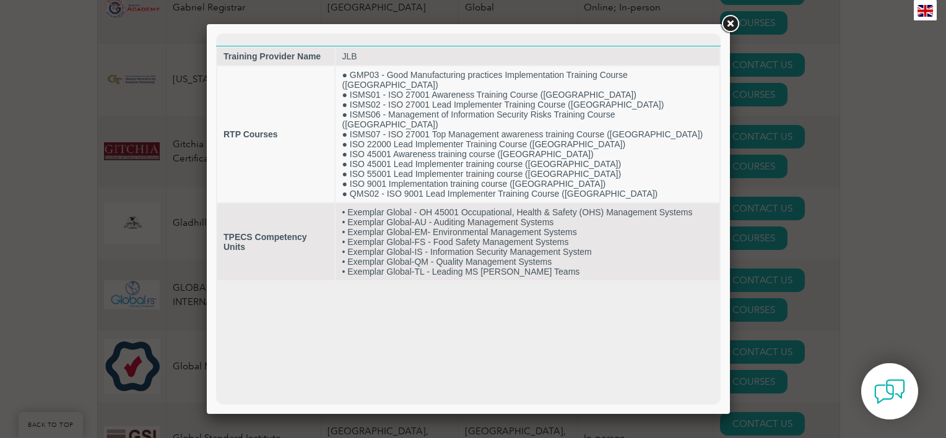
click at [171, 266] on div at bounding box center [473, 219] width 946 height 438
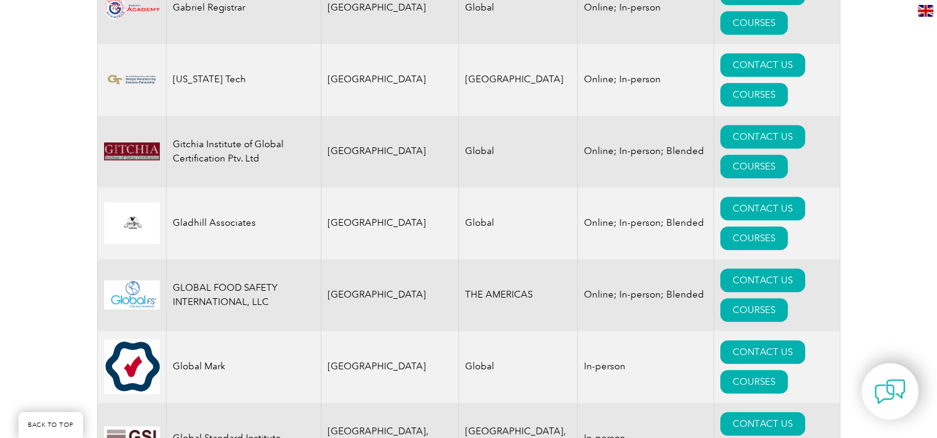
drag, startPoint x: 186, startPoint y: 262, endPoint x: 172, endPoint y: 256, distance: 15.9
copy td "JLB"
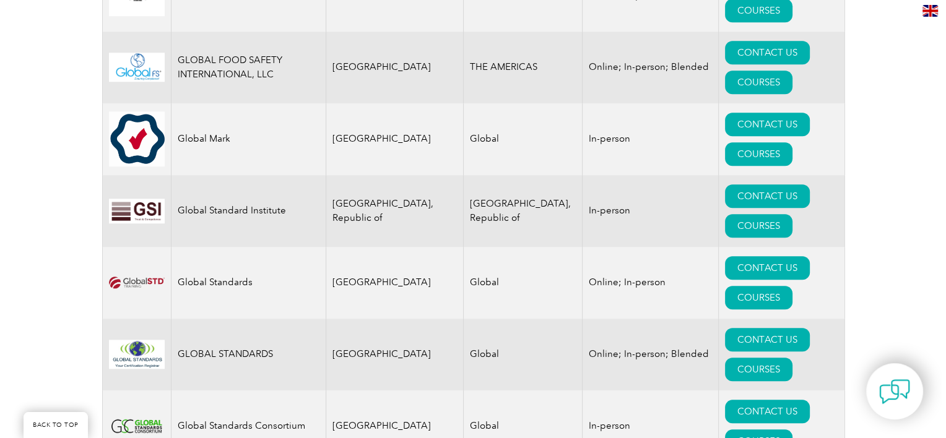
scroll to position [6007, 0]
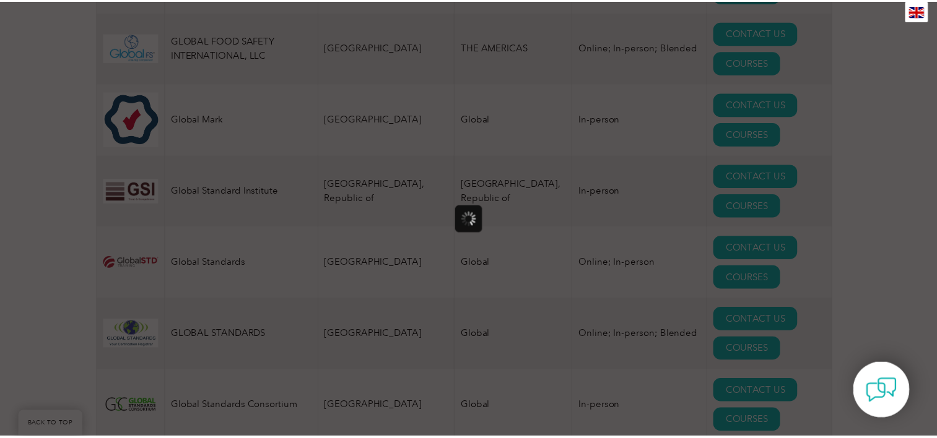
scroll to position [0, 0]
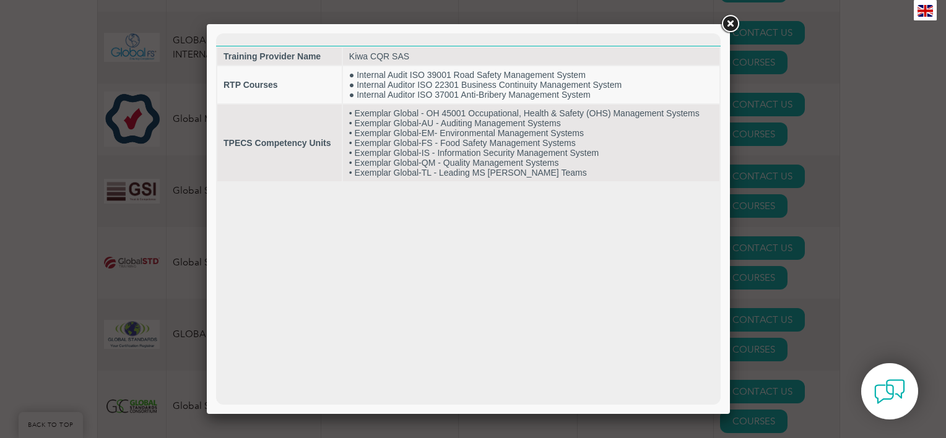
click at [768, 194] on div at bounding box center [473, 219] width 946 height 438
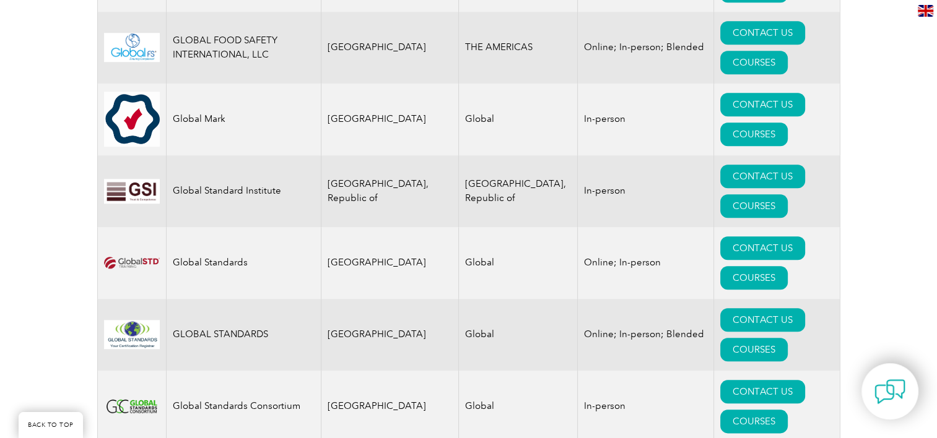
drag, startPoint x: 233, startPoint y: 196, endPoint x: 173, endPoint y: 197, distance: 60.1
copy td "Kiwa CQR SAS"
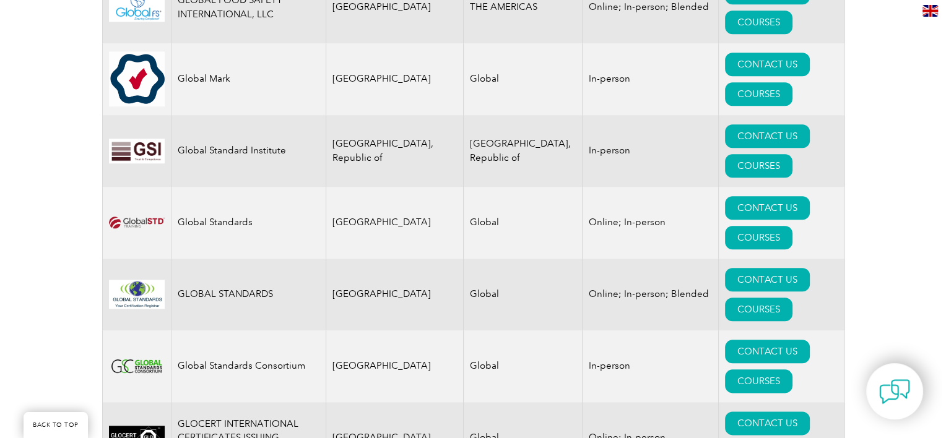
scroll to position [6068, 0]
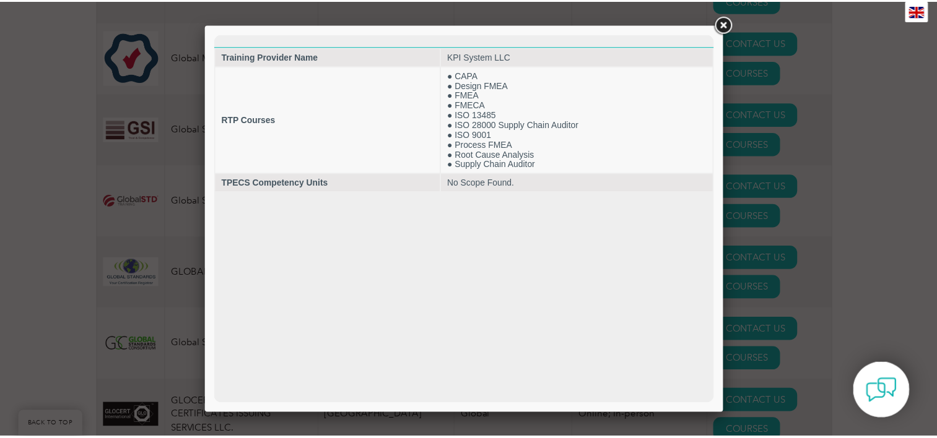
scroll to position [0, 0]
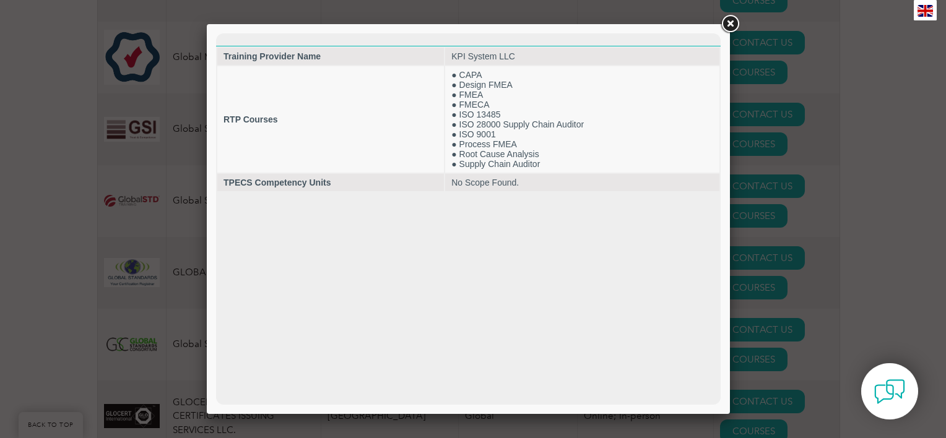
click at [804, 297] on div at bounding box center [473, 219] width 946 height 438
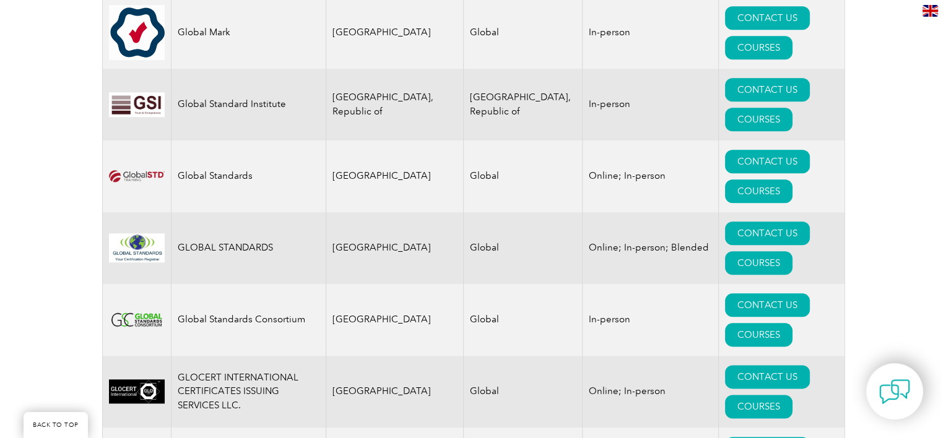
scroll to position [6130, 0]
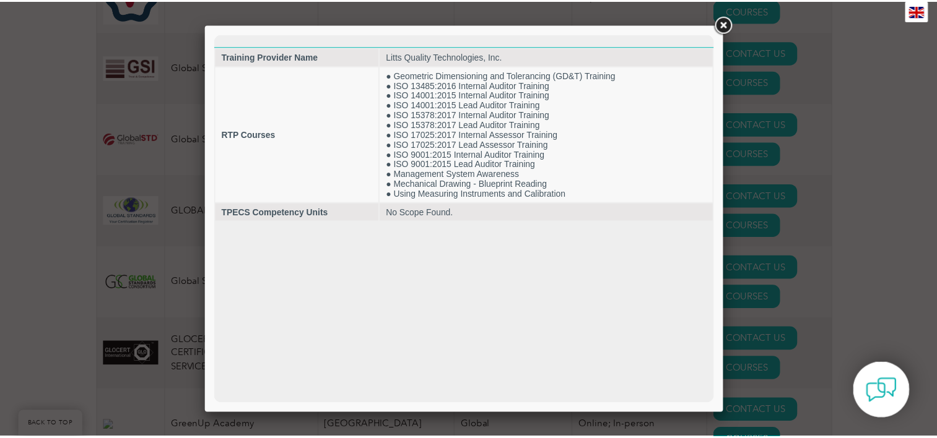
scroll to position [0, 0]
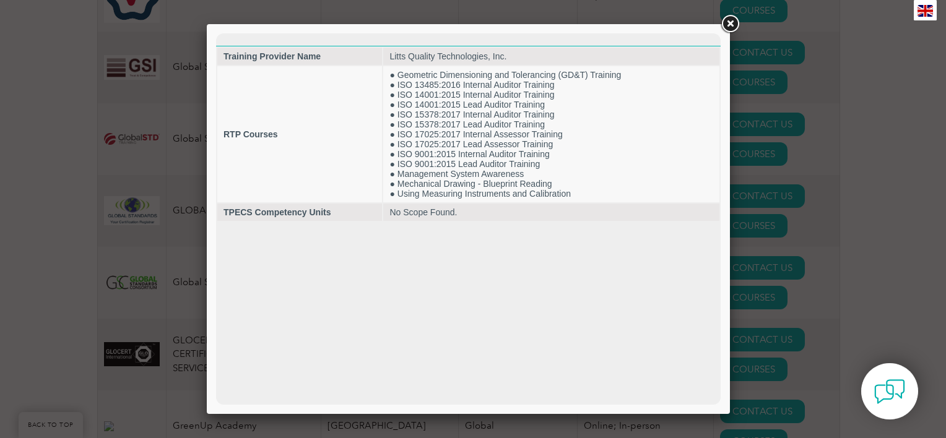
click at [784, 203] on div at bounding box center [473, 219] width 946 height 438
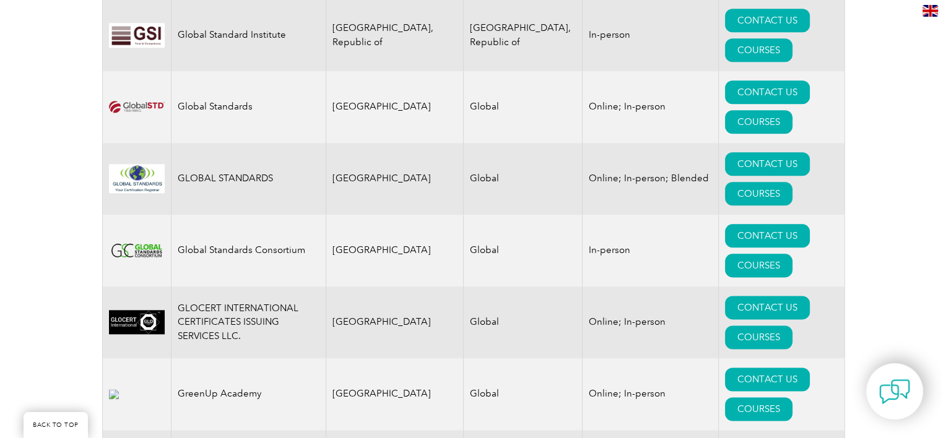
scroll to position [6192, 0]
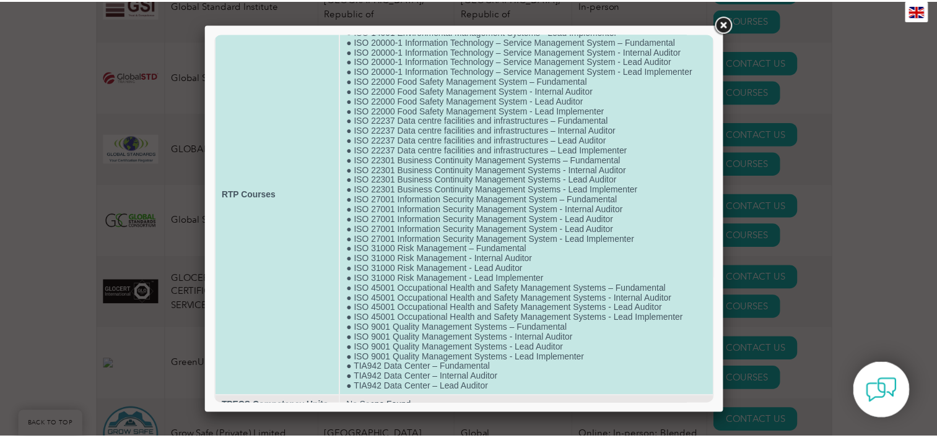
scroll to position [104, 0]
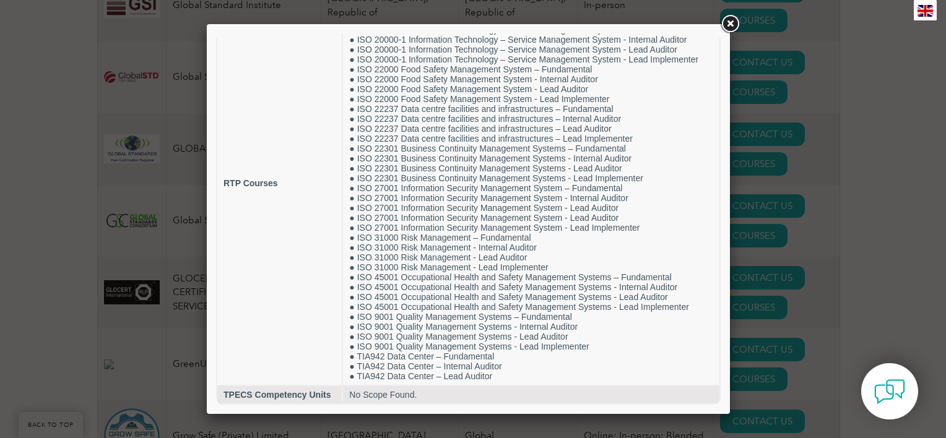
click at [812, 238] on div at bounding box center [473, 219] width 946 height 438
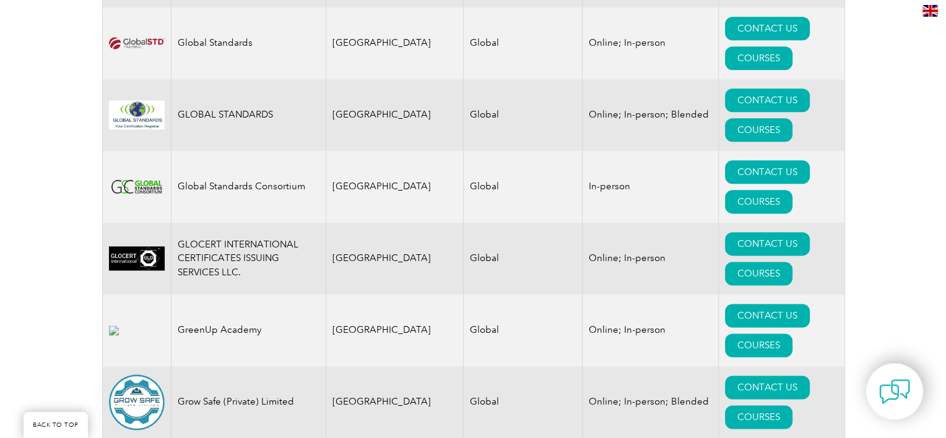
scroll to position [6254, 0]
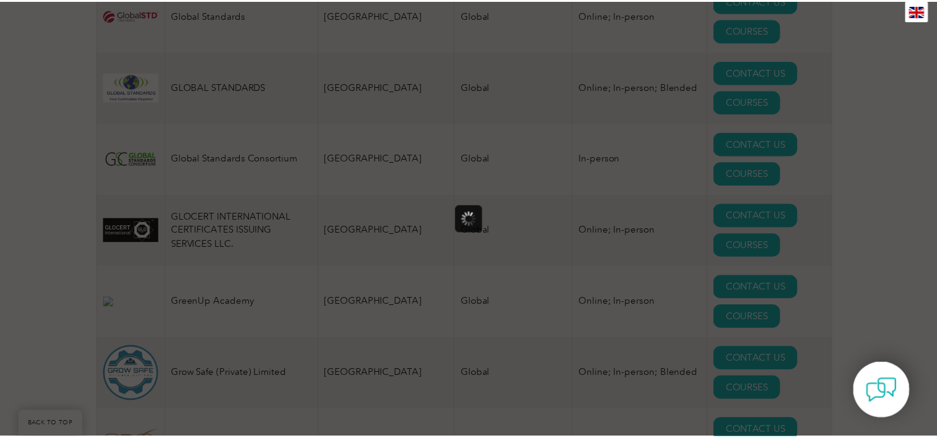
scroll to position [0, 0]
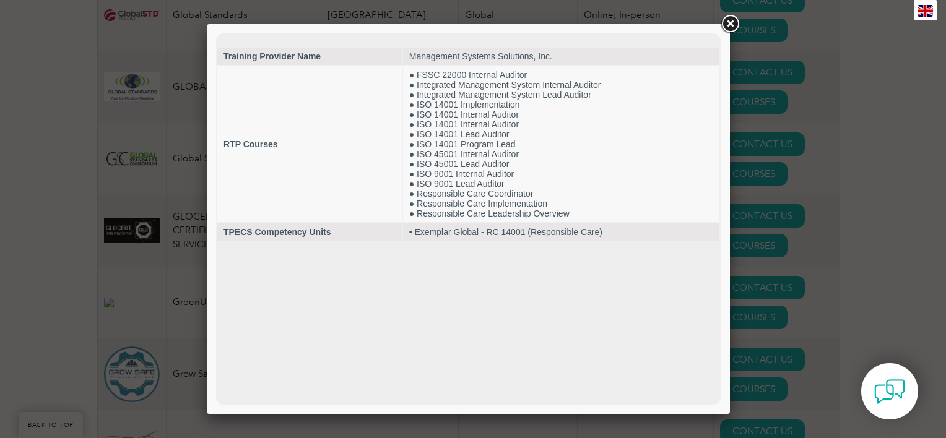
click at [773, 245] on div at bounding box center [473, 219] width 946 height 438
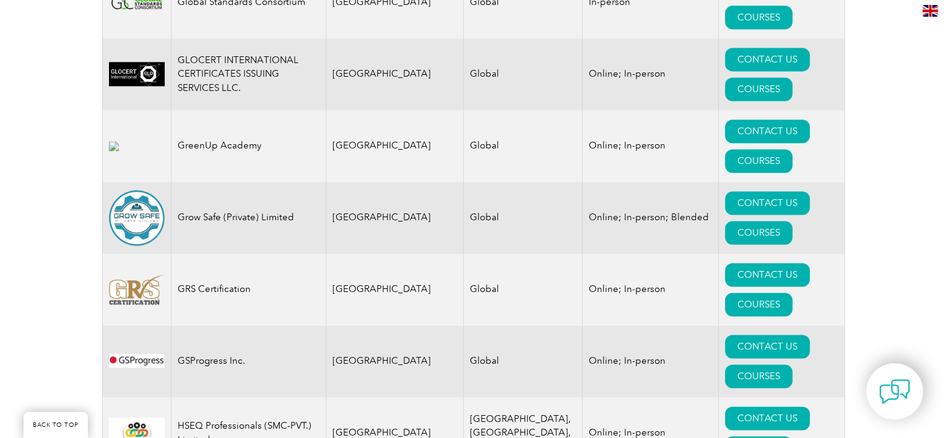
scroll to position [6440, 0]
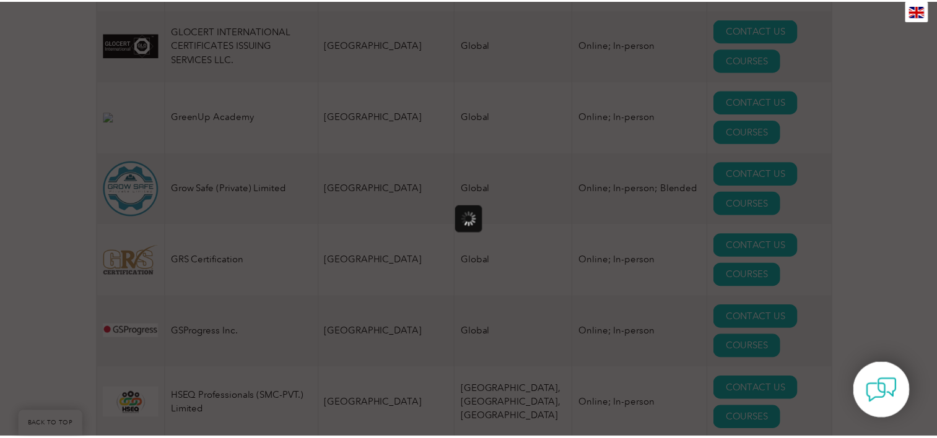
scroll to position [0, 0]
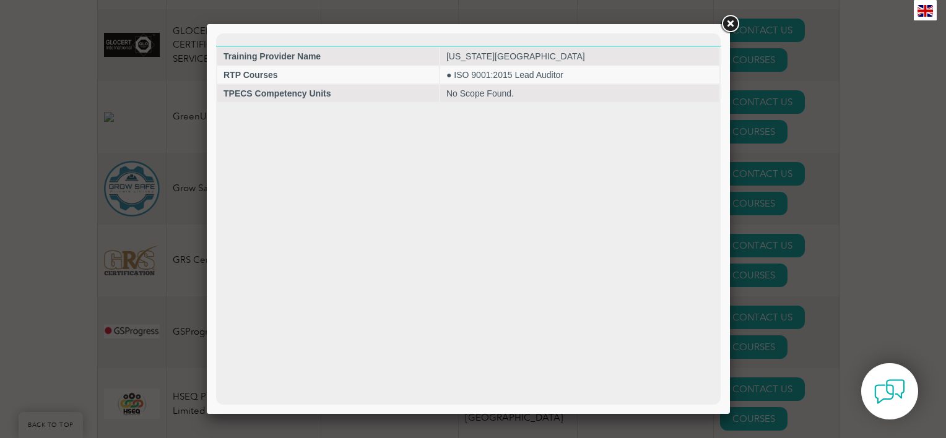
click at [798, 295] on div at bounding box center [473, 219] width 946 height 438
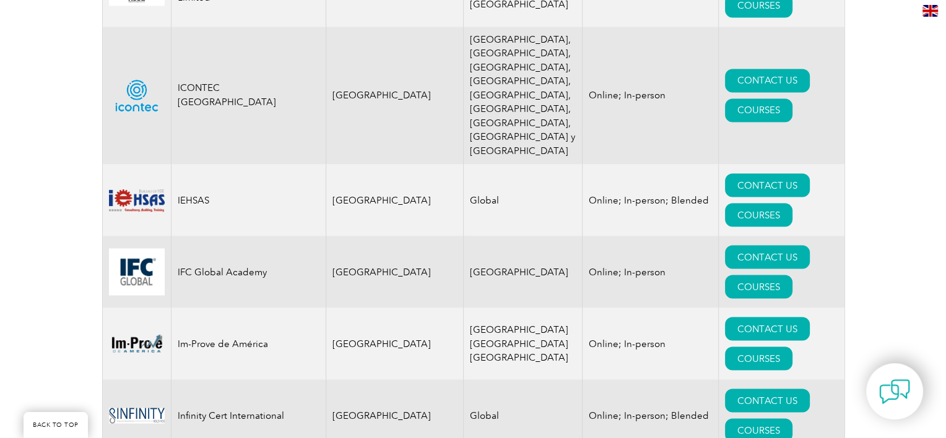
scroll to position [6873, 0]
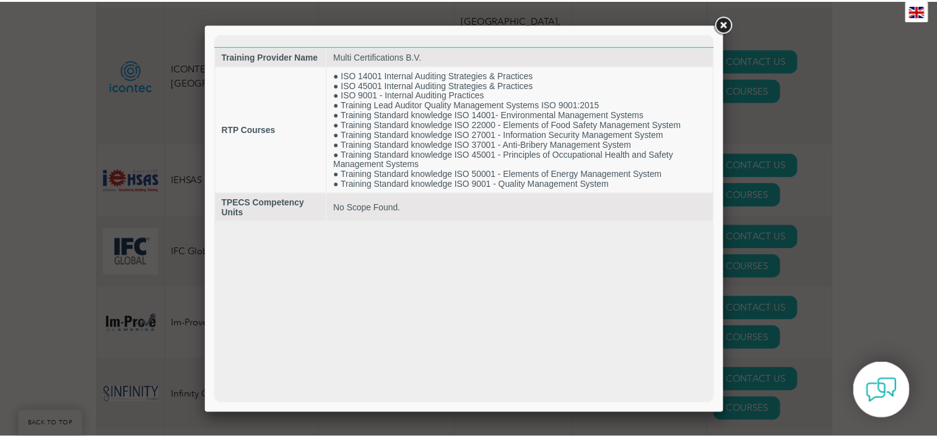
scroll to position [0, 0]
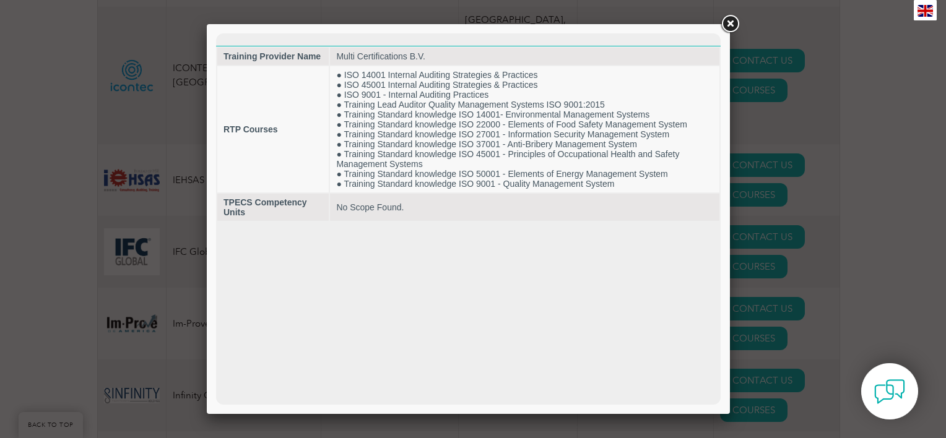
click at [824, 243] on div at bounding box center [473, 219] width 946 height 438
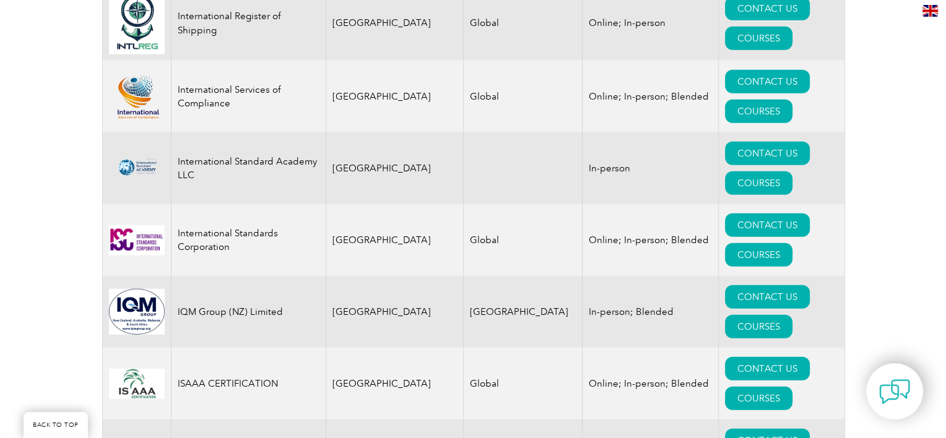
scroll to position [7740, 0]
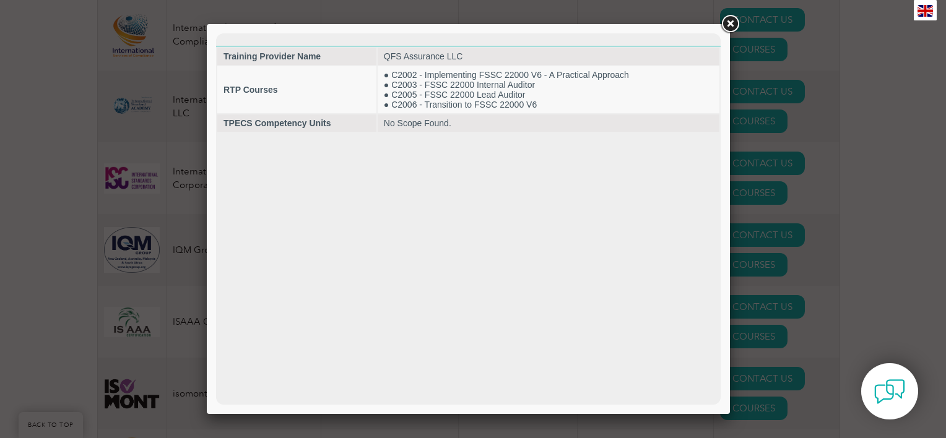
scroll to position [0, 0]
click at [798, 272] on div at bounding box center [473, 219] width 946 height 438
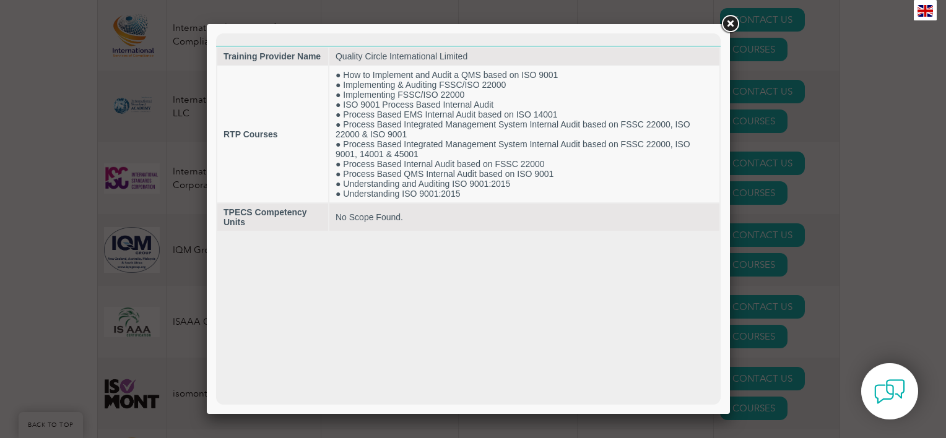
click at [768, 328] on div at bounding box center [473, 219] width 946 height 438
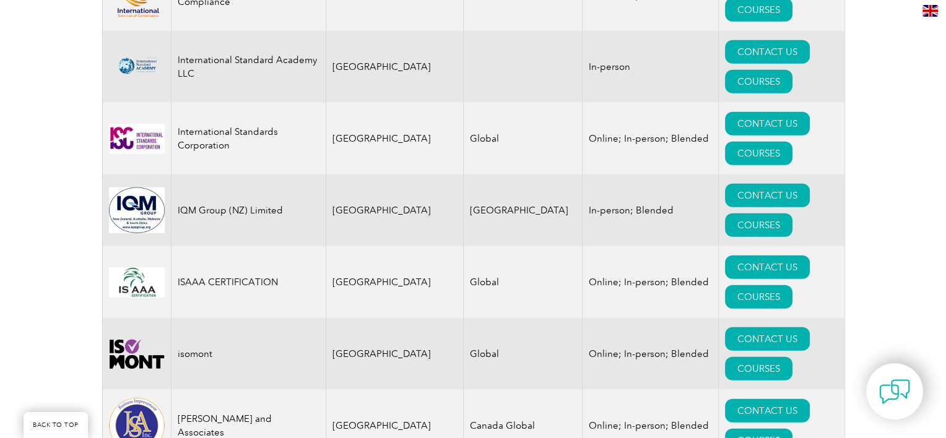
scroll to position [7802, 0]
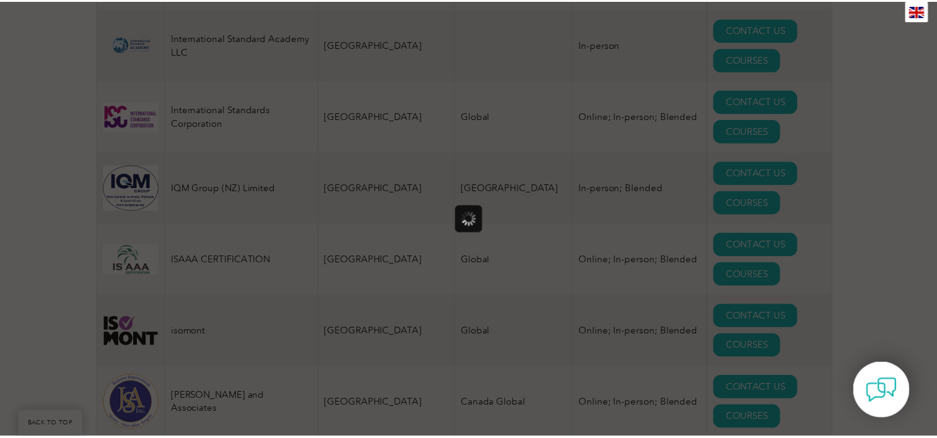
scroll to position [0, 0]
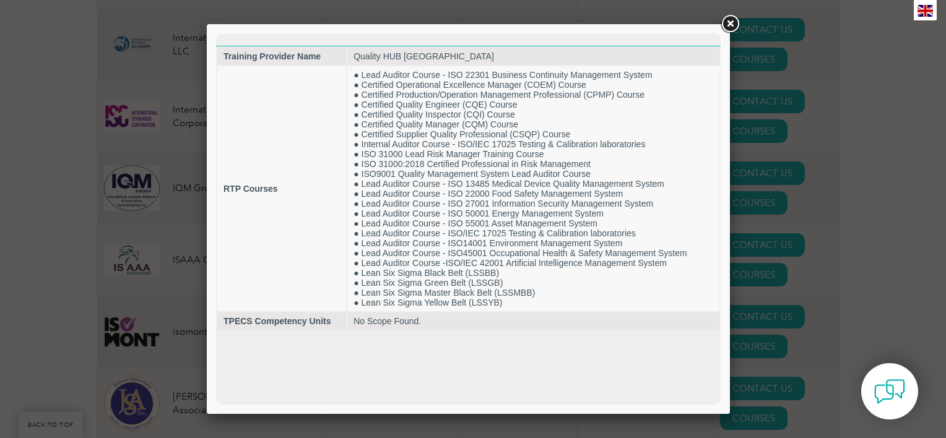
click at [770, 329] on div at bounding box center [473, 219] width 946 height 438
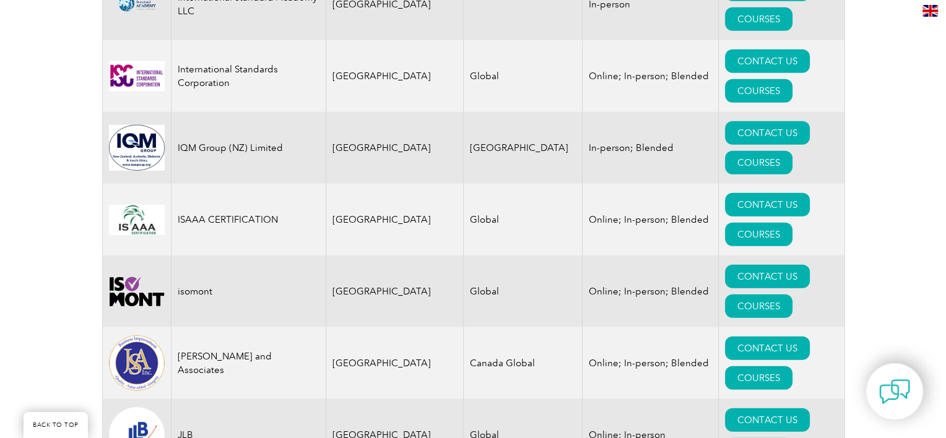
scroll to position [7864, 0]
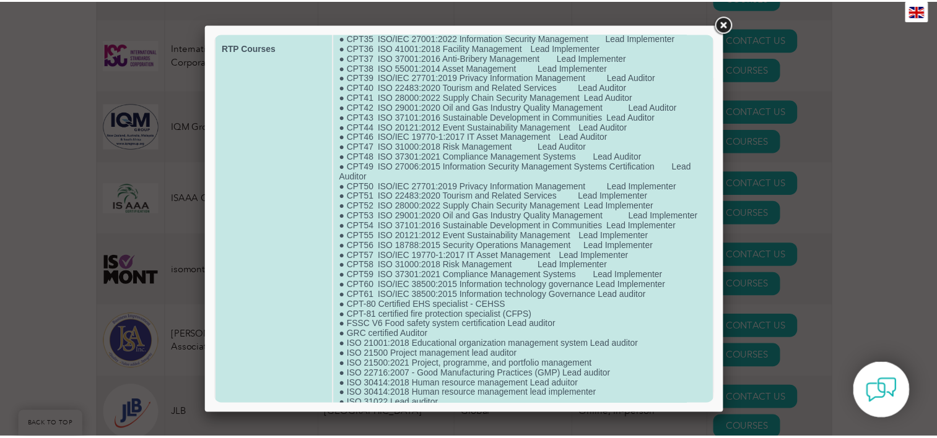
scroll to position [562, 0]
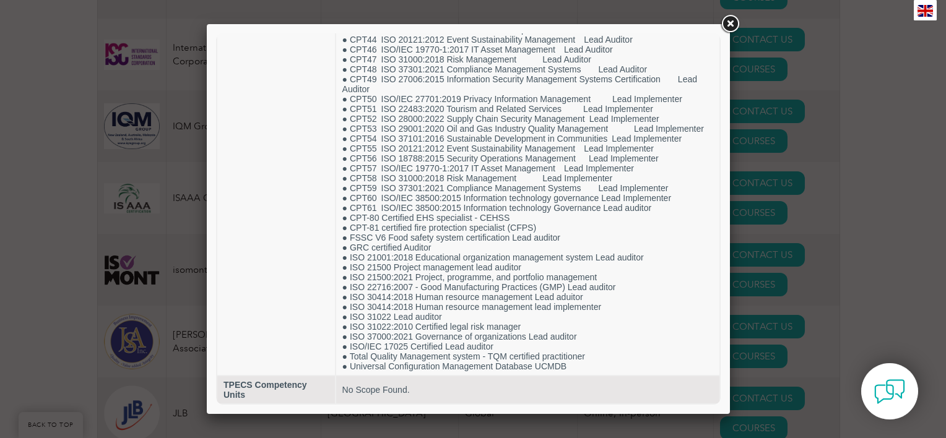
click at [739, 314] on div at bounding box center [473, 219] width 946 height 438
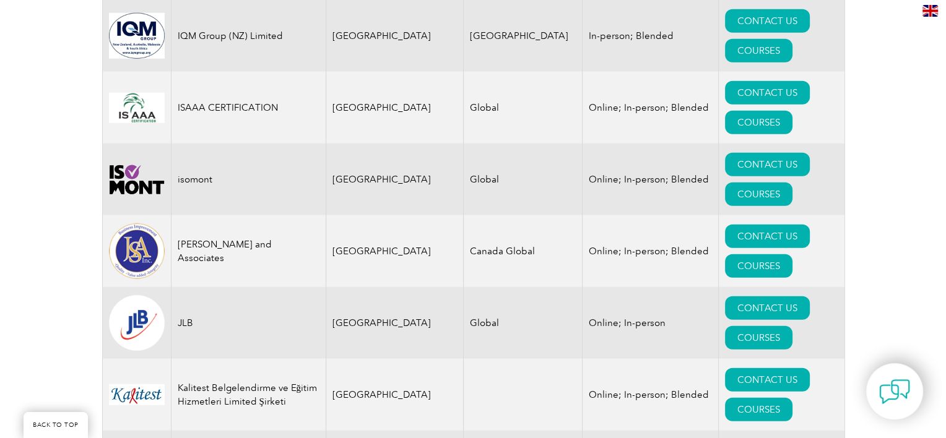
scroll to position [7988, 0]
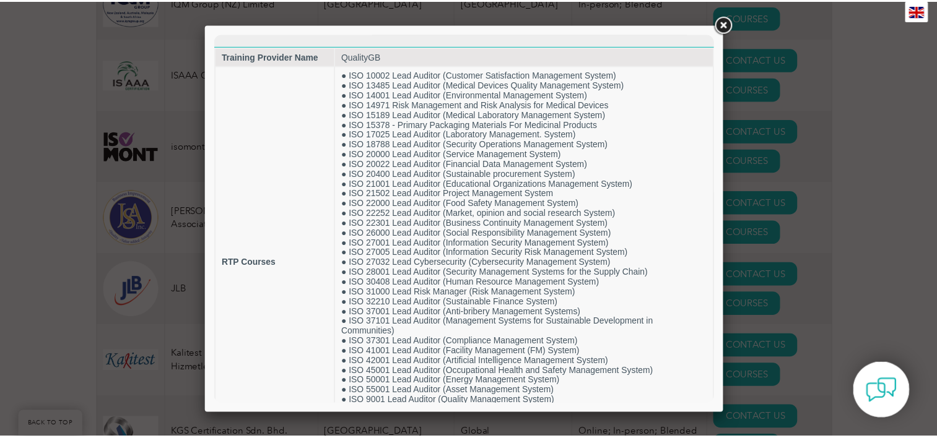
scroll to position [104, 0]
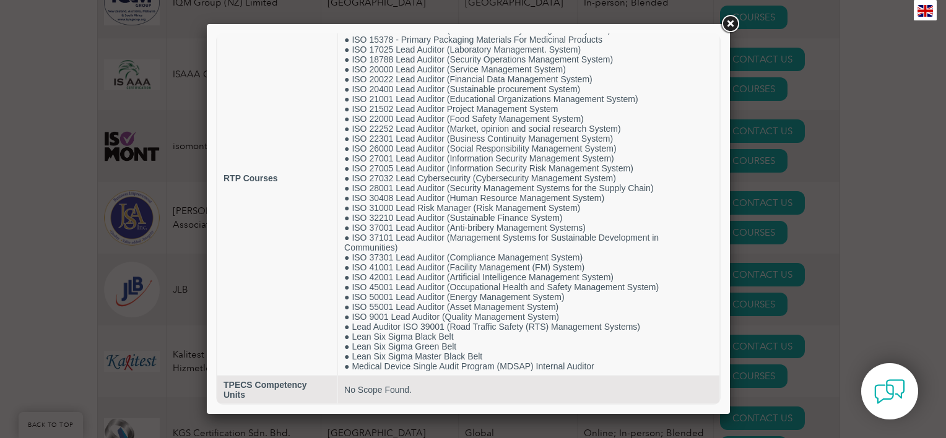
click at [846, 285] on div at bounding box center [473, 219] width 946 height 438
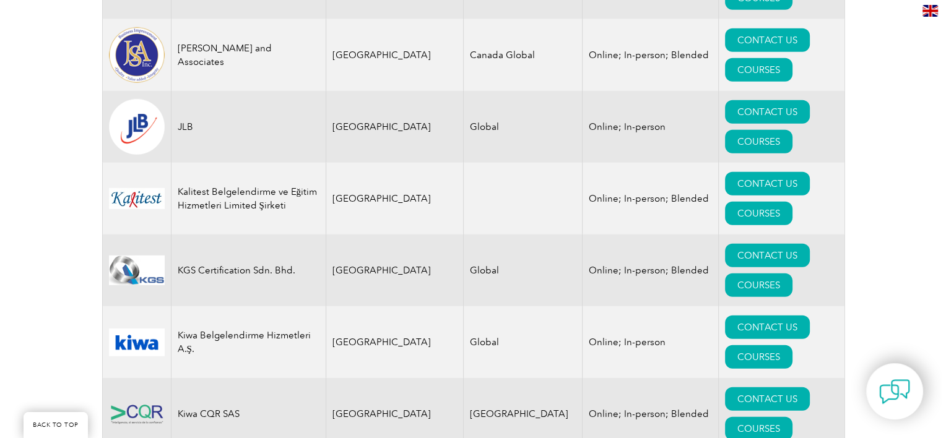
scroll to position [8174, 0]
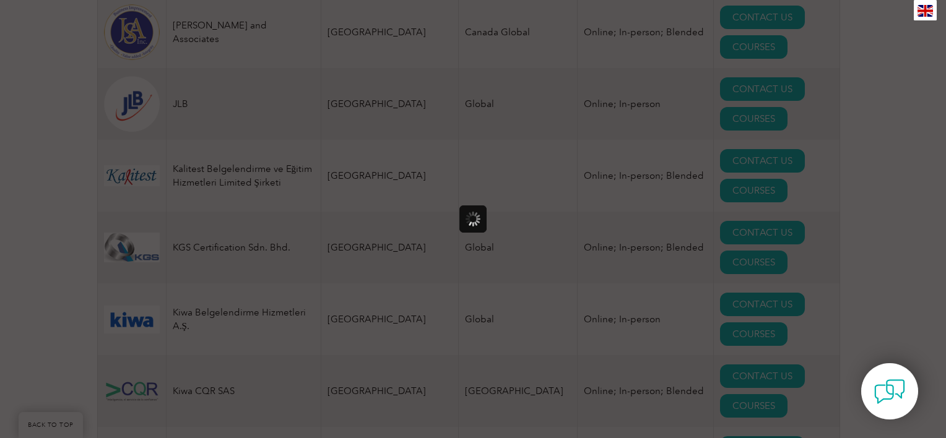
scroll to position [0, 0]
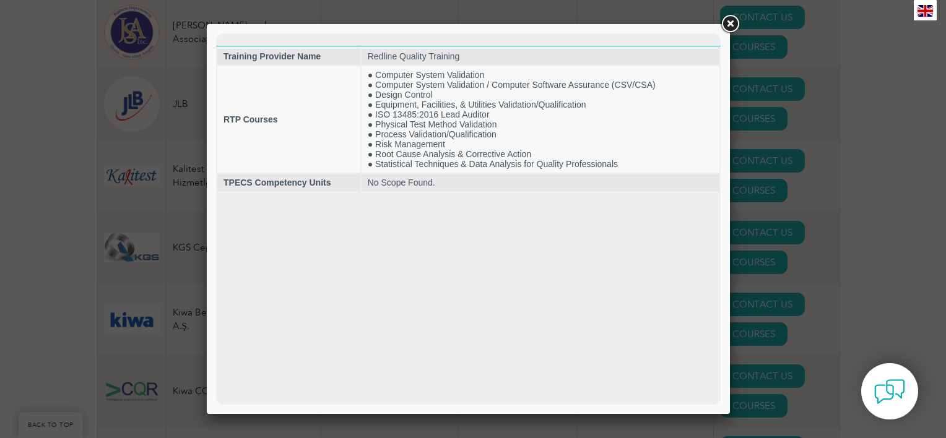
click at [768, 178] on div at bounding box center [473, 219] width 946 height 438
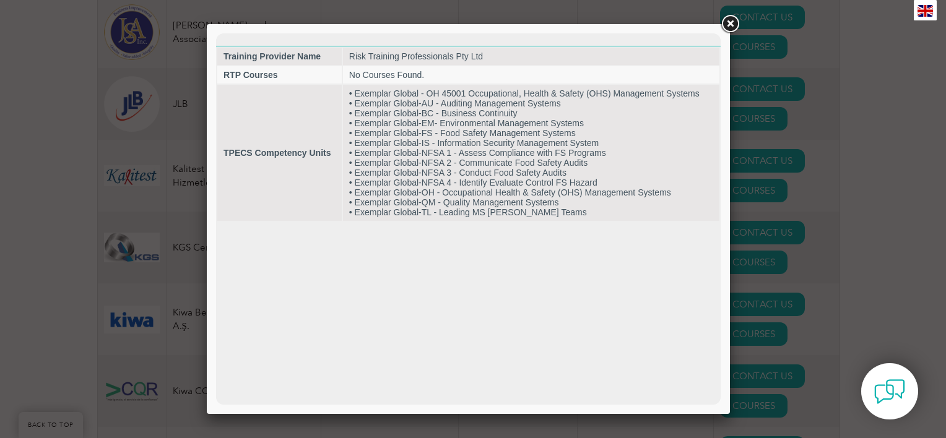
click at [781, 219] on div at bounding box center [473, 219] width 946 height 438
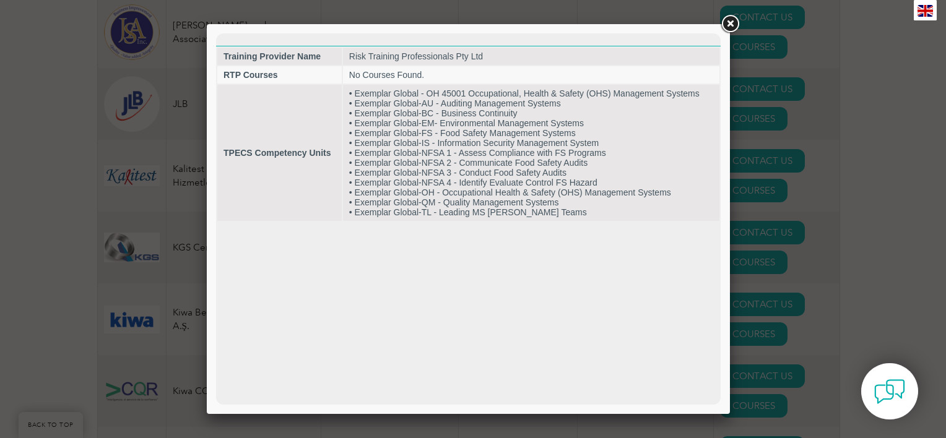
click at [767, 236] on div at bounding box center [473, 219] width 946 height 438
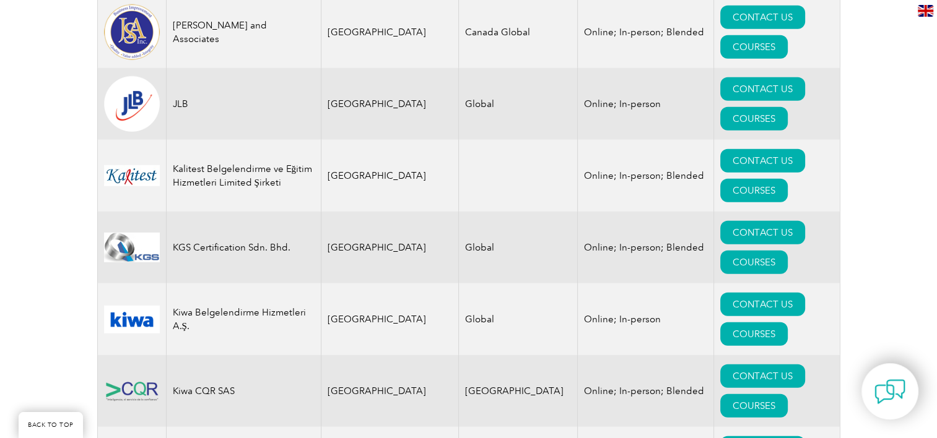
drag, startPoint x: 312, startPoint y: 224, endPoint x: 166, endPoint y: 221, distance: 146.2
